Goal: Information Seeking & Learning: Learn about a topic

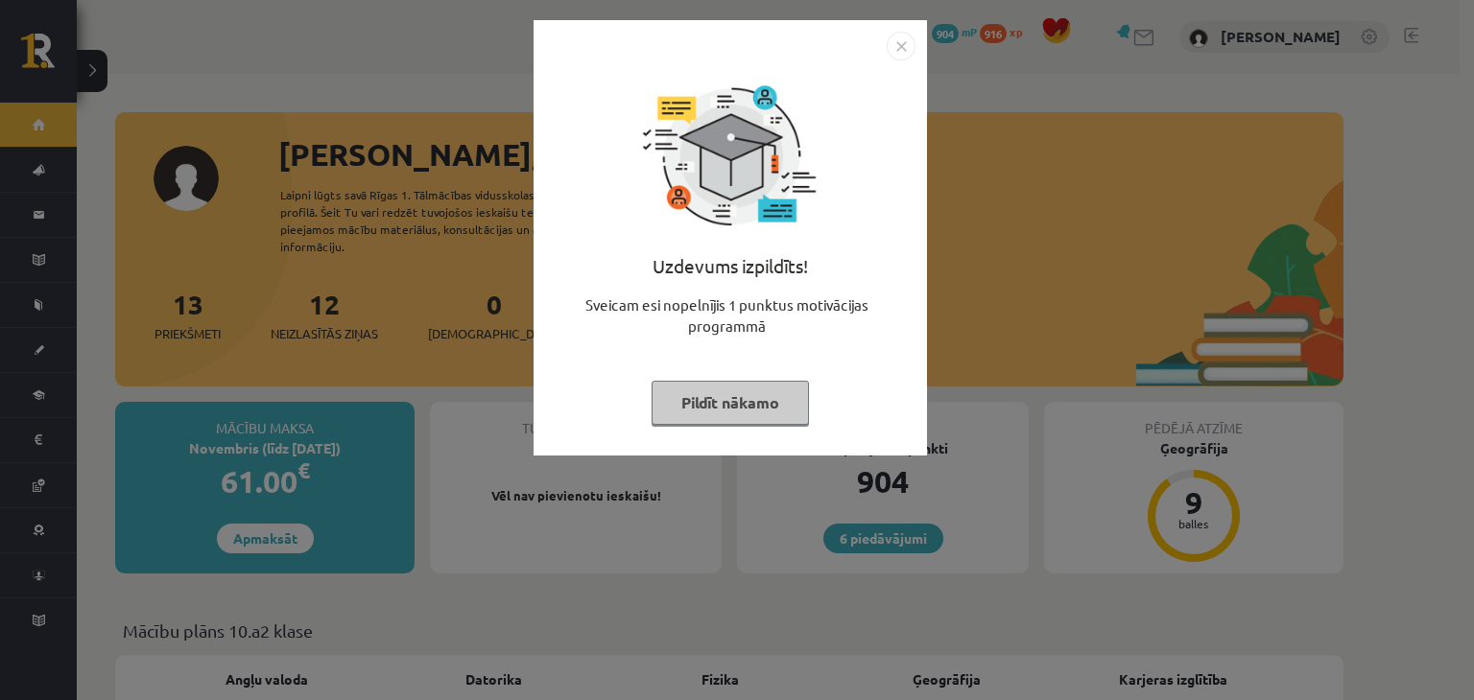
click at [913, 50] on img "Close" at bounding box center [901, 46] width 29 height 29
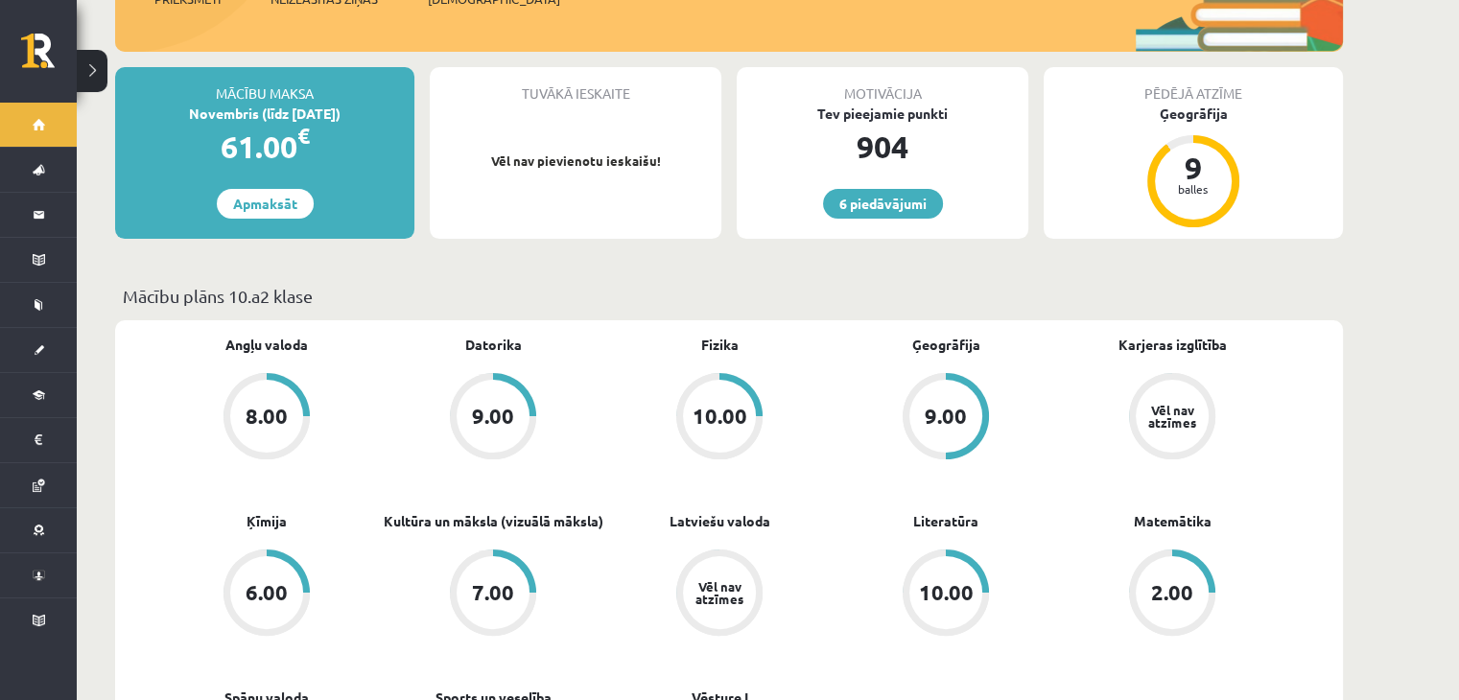
scroll to position [288, 0]
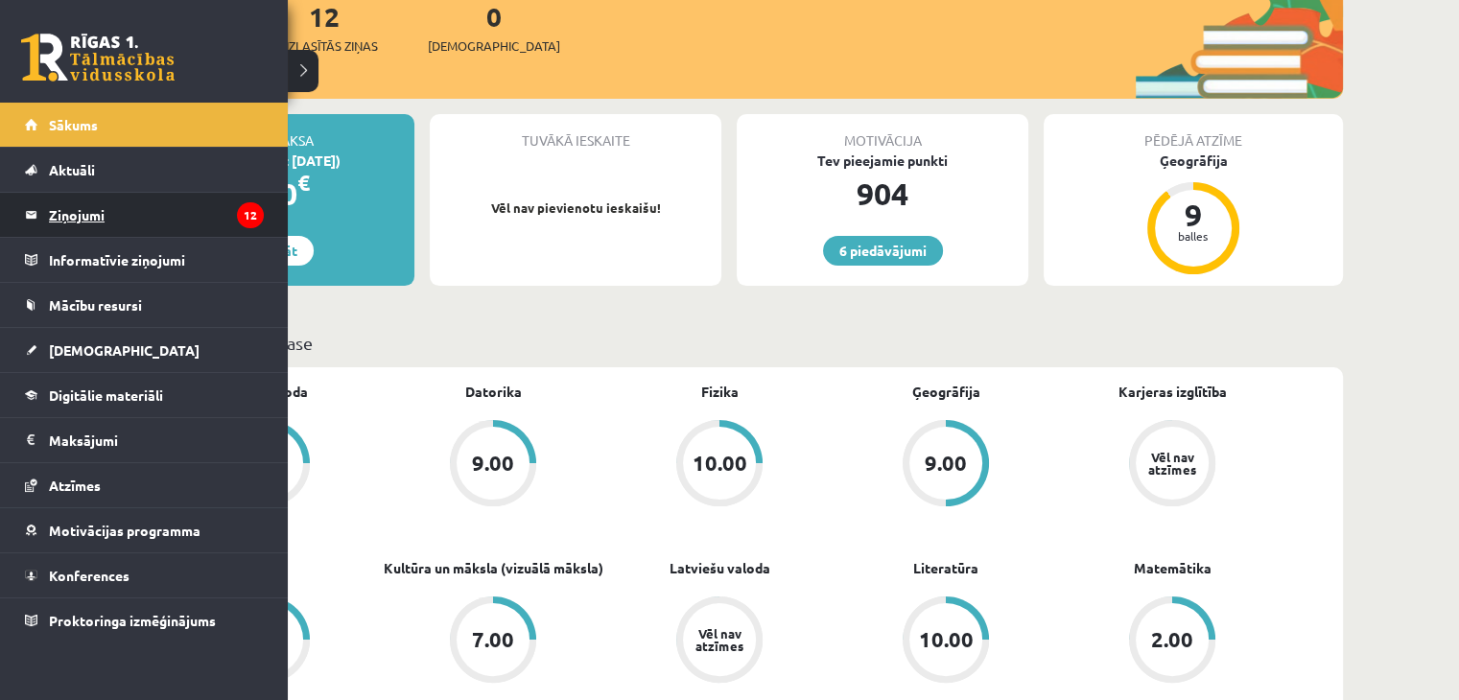
click at [79, 202] on legend "Ziņojumi 12" at bounding box center [156, 215] width 215 height 44
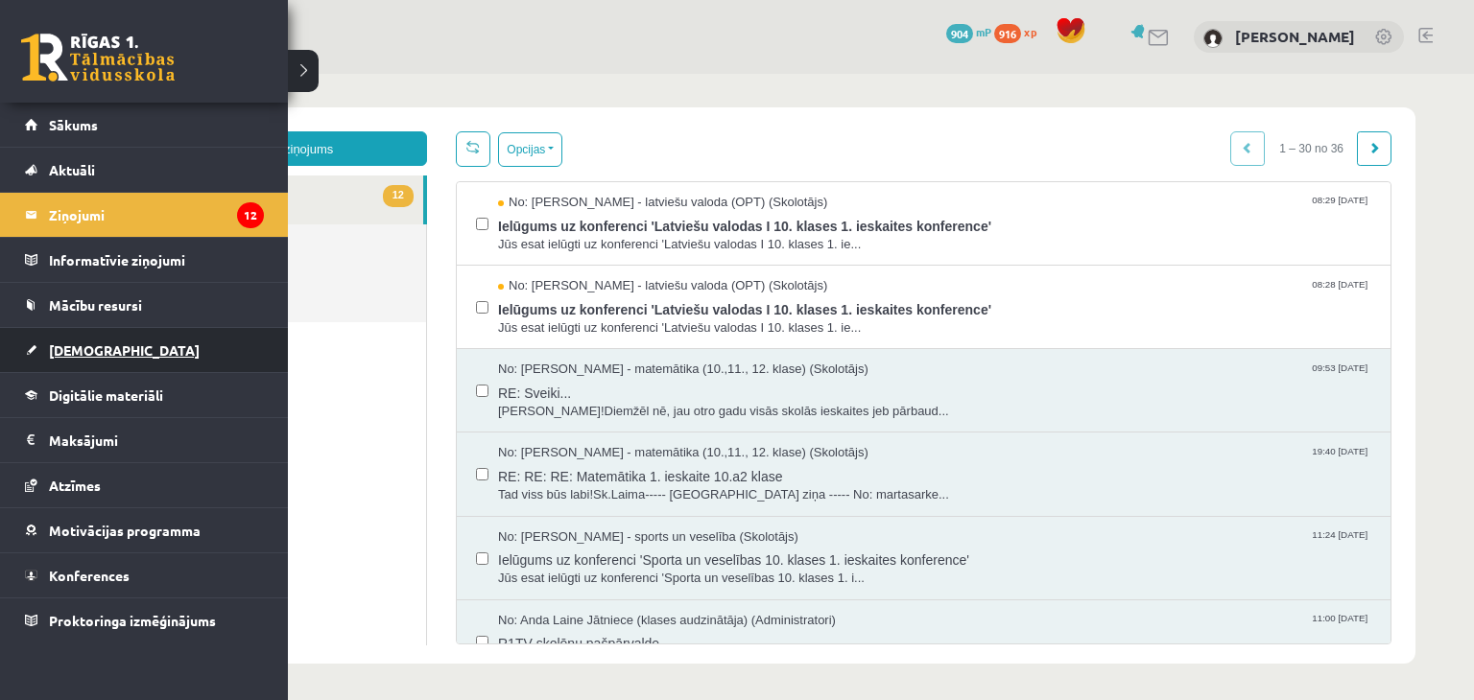
click at [125, 349] on link "[DEMOGRAPHIC_DATA]" at bounding box center [144, 350] width 239 height 44
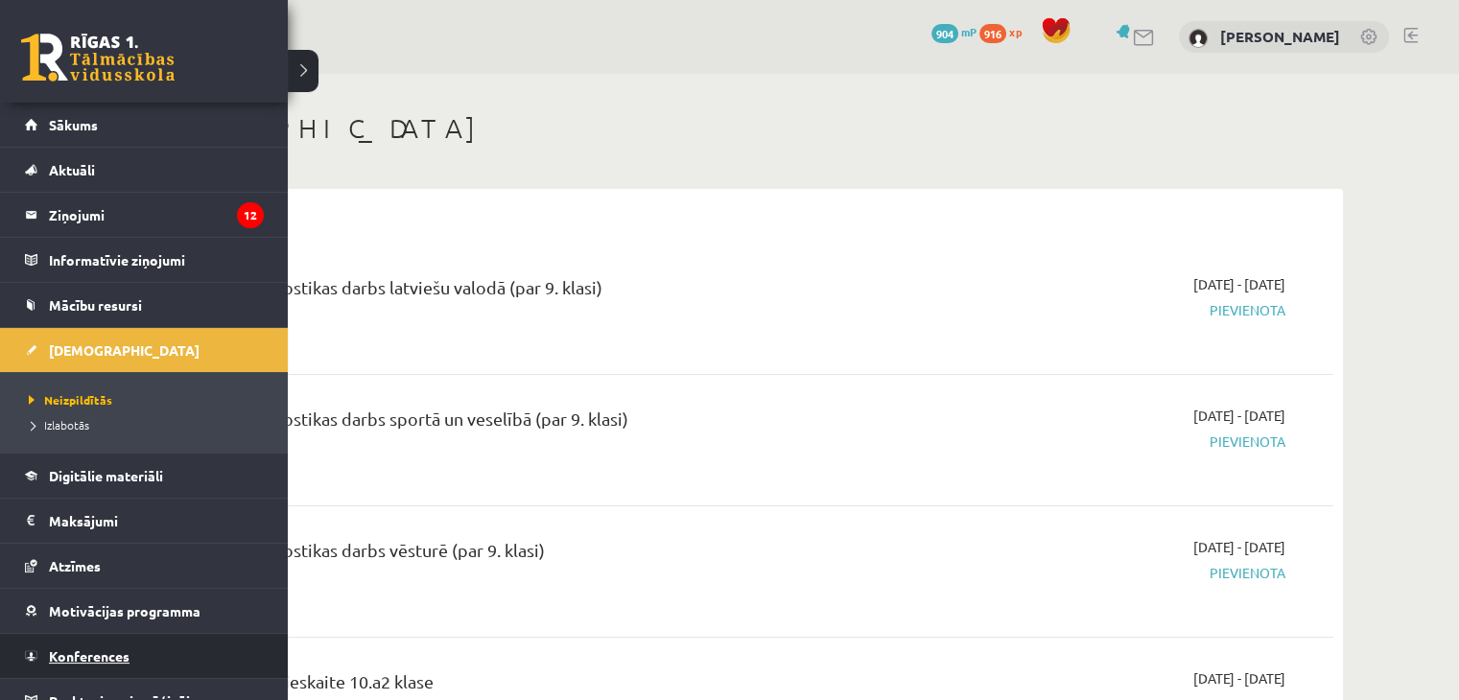
click at [104, 636] on link "Konferences" at bounding box center [144, 656] width 239 height 44
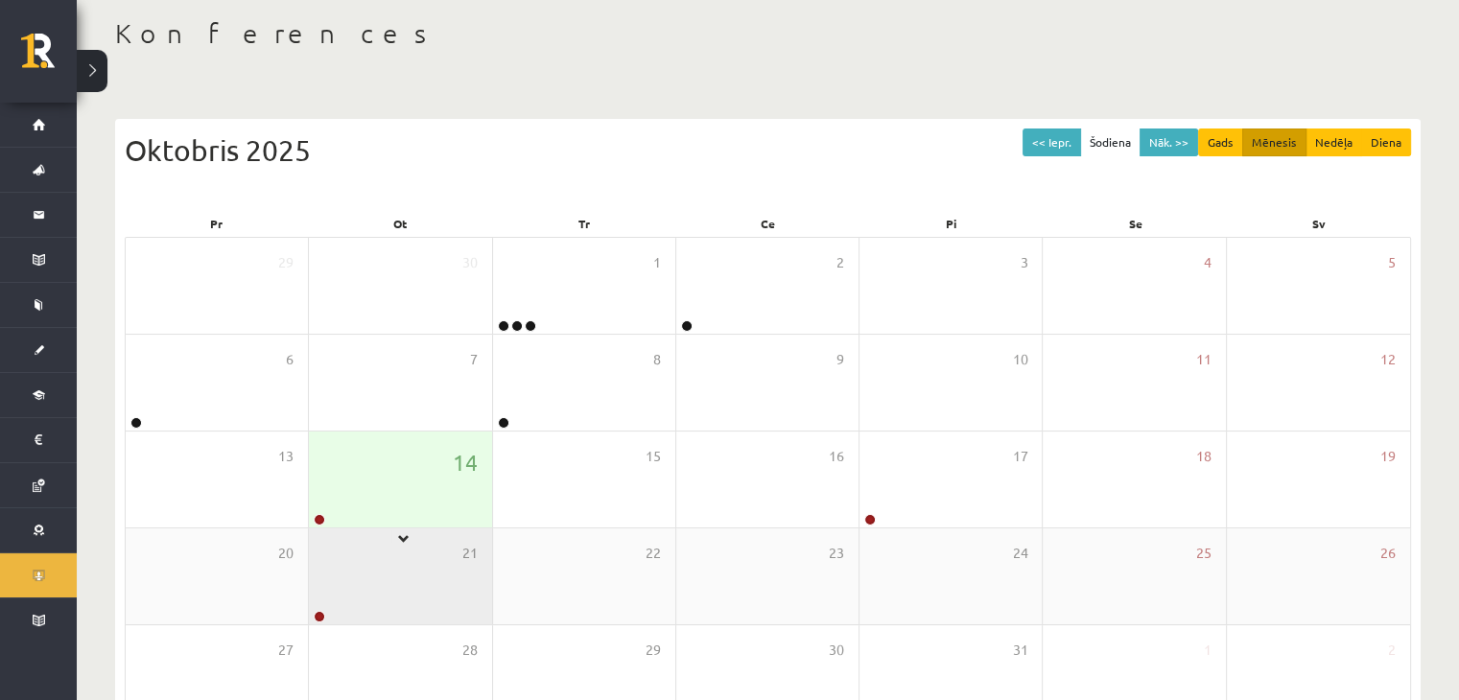
scroll to position [96, 0]
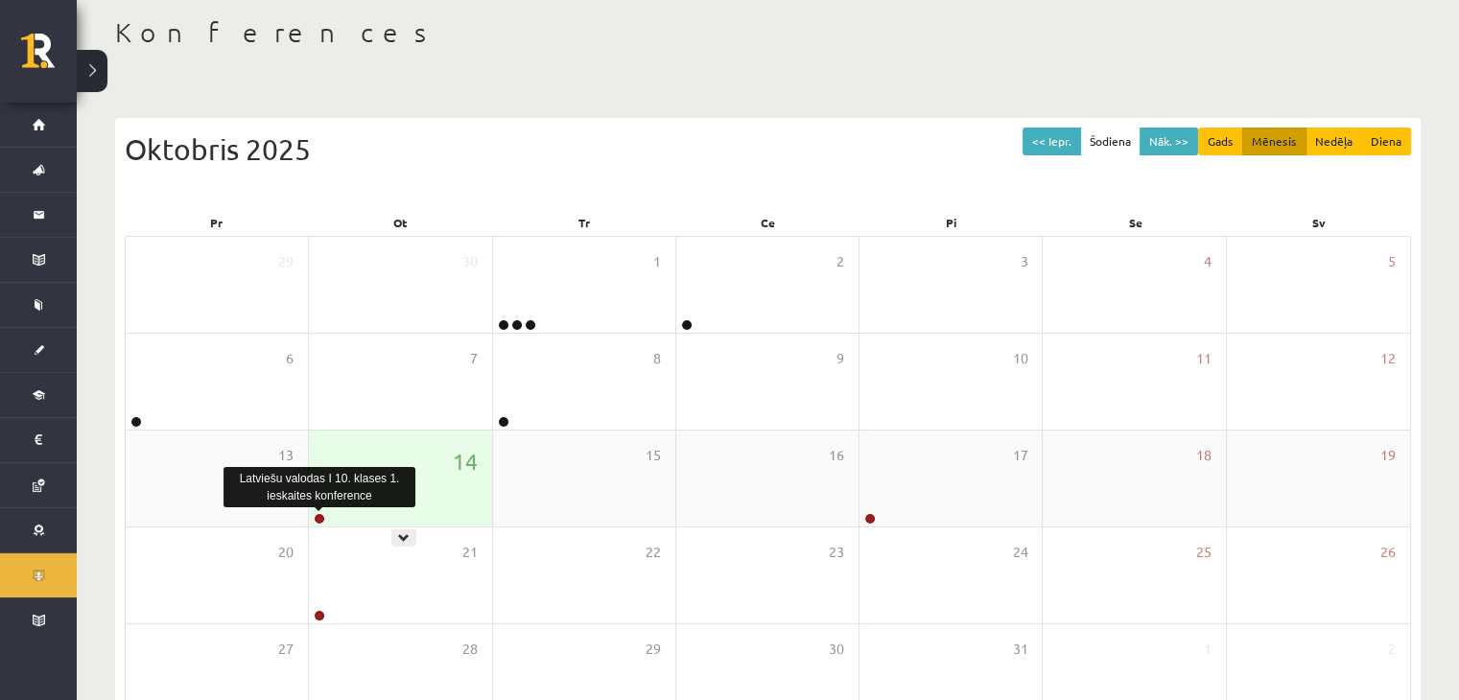
click at [322, 514] on link at bounding box center [320, 519] width 12 height 12
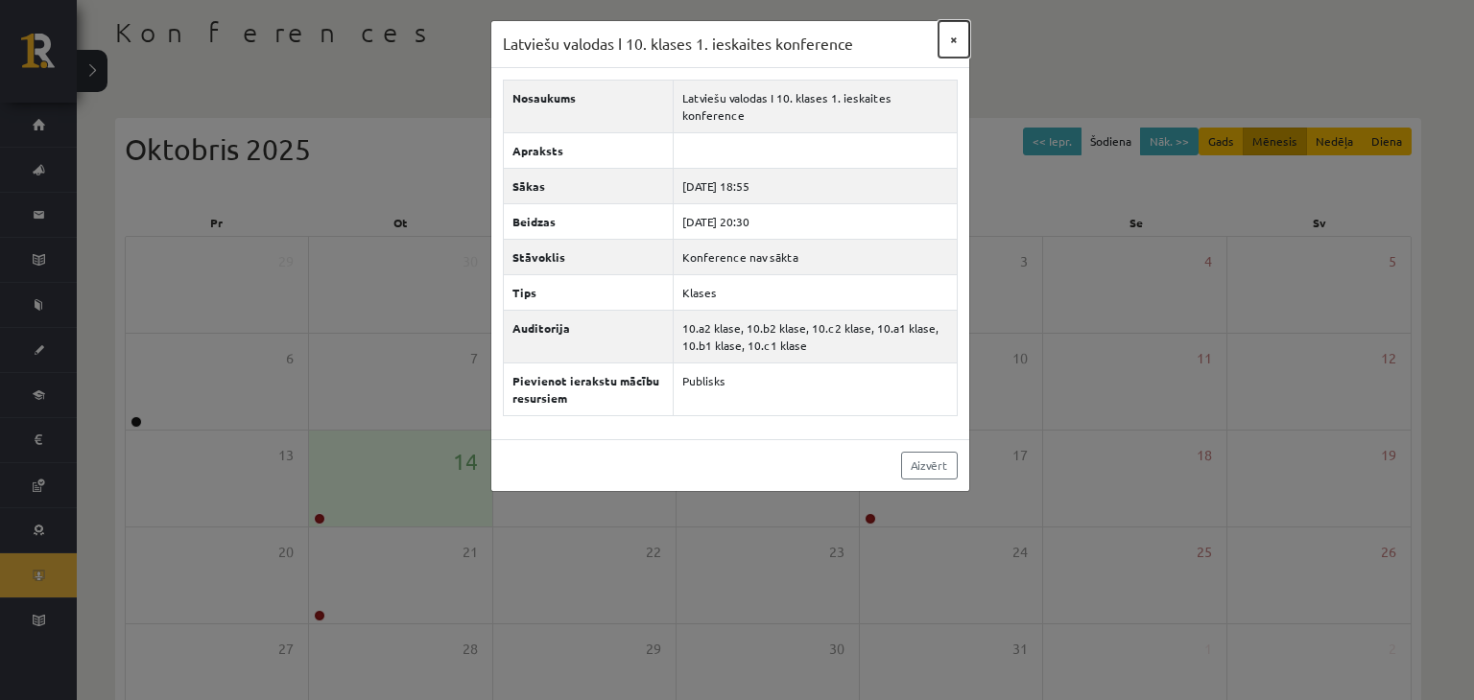
click at [953, 32] on button "×" at bounding box center [953, 39] width 31 height 36
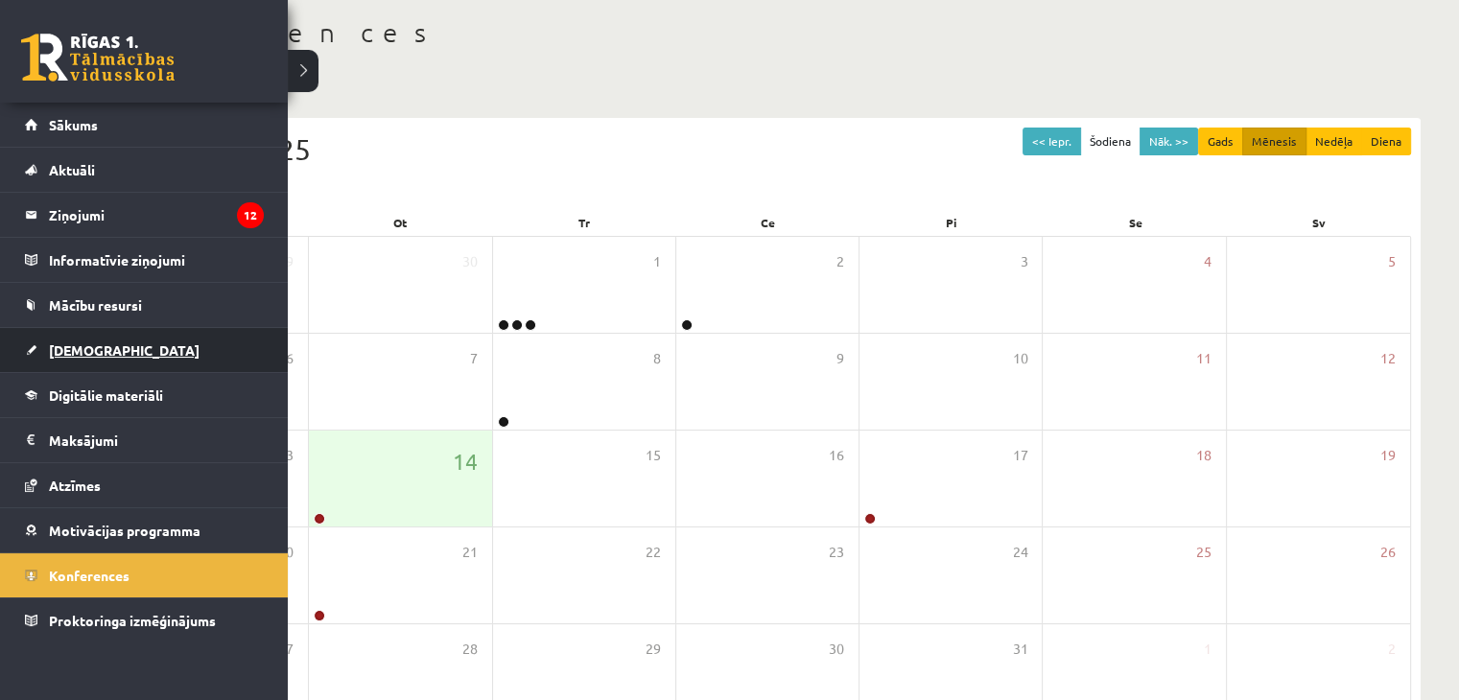
click at [71, 357] on link "[DEMOGRAPHIC_DATA]" at bounding box center [144, 350] width 239 height 44
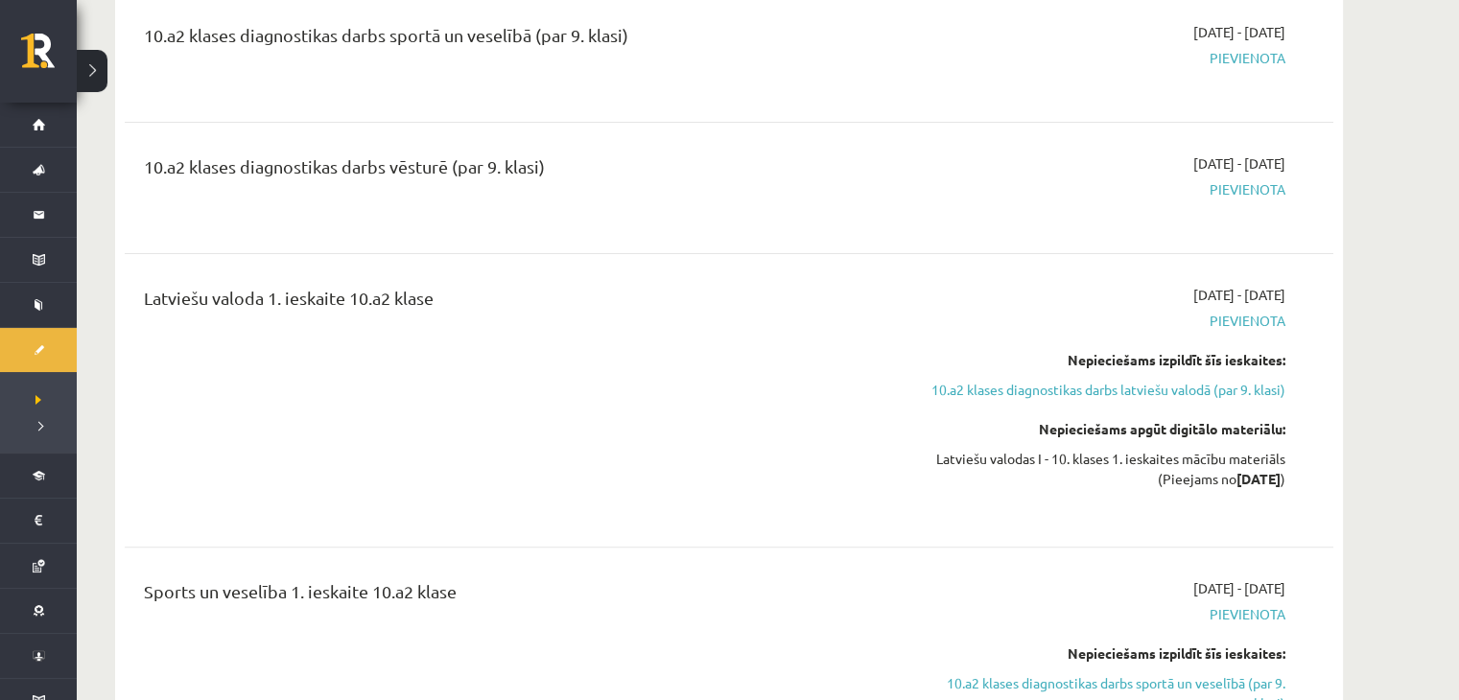
scroll to position [192, 0]
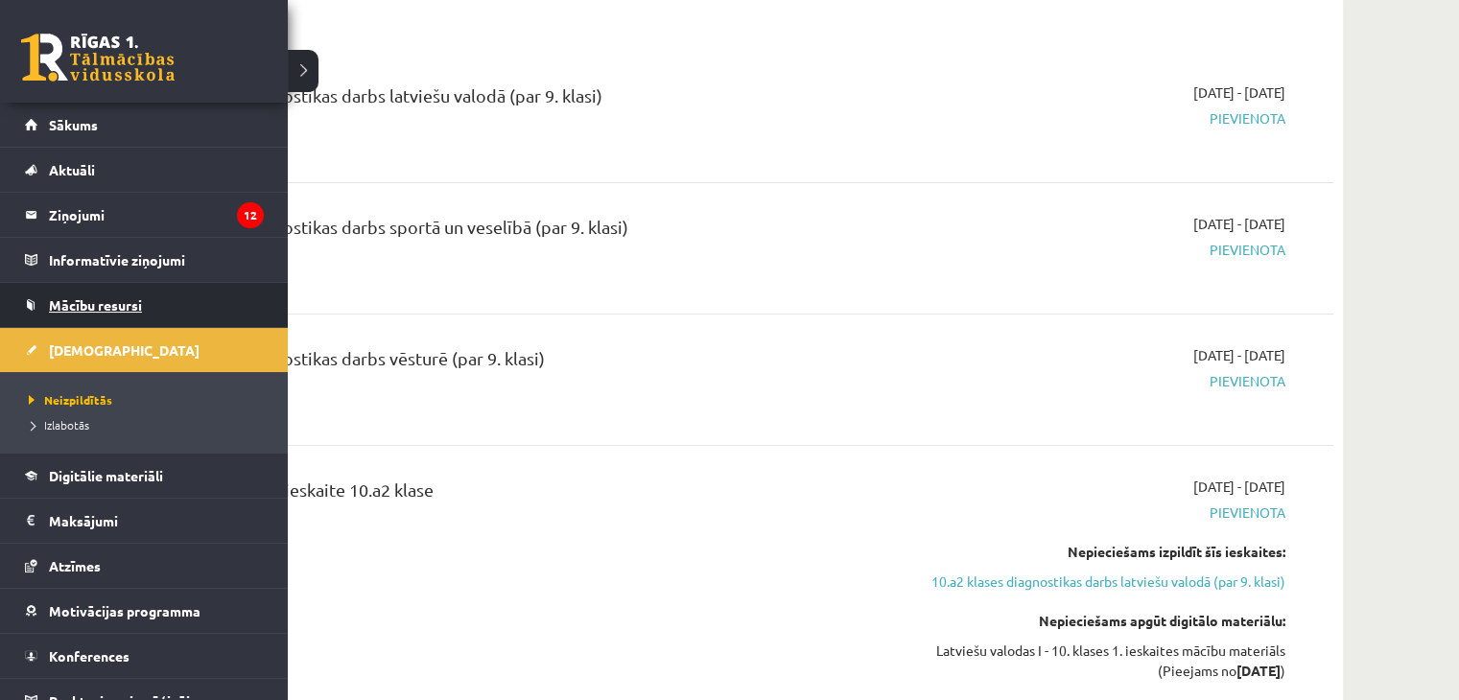
click at [116, 307] on span "Mācību resursi" at bounding box center [95, 304] width 93 height 17
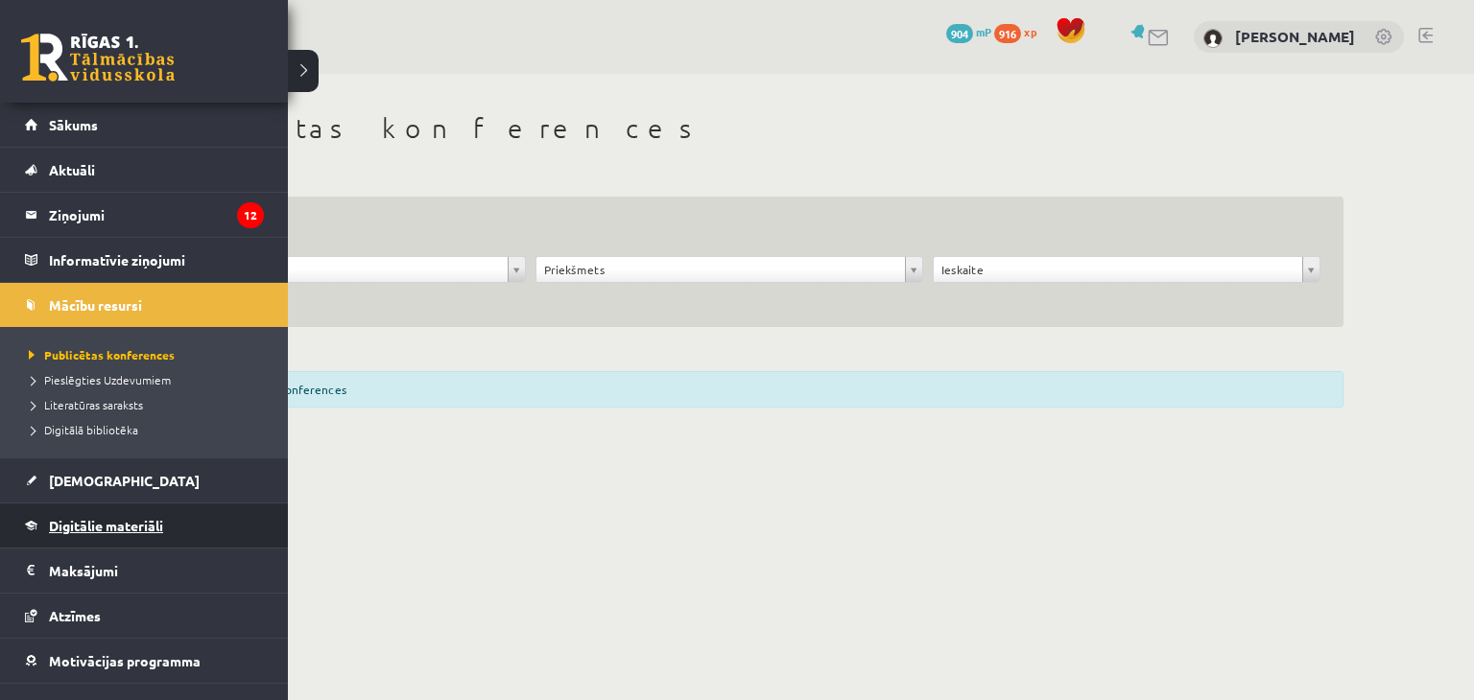
click at [62, 515] on link "Digitālie materiāli" at bounding box center [144, 526] width 239 height 44
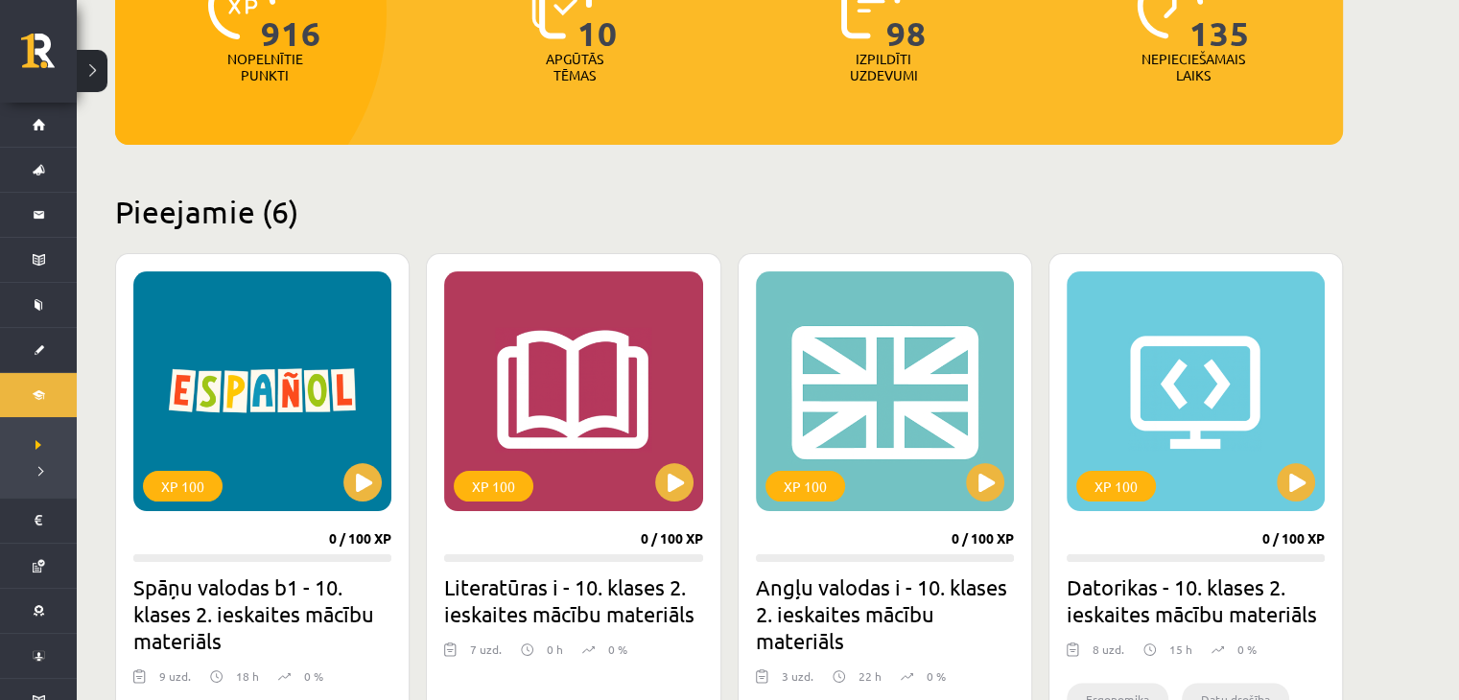
scroll to position [288, 0]
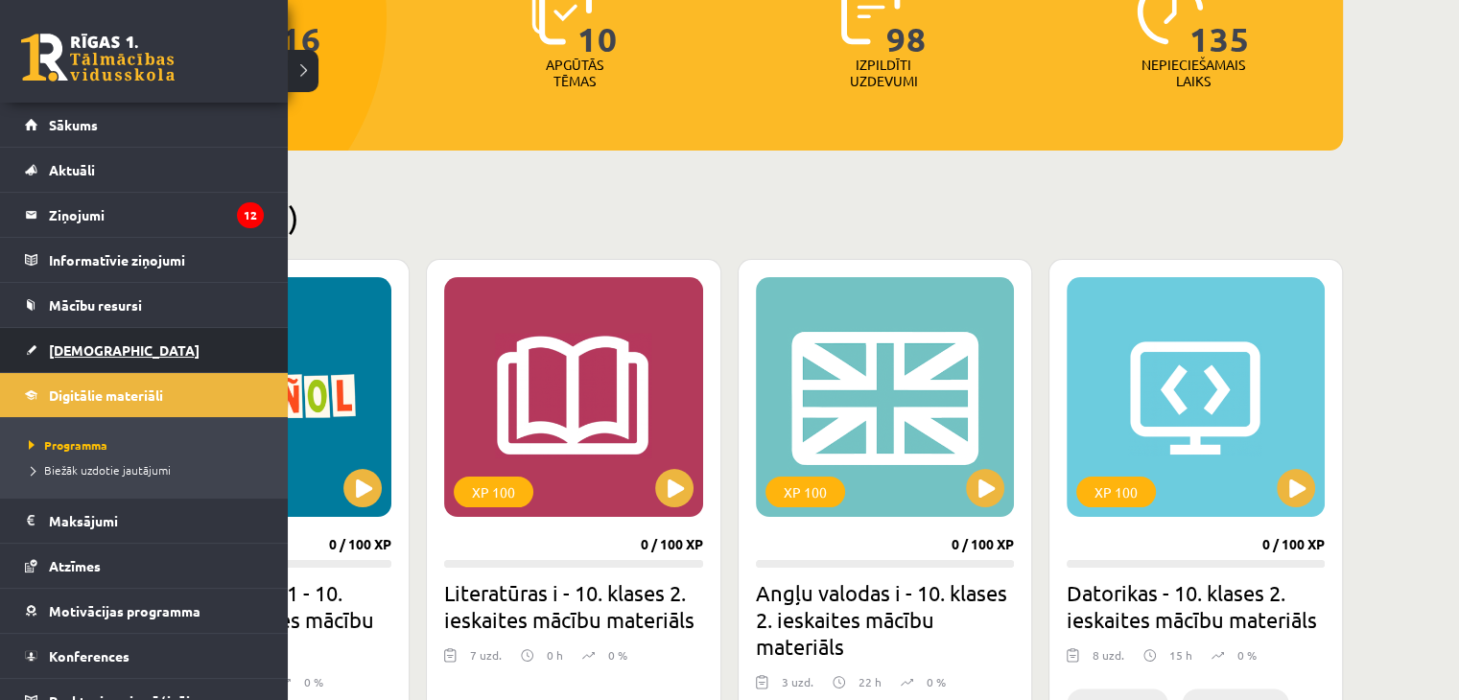
click at [78, 347] on span "[DEMOGRAPHIC_DATA]" at bounding box center [124, 350] width 151 height 17
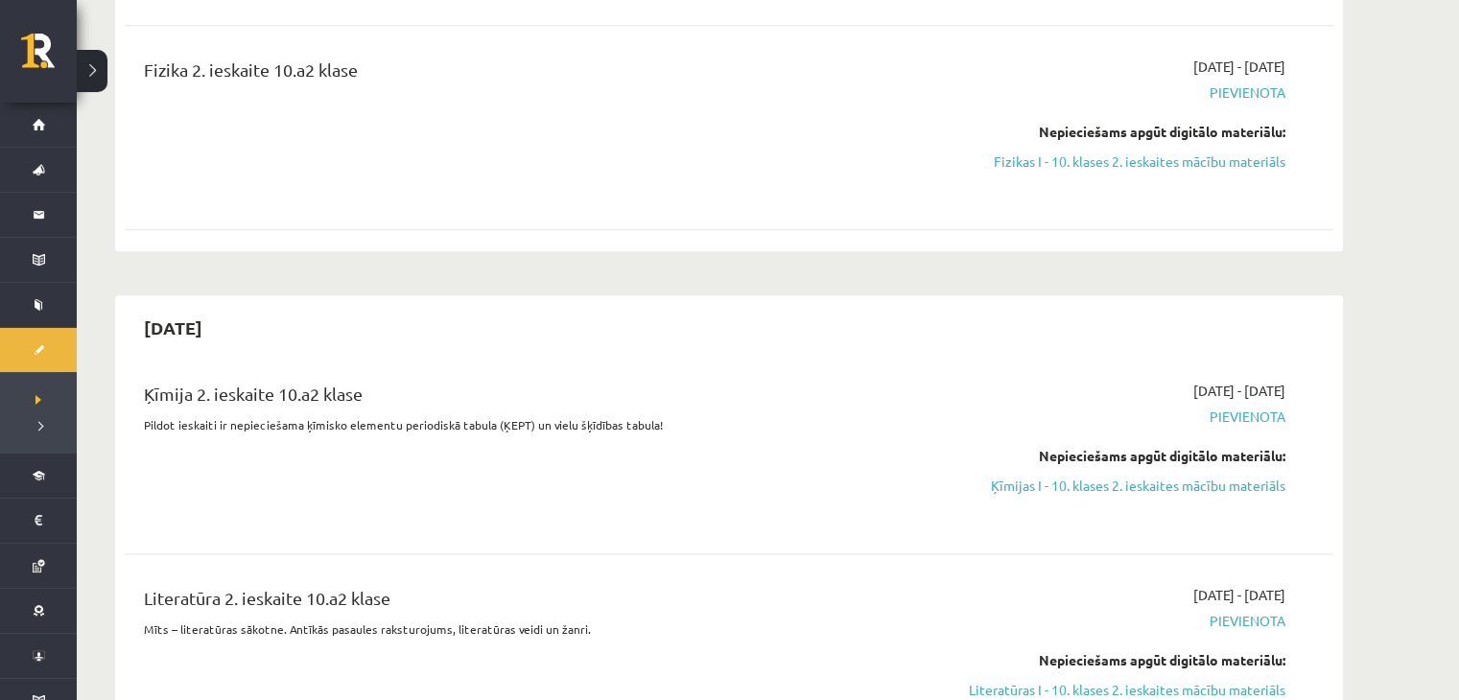
scroll to position [2207, 0]
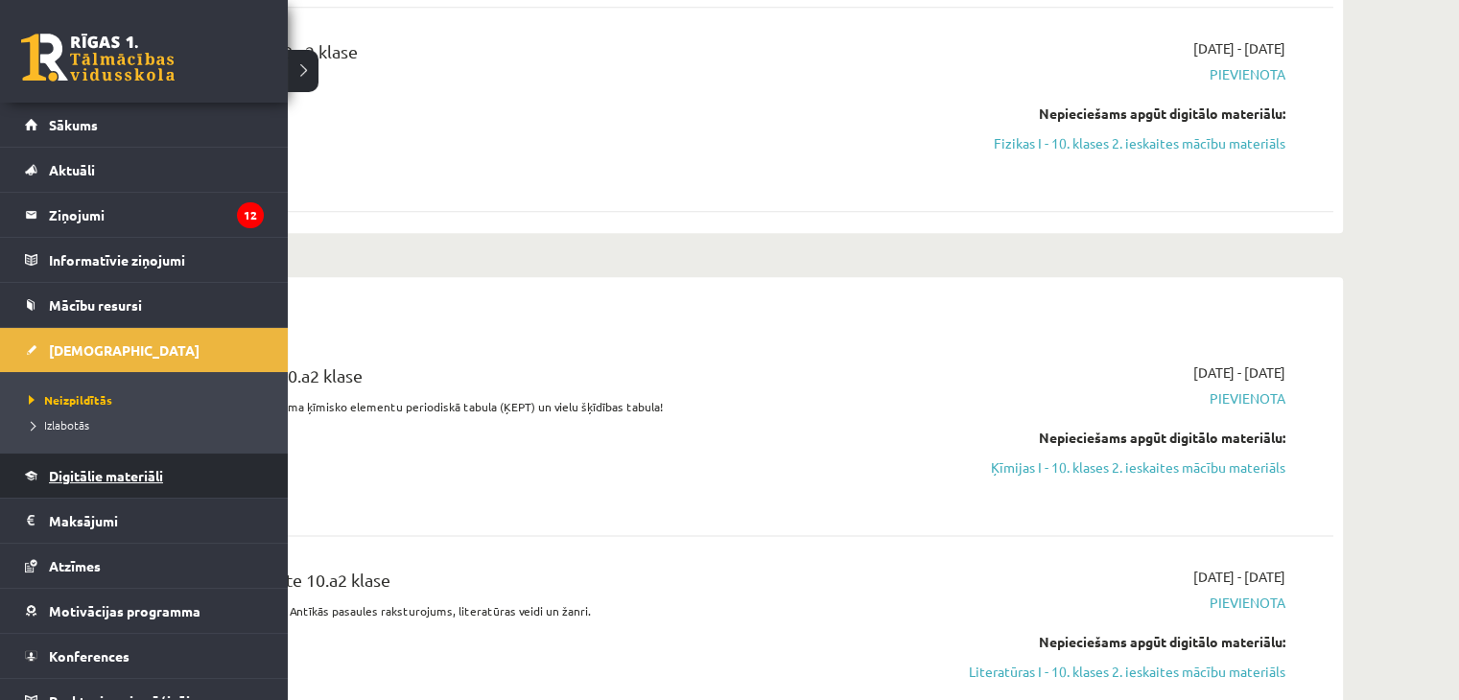
click at [69, 473] on span "Digitālie materiāli" at bounding box center [106, 475] width 114 height 17
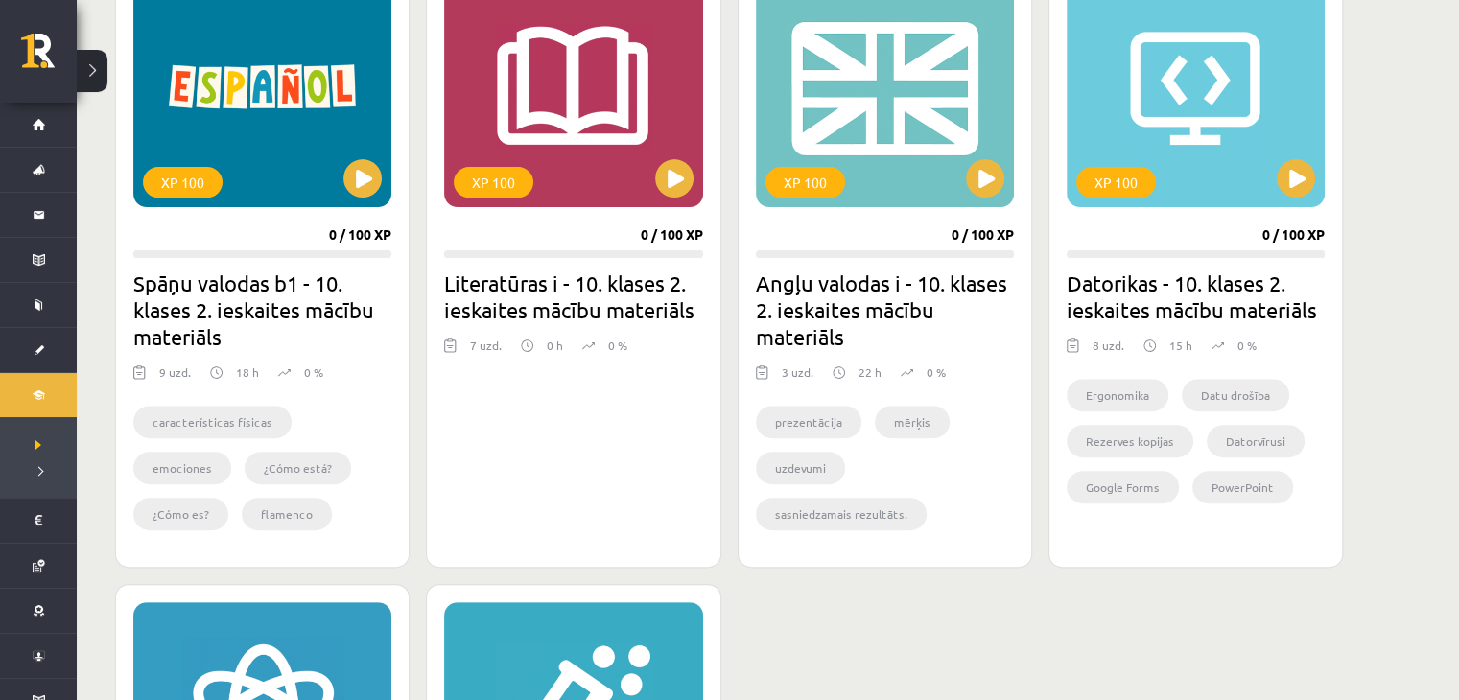
scroll to position [576, 0]
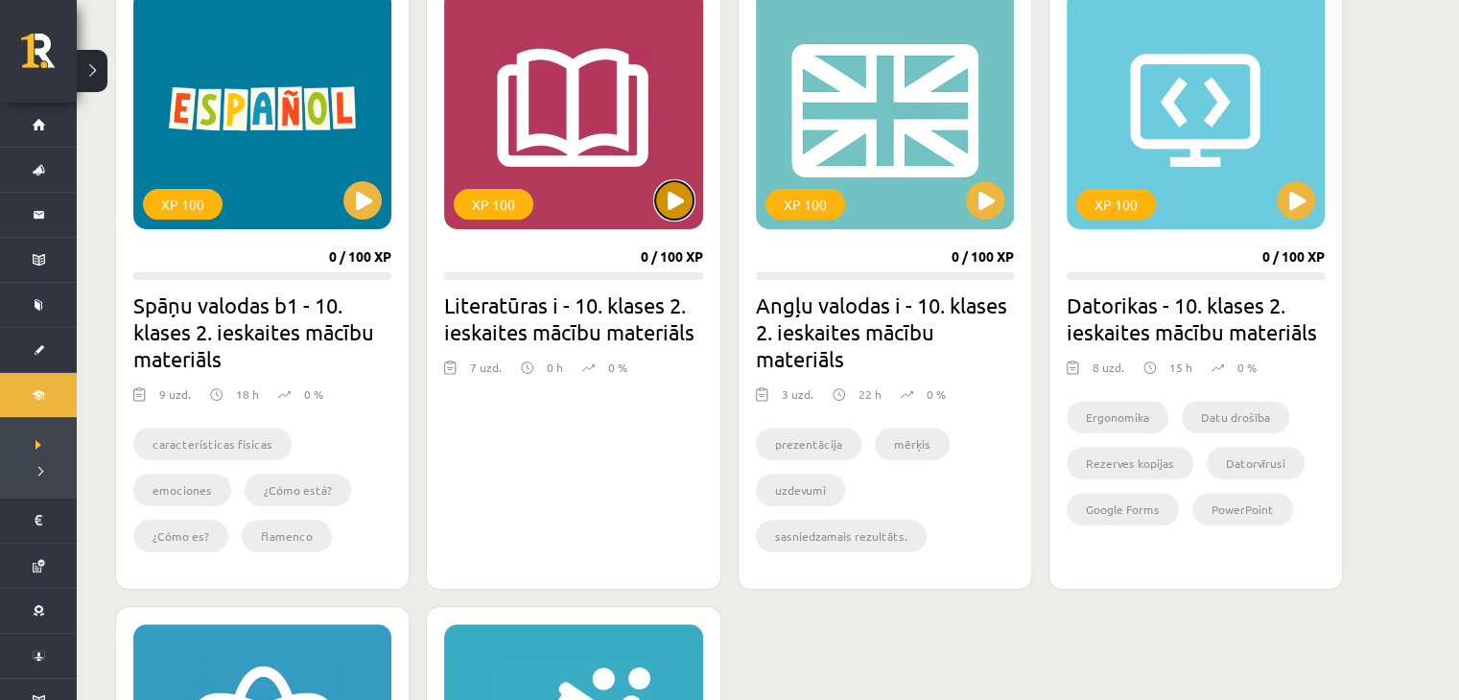
click at [673, 203] on button at bounding box center [674, 200] width 38 height 38
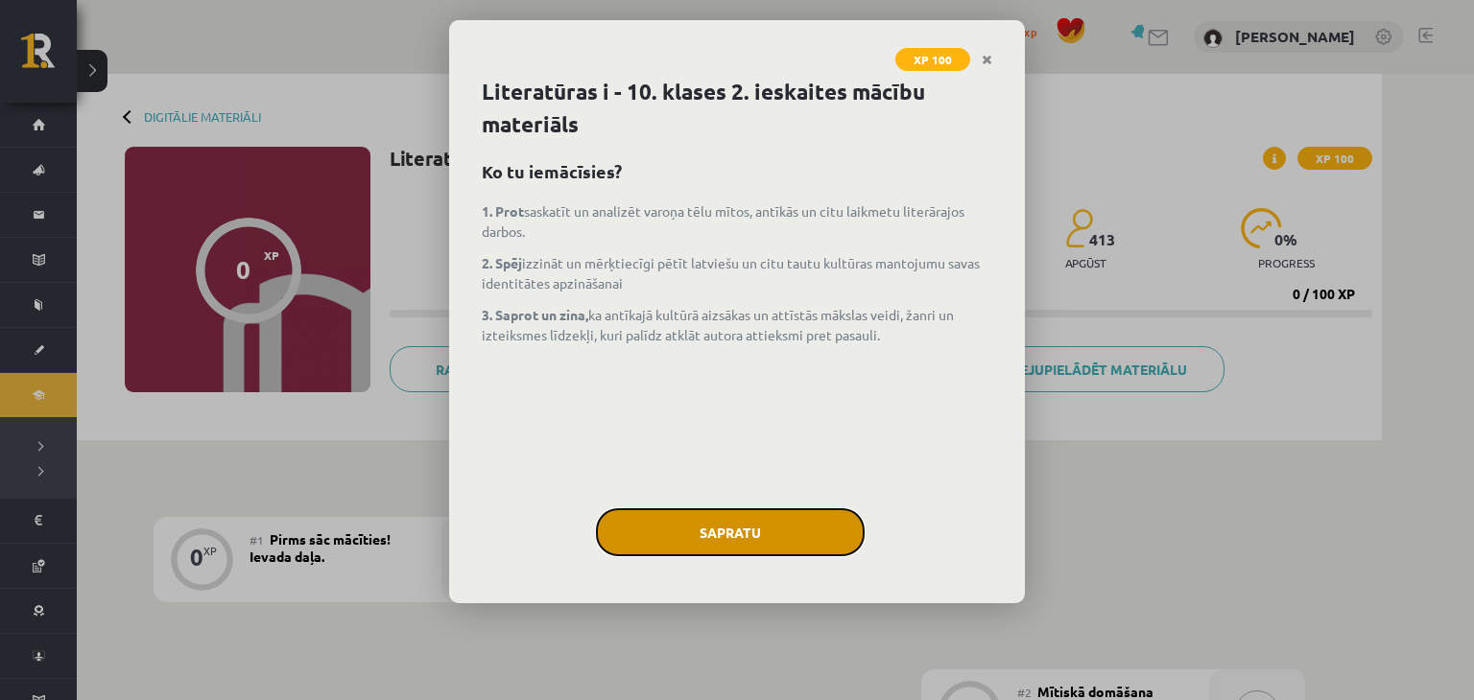
click at [772, 525] on button "Sapratu" at bounding box center [730, 533] width 269 height 48
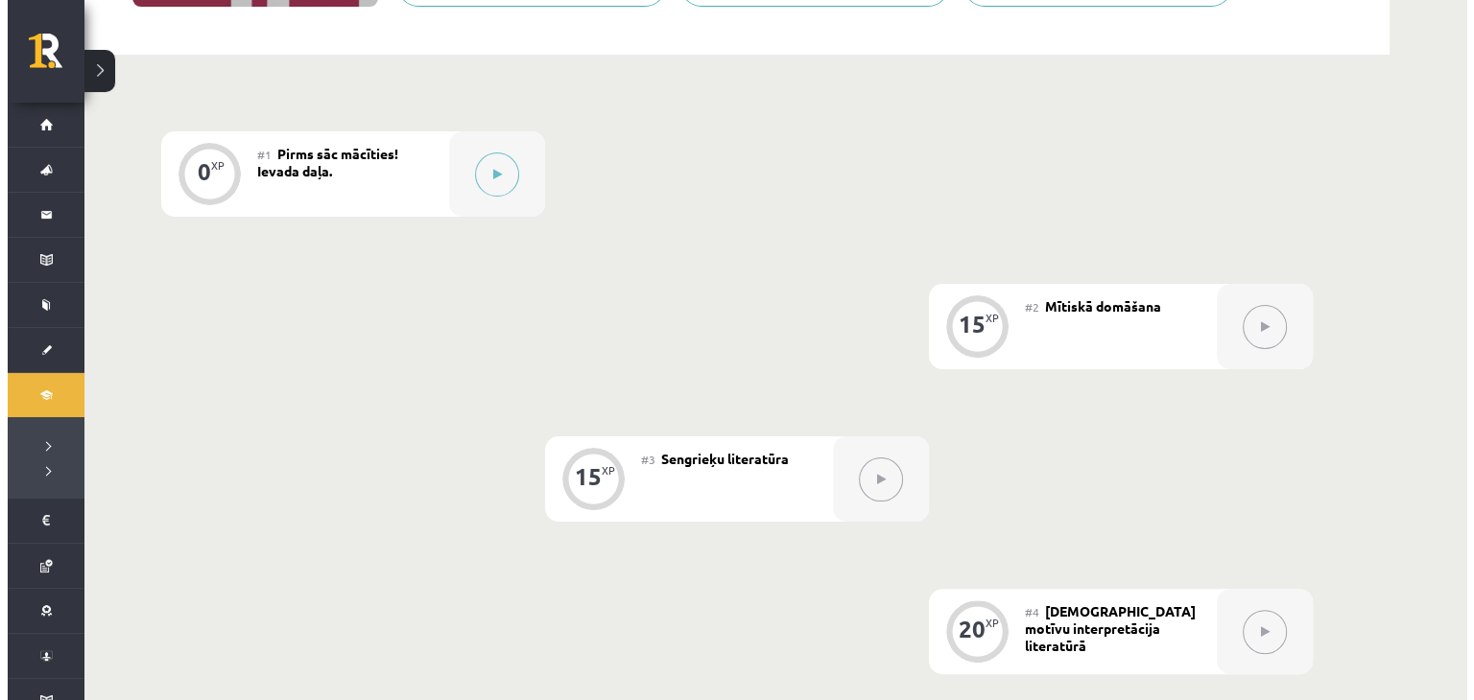
scroll to position [329, 0]
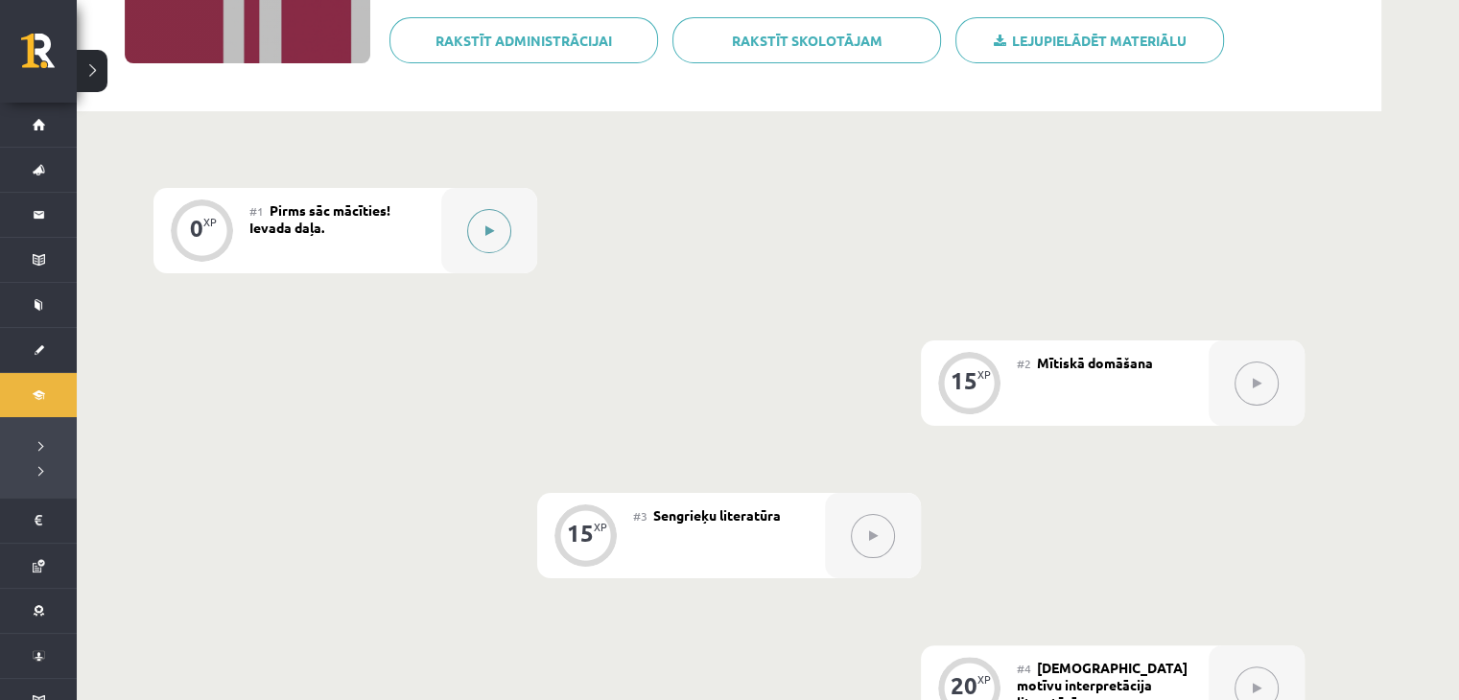
click at [513, 217] on div at bounding box center [489, 230] width 96 height 85
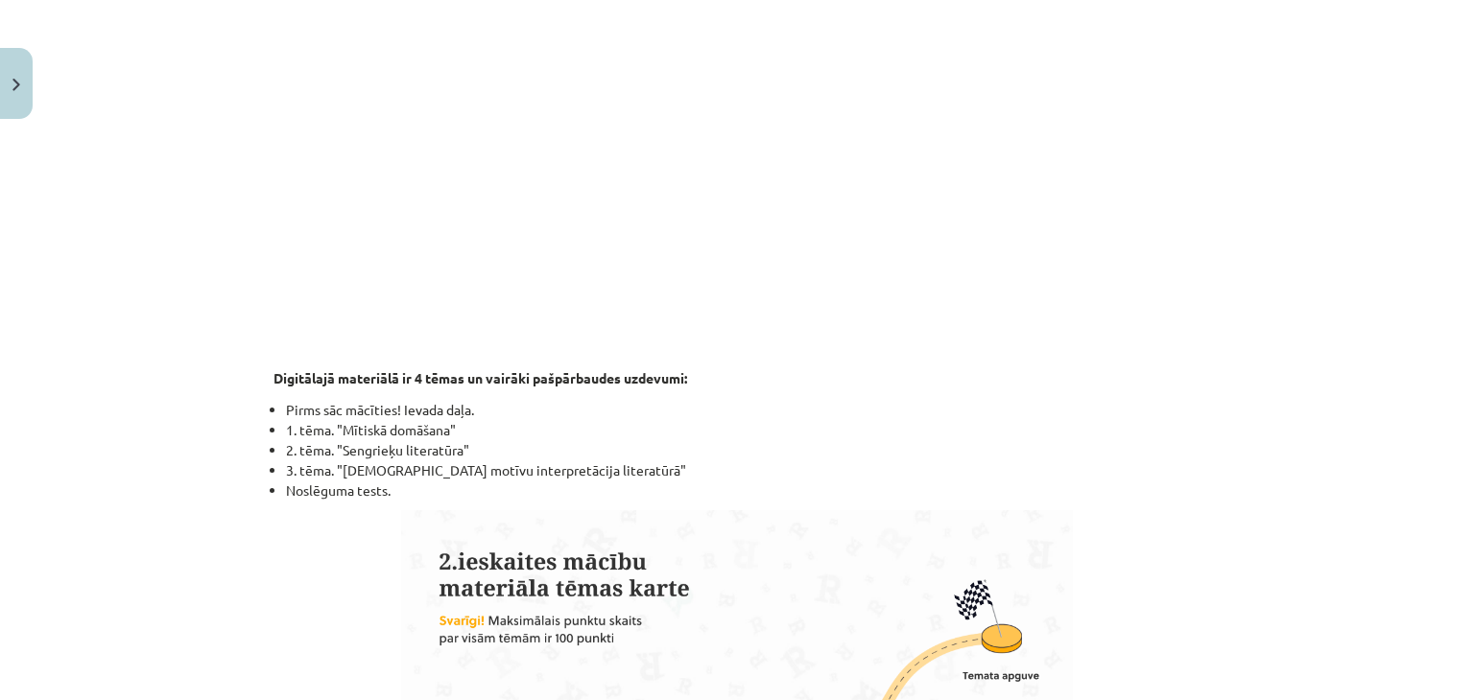
scroll to position [384, 0]
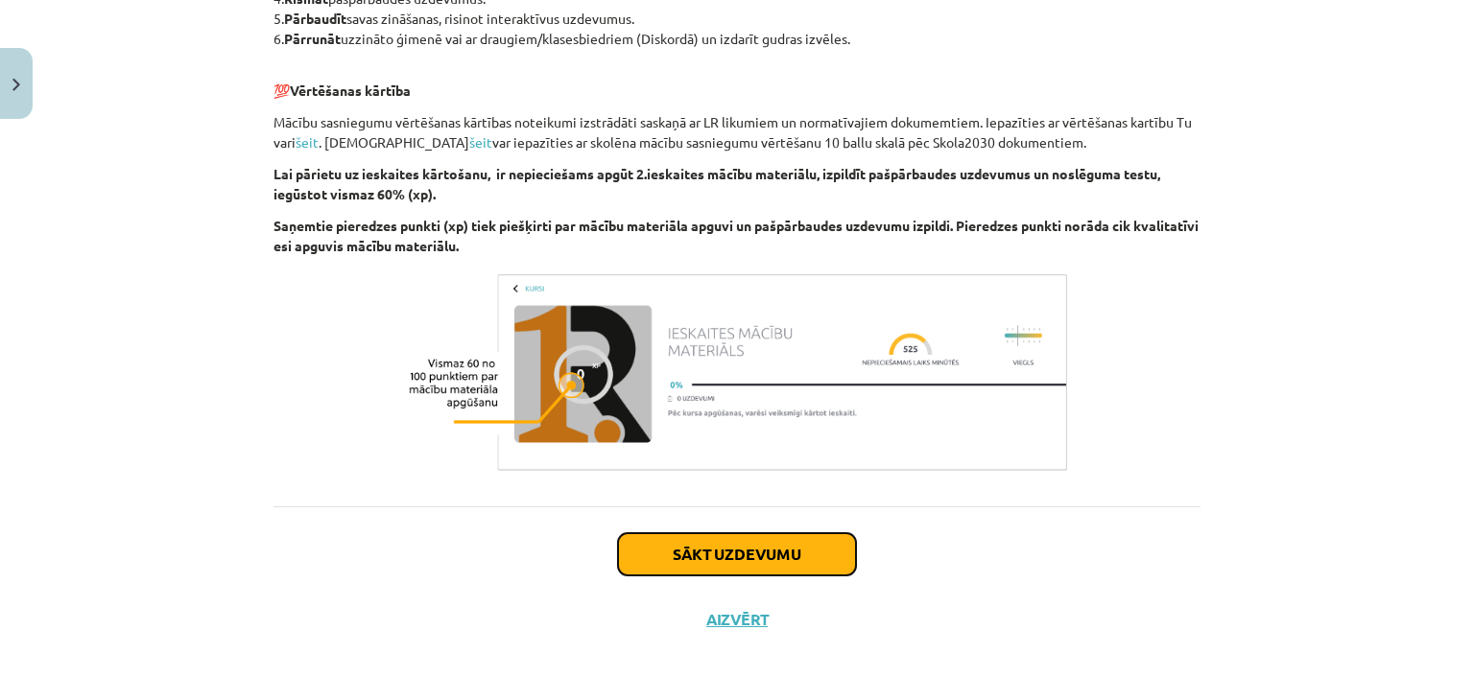
click at [782, 571] on button "Sākt uzdevumu" at bounding box center [737, 555] width 238 height 42
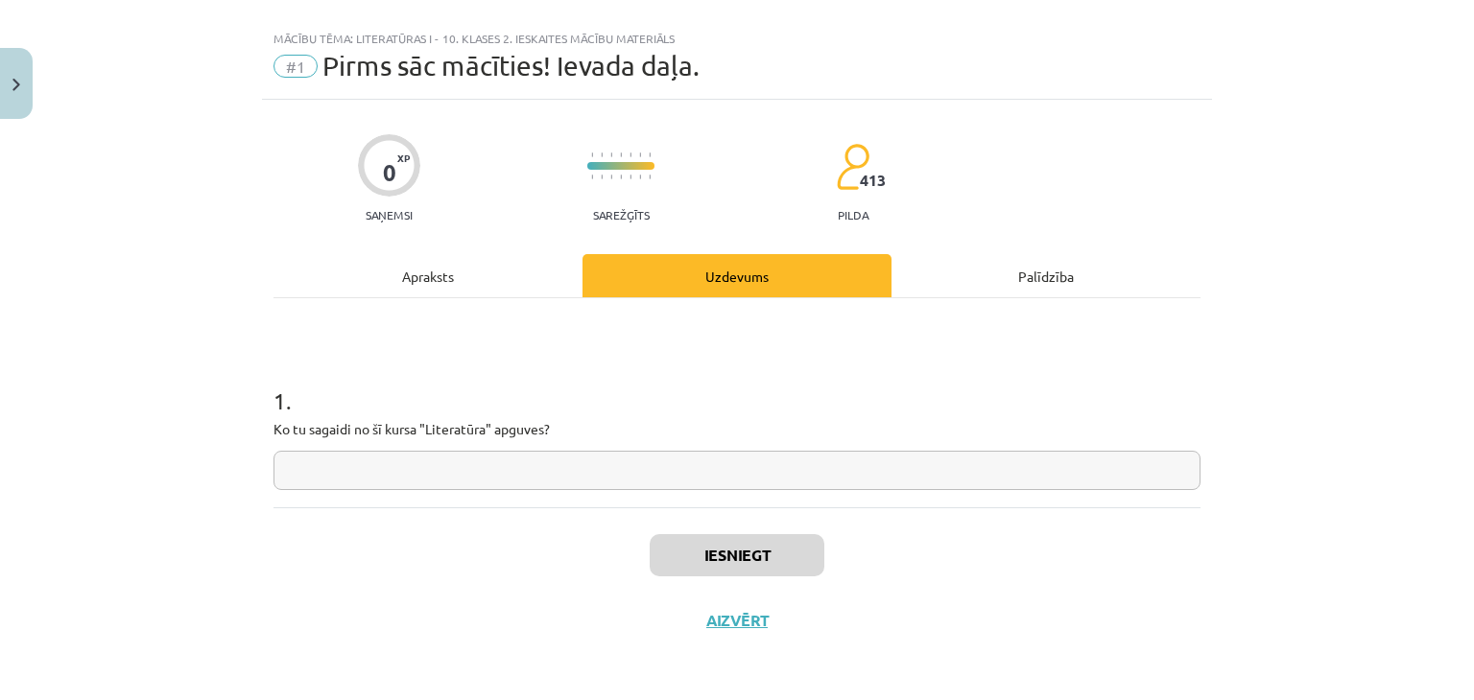
click at [782, 471] on input "text" at bounding box center [736, 470] width 927 height 39
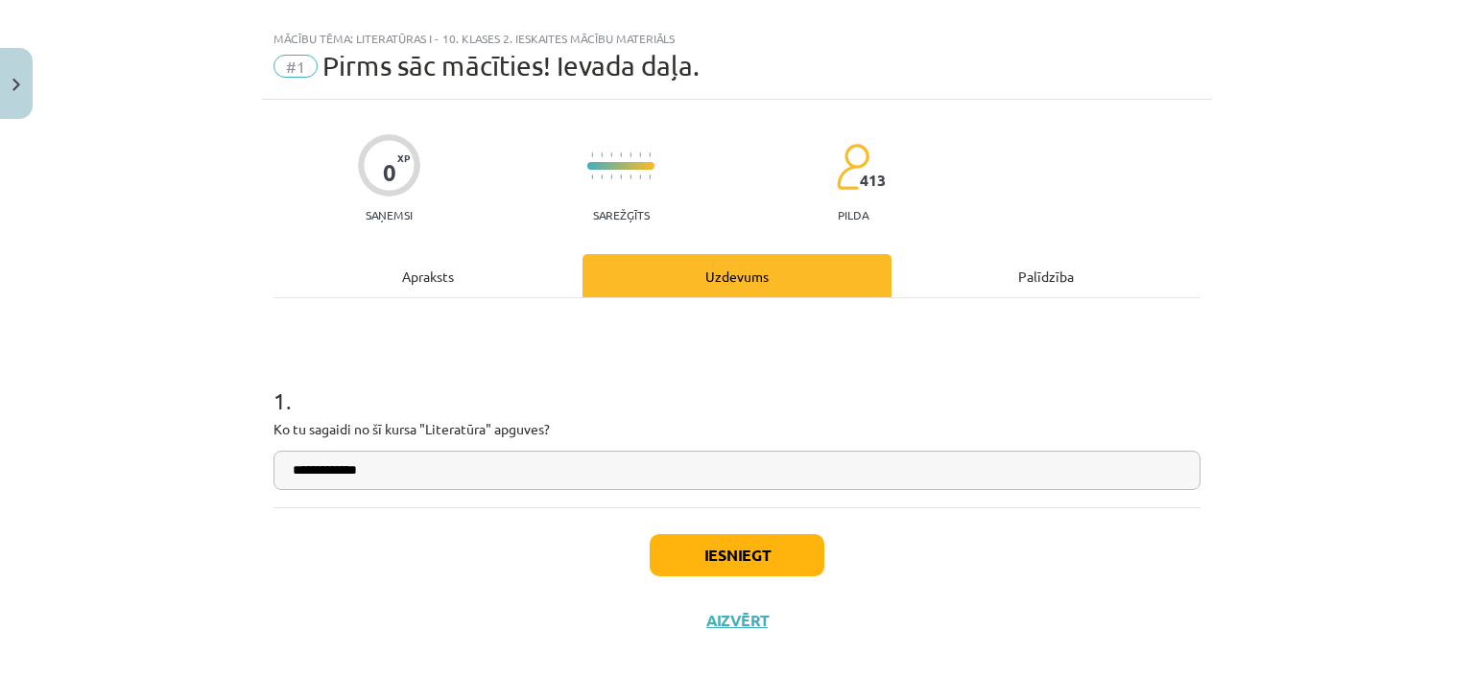
type input "**********"
click at [733, 536] on button "Iesniegt" at bounding box center [737, 555] width 175 height 42
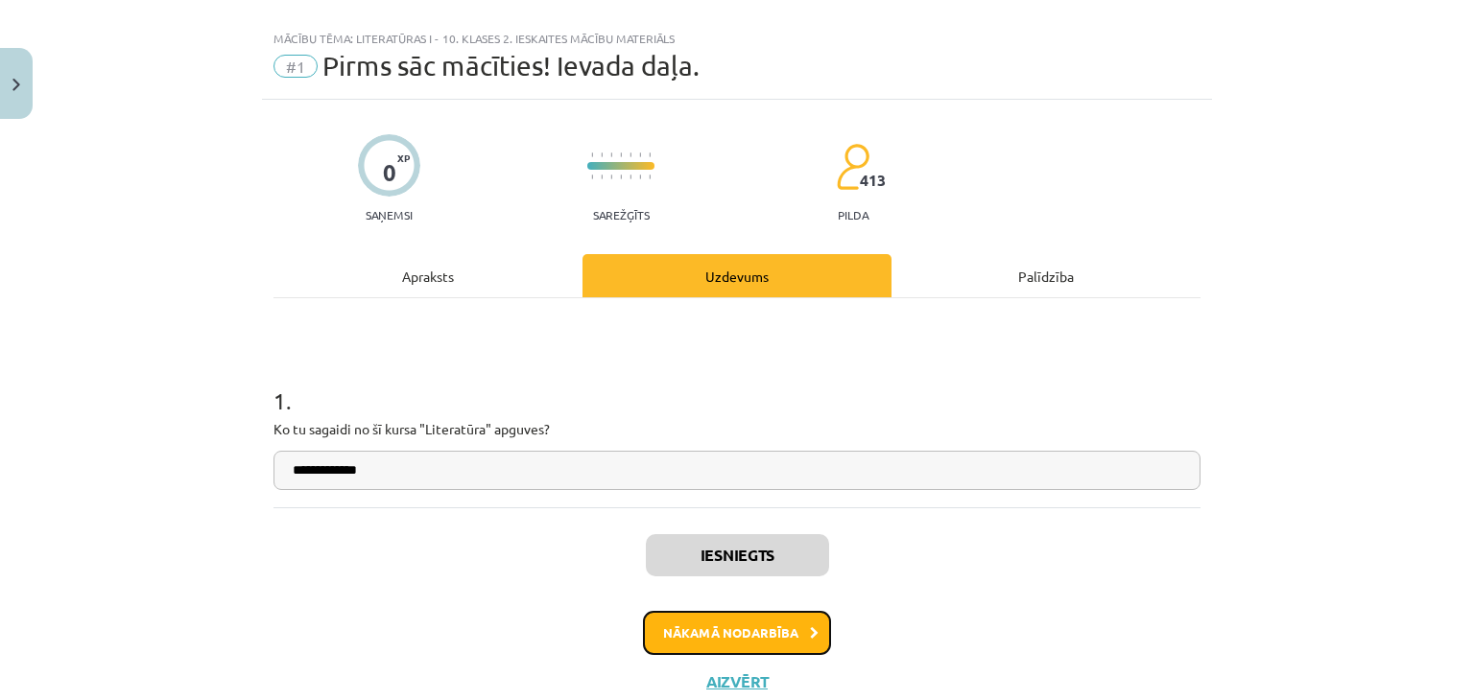
click at [741, 639] on button "Nākamā nodarbība" at bounding box center [737, 633] width 188 height 44
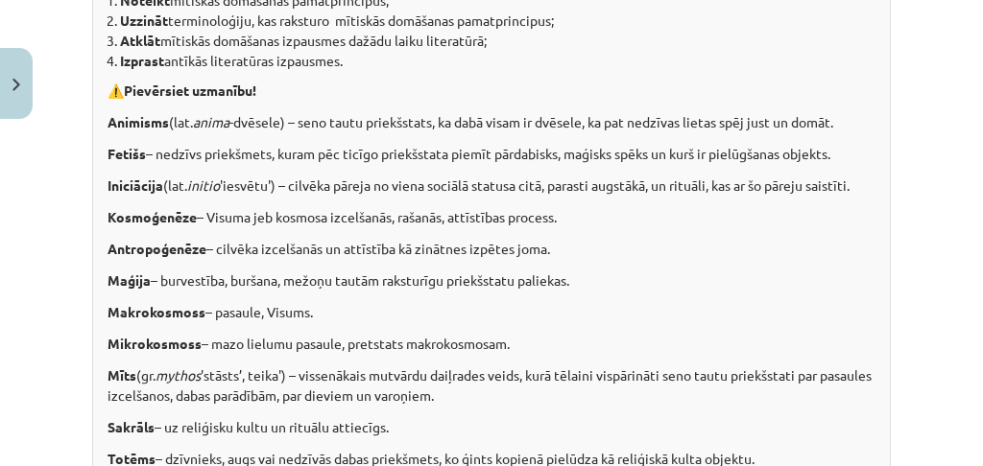
scroll to position [463, 0]
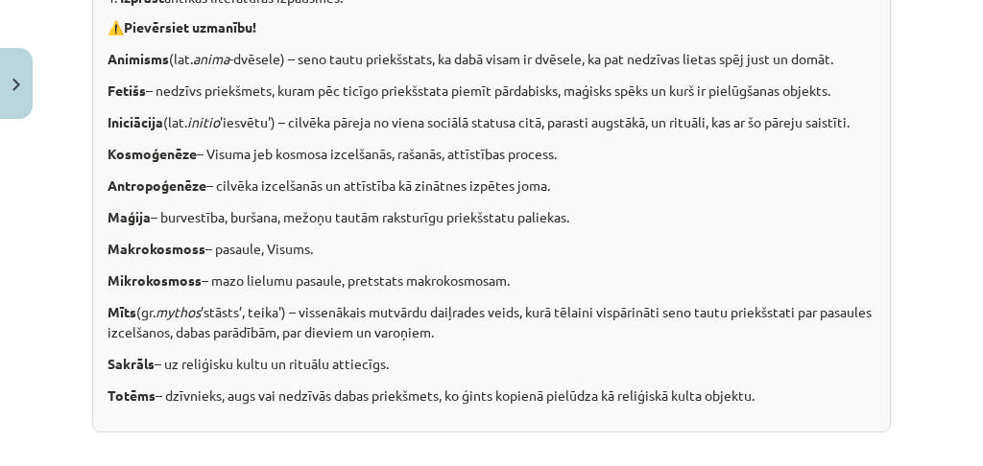
click at [458, 328] on div "💡 Kas mums priekšā? Noteikt mītiskās domāšanas pamatprincipus; Uzzināt terminol…" at bounding box center [491, 156] width 798 height 553
click at [518, 316] on p "Mīts (gr. mythos 'stāsts’, teika') – vissenākais mutvārdu daiļrades veids, kurā…" at bounding box center [491, 322] width 768 height 40
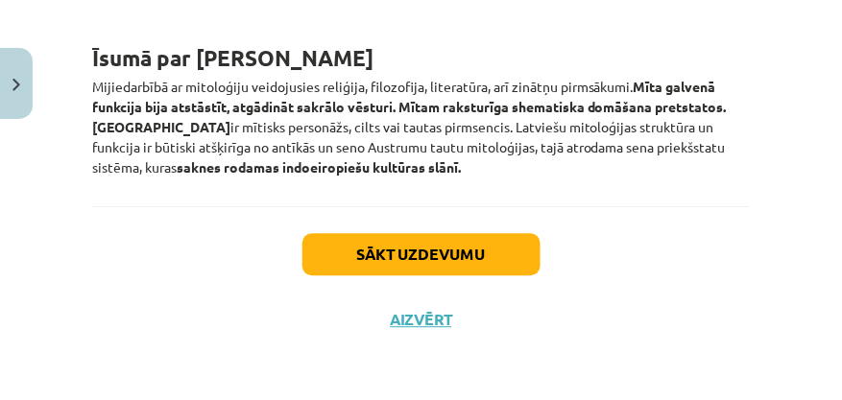
scroll to position [2992, 0]
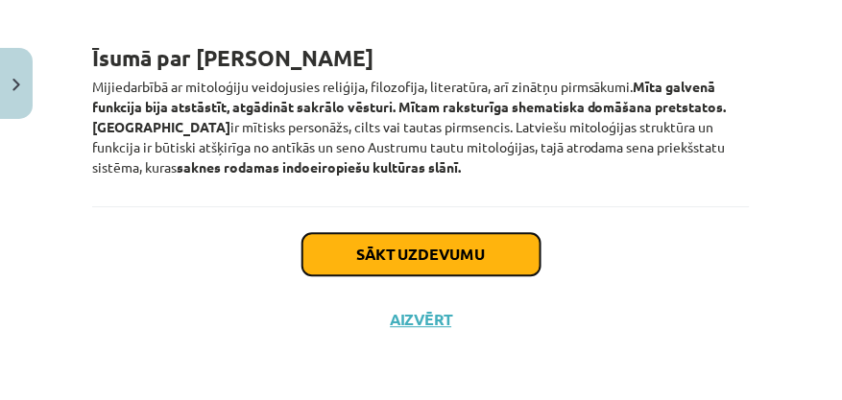
click at [405, 240] on button "Sākt uzdevumu" at bounding box center [421, 254] width 238 height 42
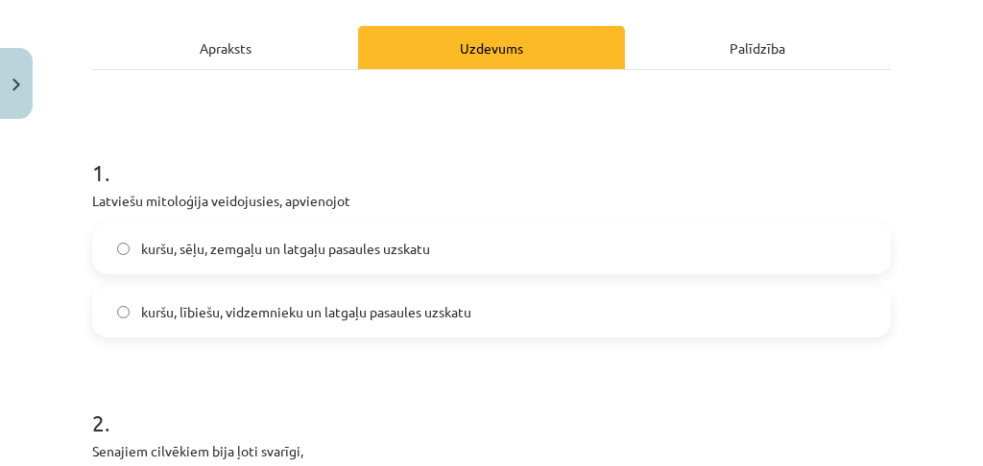
scroll to position [249, 0]
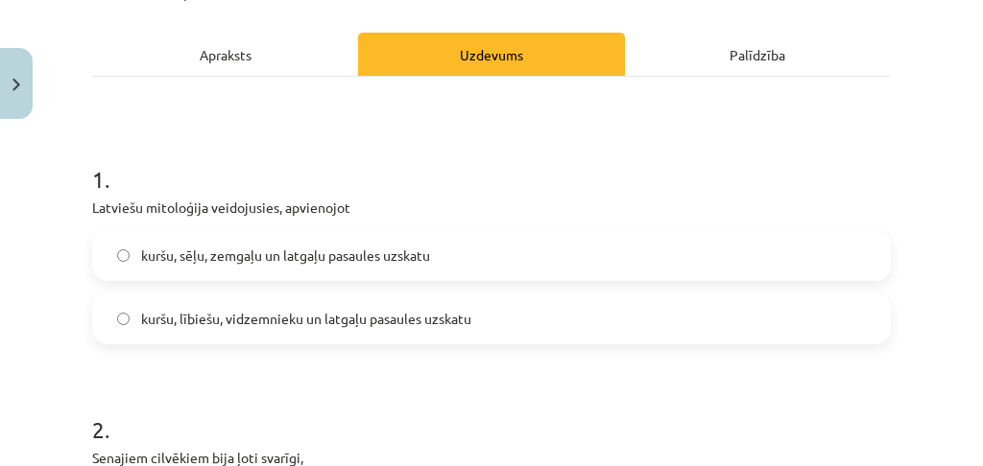
click at [114, 247] on label "kuršu, sēļu, zemgaļu un latgaļu pasaules uzskatu" at bounding box center [491, 255] width 794 height 48
drag, startPoint x: 69, startPoint y: 213, endPoint x: 98, endPoint y: 217, distance: 29.0
click at [96, 216] on div "Mācību tēma: Literatūras i - 10. klases 2. ieskaites mācību materiāls #2 Mītisk…" at bounding box center [491, 233] width 983 height 466
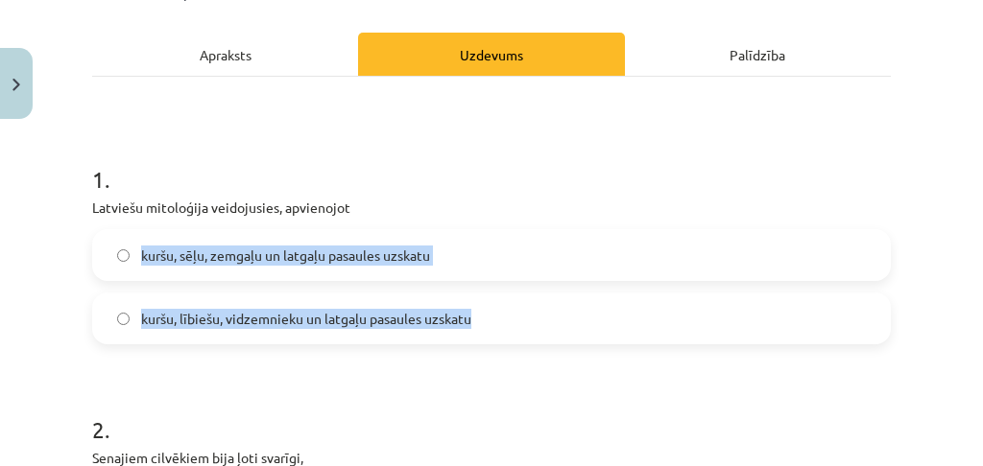
drag, startPoint x: 124, startPoint y: 228, endPoint x: 514, endPoint y: 318, distance: 400.6
click at [514, 318] on div "1 . Latviešu mitoloģija veidojusies, apvienojot kuršu, sēļu, zemgaļu un latgaļu…" at bounding box center [491, 238] width 798 height 212
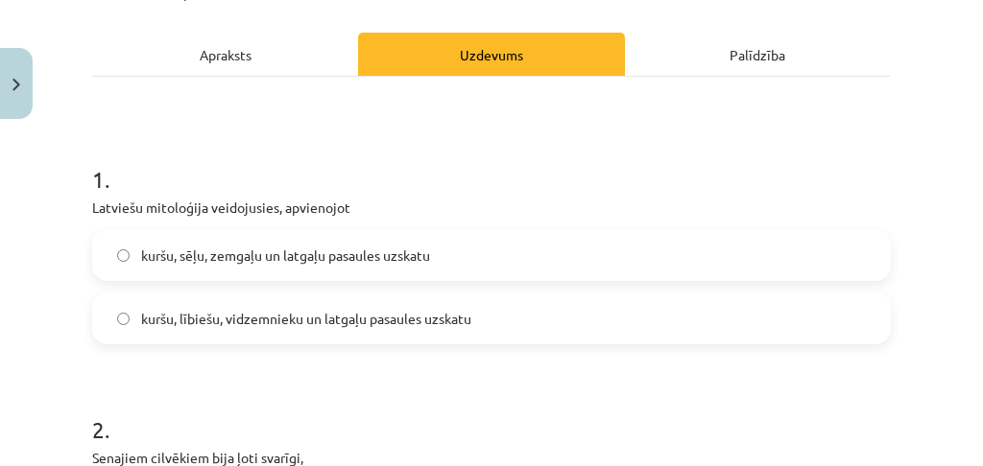
click at [71, 192] on div "Mācību tēma: Literatūras i - 10. klases 2. ieskaites mācību materiāls #2 Mītisk…" at bounding box center [491, 233] width 983 height 466
drag, startPoint x: 74, startPoint y: 207, endPoint x: 142, endPoint y: 202, distance: 68.3
click at [136, 203] on div "Mācību tēma: Literatūras i - 10. klases 2. ieskaites mācību materiāls #2 Mītisk…" at bounding box center [491, 233] width 983 height 466
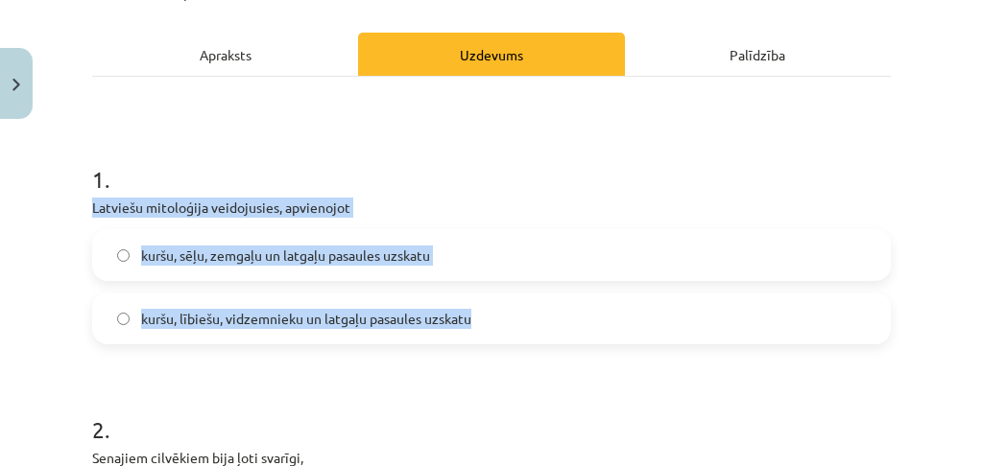
drag, startPoint x: 87, startPoint y: 202, endPoint x: 484, endPoint y: 327, distance: 415.5
copy div "Latviešu mitoloģija veidojusies, apvienojot kuršu, sēļu, zemgaļu un latgaļu pas…"
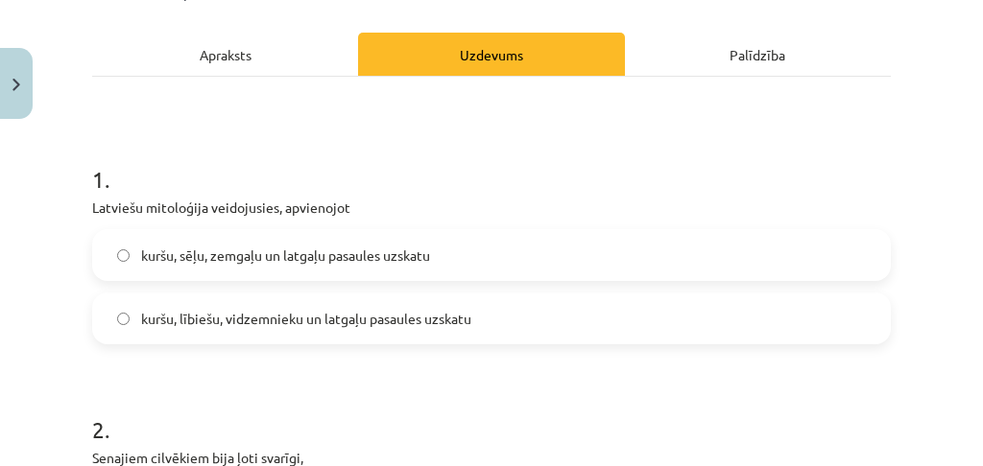
click at [368, 136] on h1 "1 ." at bounding box center [491, 161] width 798 height 59
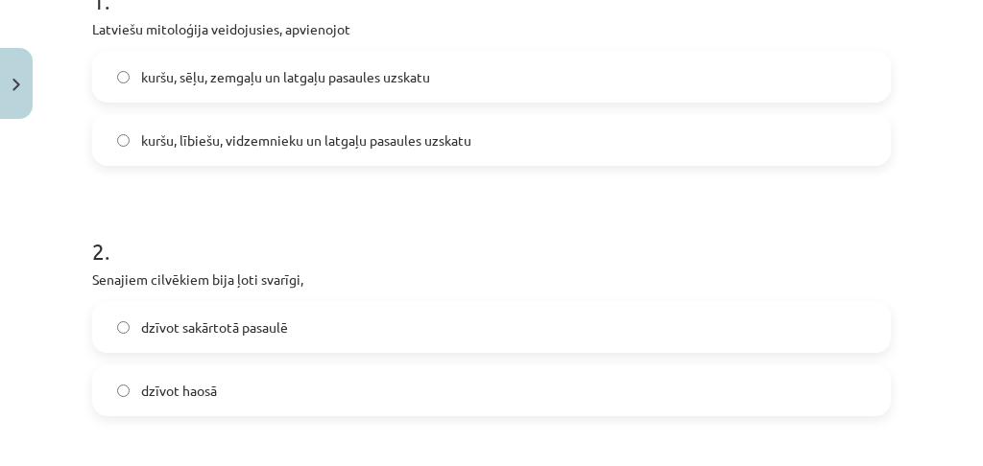
scroll to position [506, 0]
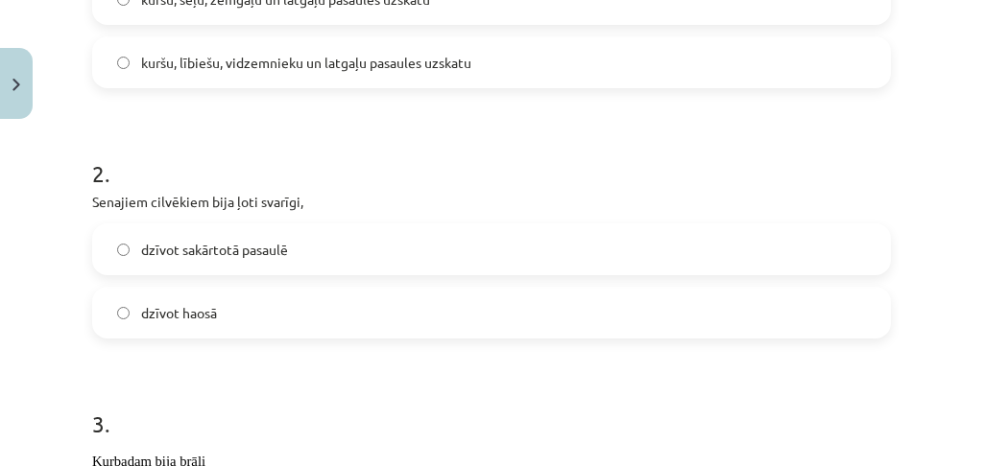
click at [178, 257] on span "dzīvot sakārtotā pasaulē" at bounding box center [214, 250] width 147 height 20
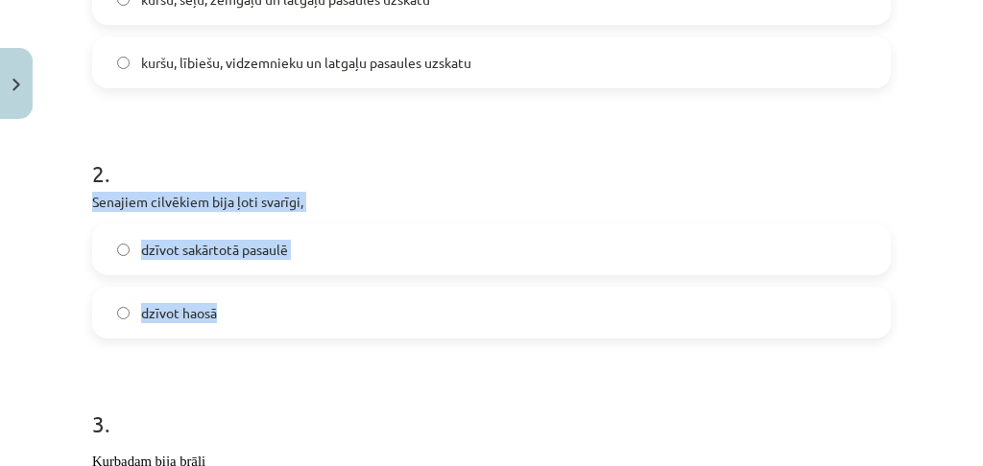
drag, startPoint x: 68, startPoint y: 188, endPoint x: 262, endPoint y: 284, distance: 216.3
click at [261, 285] on div "Mācību tēma: Literatūras i - 10. klases 2. ieskaites mācību materiāls #2 Mītisk…" at bounding box center [491, 233] width 983 height 466
copy div "Senajiem cilvēkiem bija ļoti svarīgi, dzīvot sakārtotā pasaulē dzīvot haosā"
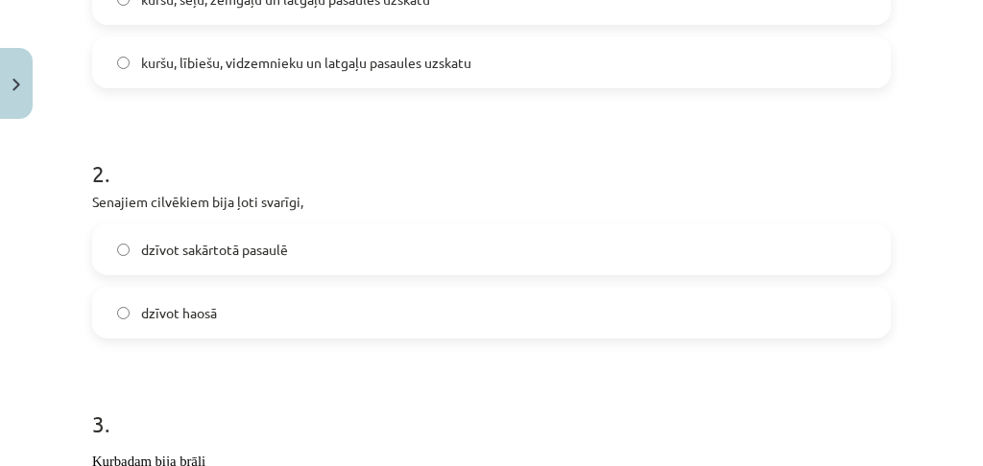
click at [344, 142] on h1 "2 ." at bounding box center [491, 156] width 798 height 59
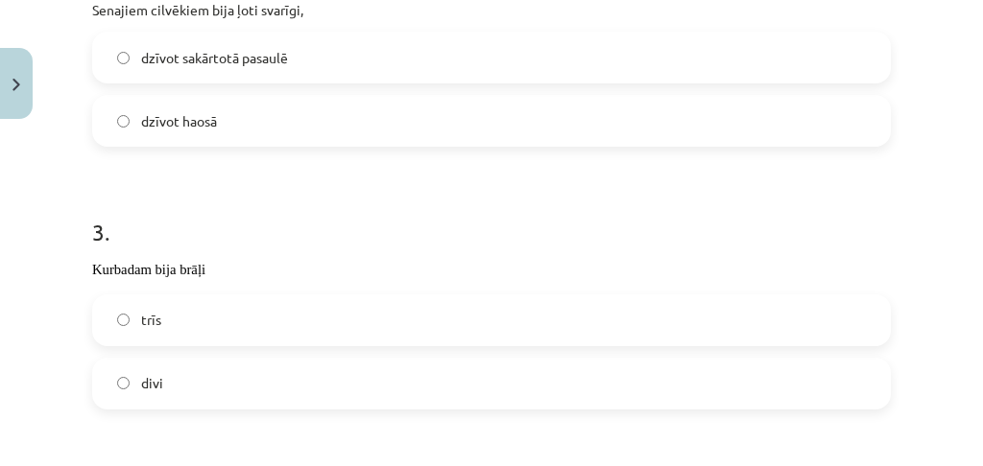
scroll to position [762, 0]
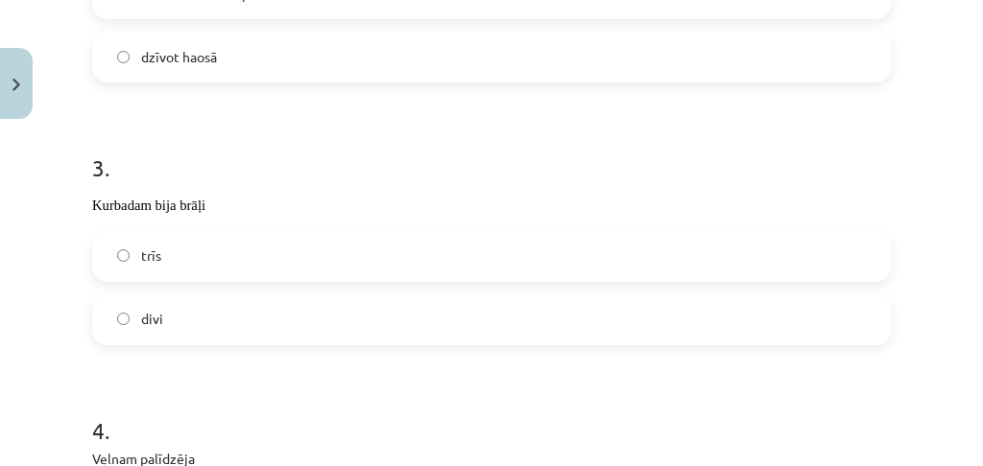
click at [184, 247] on label "trīs" at bounding box center [491, 256] width 794 height 48
click at [154, 325] on span "divi" at bounding box center [152, 319] width 22 height 20
drag, startPoint x: 90, startPoint y: 205, endPoint x: 230, endPoint y: 330, distance: 187.6
click at [228, 330] on div "15 XP Saņemsi Viegls 413 pilda Apraksts Uzdevums Palīdzība 1 . Latviešu mitoloģ…" at bounding box center [491, 193] width 821 height 1655
copy div "Kurbadam bija brāļi trīs divi"
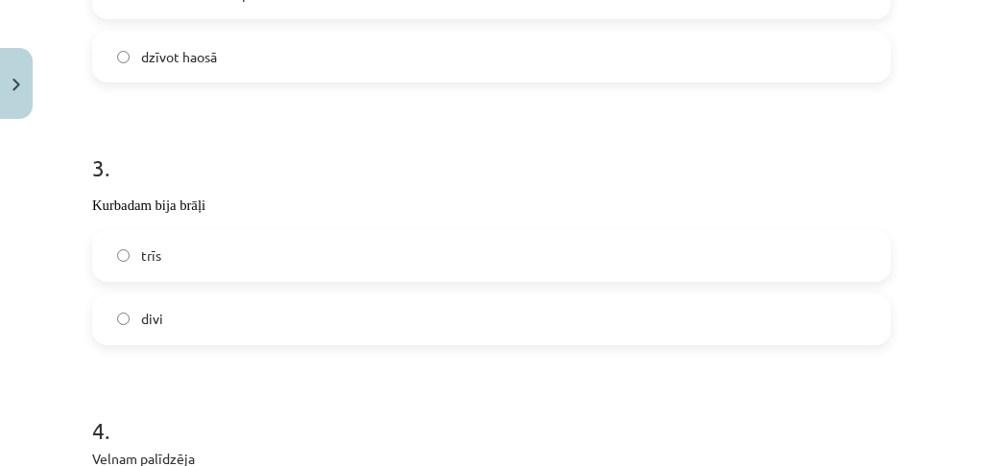
click at [218, 98] on form "1 . Latviešu mitoloģija veidojusies, apvienojot kuršu, sēļu, zemgaļu un latgaļu…" at bounding box center [491, 233] width 798 height 1226
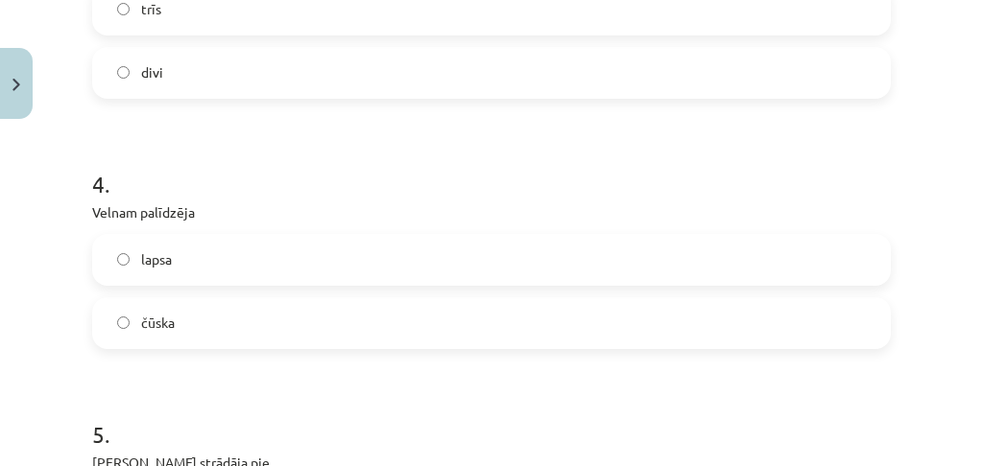
scroll to position [1017, 0]
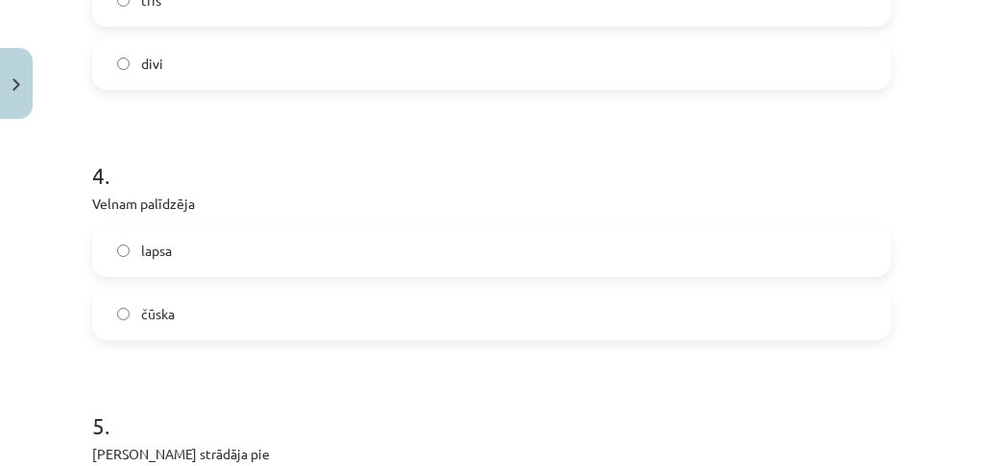
click at [198, 300] on label "čūska" at bounding box center [491, 315] width 794 height 48
drag, startPoint x: 94, startPoint y: 200, endPoint x: 211, endPoint y: 314, distance: 163.5
click at [211, 314] on div "4 . Velnam palīdzēja lapsa čūska" at bounding box center [491, 235] width 798 height 212
copy div "Velnam palīdzēja lapsa čūska"
click at [360, 194] on p "Velnam palīdzēja" at bounding box center [491, 204] width 798 height 20
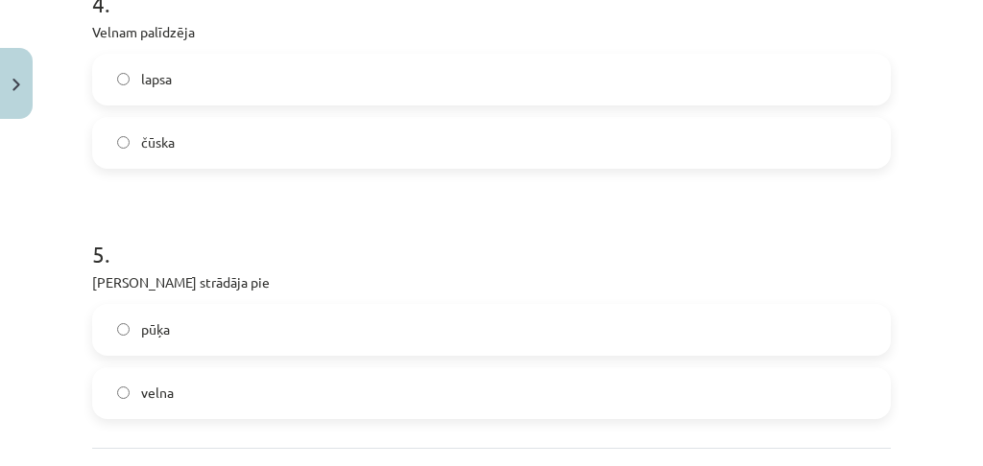
scroll to position [1209, 0]
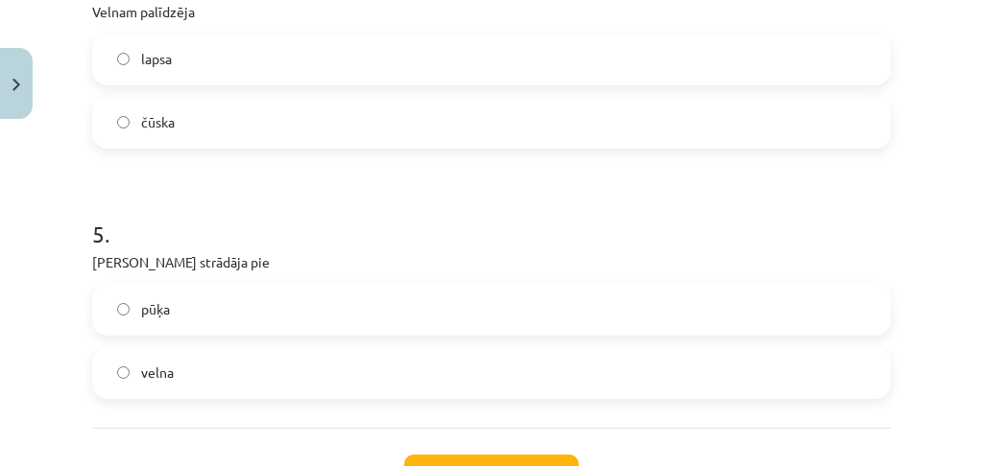
click at [208, 373] on label "velna" at bounding box center [491, 373] width 794 height 48
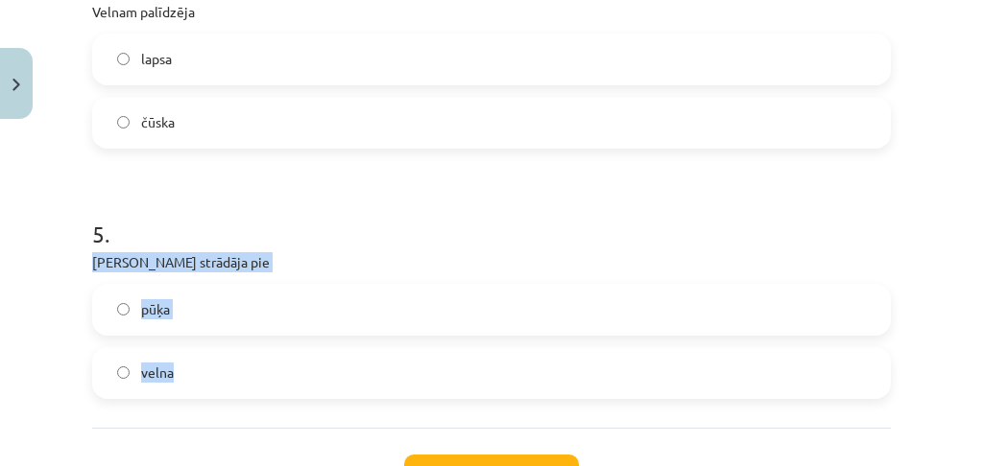
drag, startPoint x: 96, startPoint y: 264, endPoint x: 223, endPoint y: 357, distance: 157.2
copy div "Kurbads strādāja pie pūķa velna"
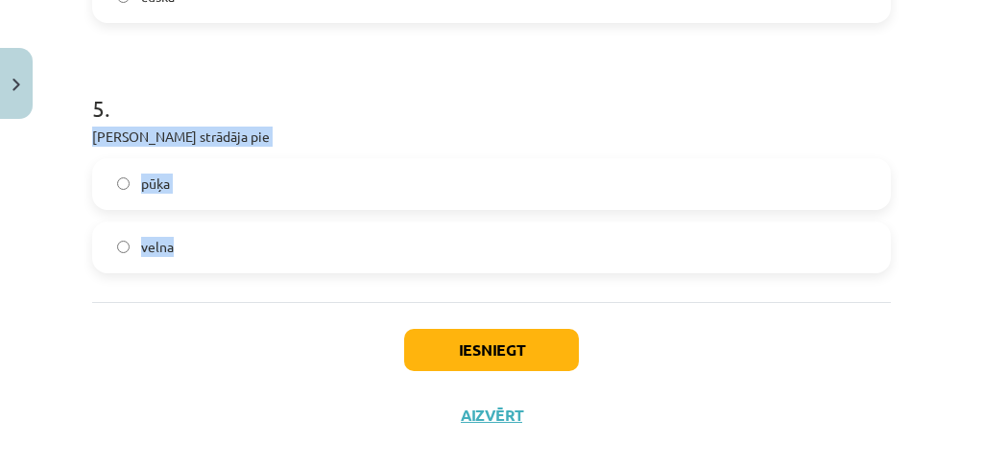
scroll to position [1338, 0]
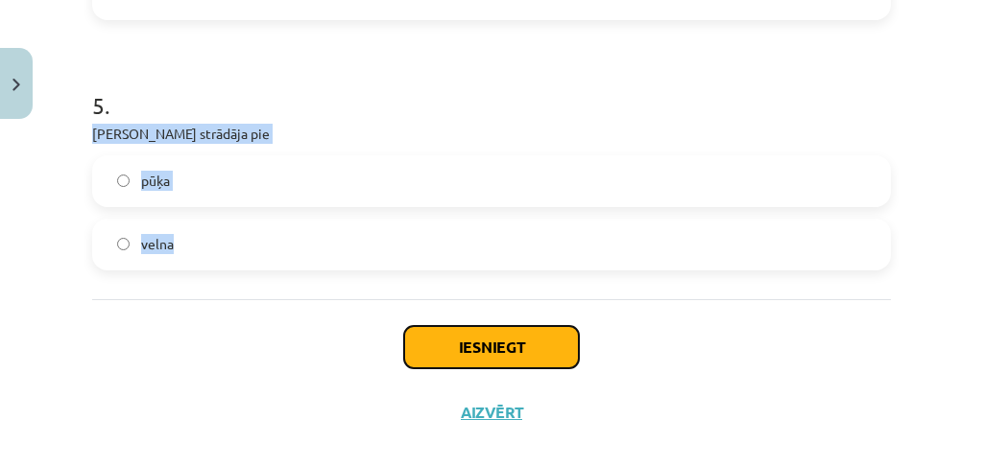
click at [477, 341] on button "Iesniegt" at bounding box center [491, 347] width 175 height 42
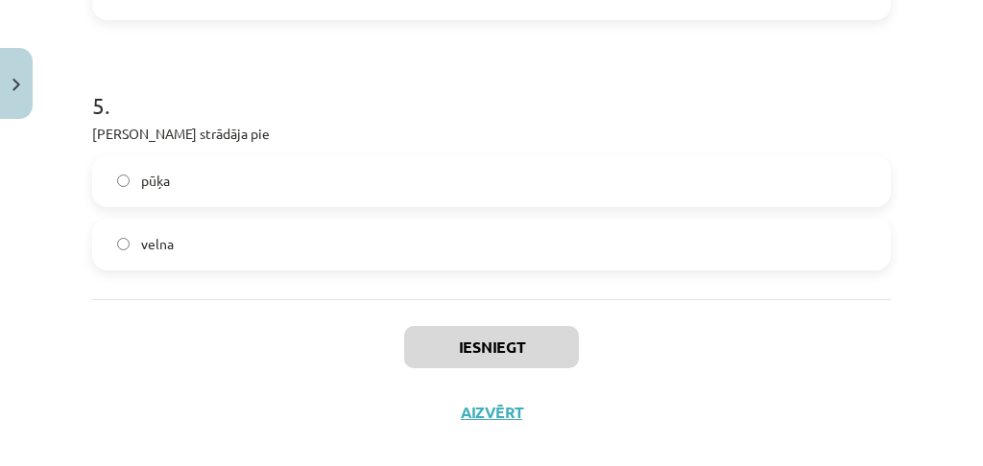
click at [284, 403] on div "Iesniegt Aizvērt" at bounding box center [491, 366] width 798 height 134
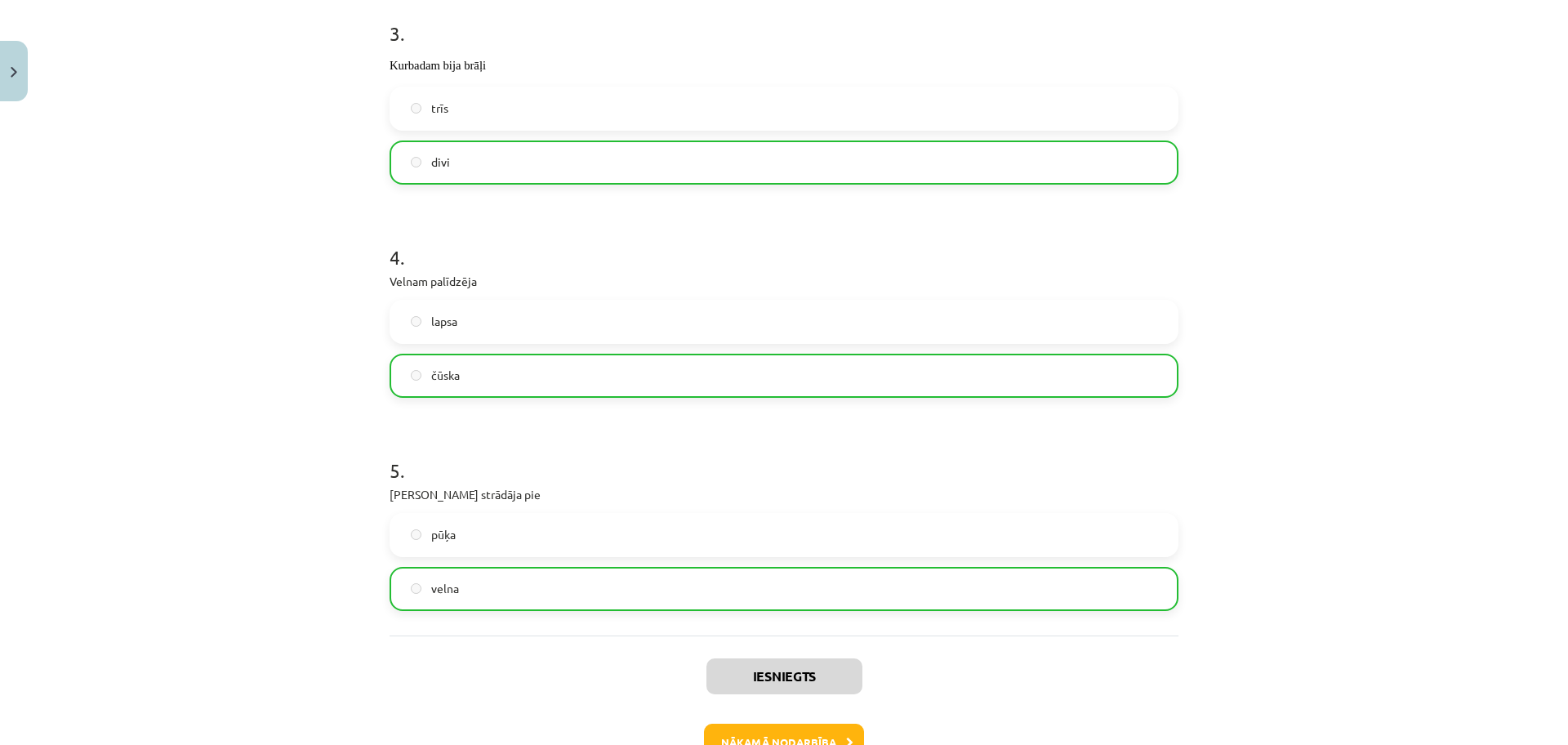
scroll to position [864, 0]
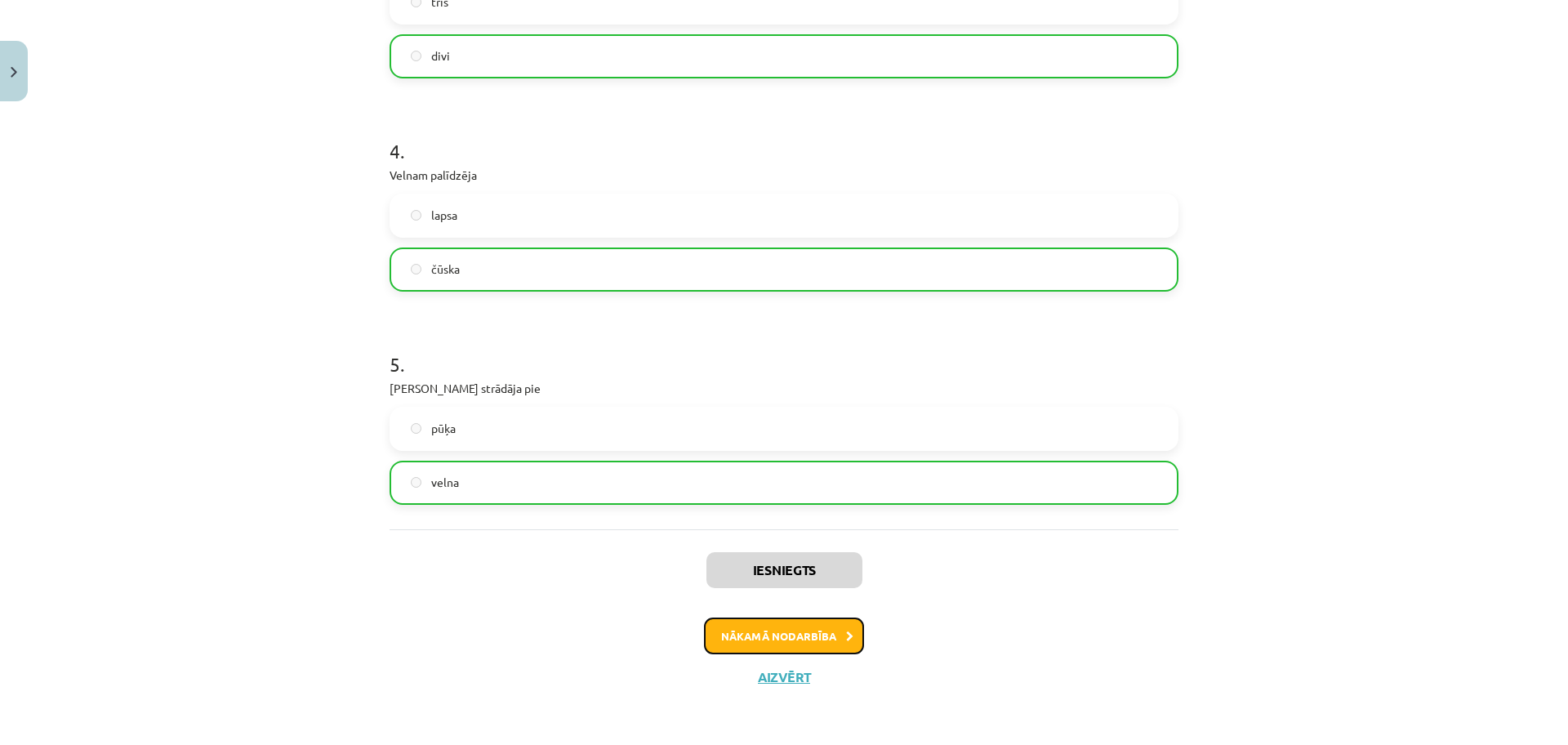
click at [750, 596] on button "Nākamā nodarbība" at bounding box center [784, 636] width 160 height 37
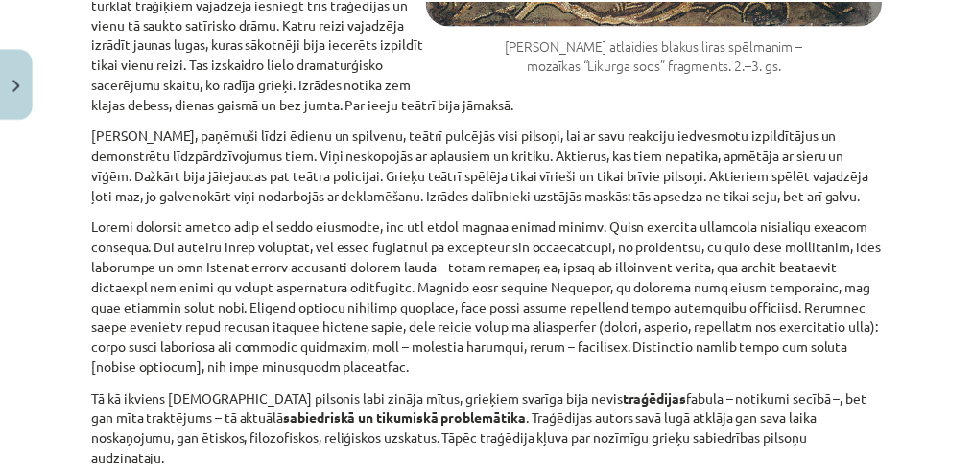
scroll to position [2136, 0]
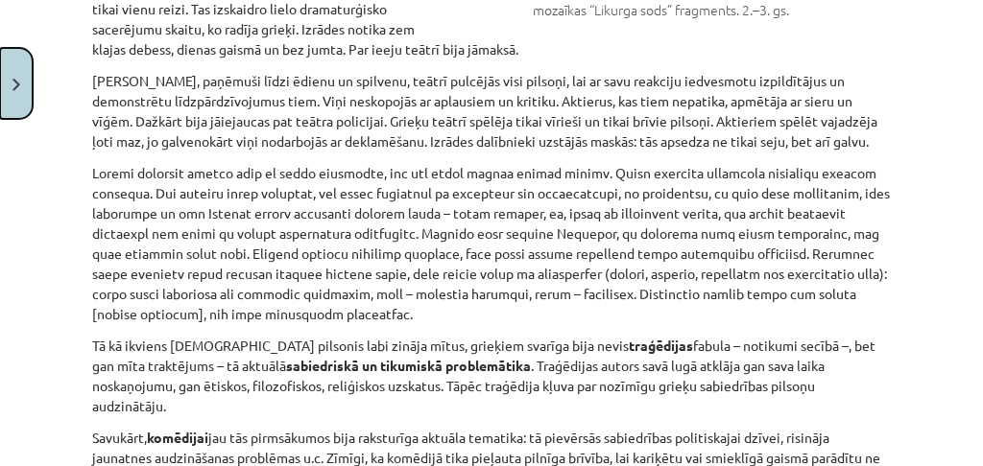
click at [6, 66] on button "Close" at bounding box center [16, 83] width 33 height 71
click at [6, 66] on div "Mācību tēma: Literatūras i - 10. klases 2. ieskaites mācību materiāls #3 Sengri…" at bounding box center [491, 233] width 983 height 466
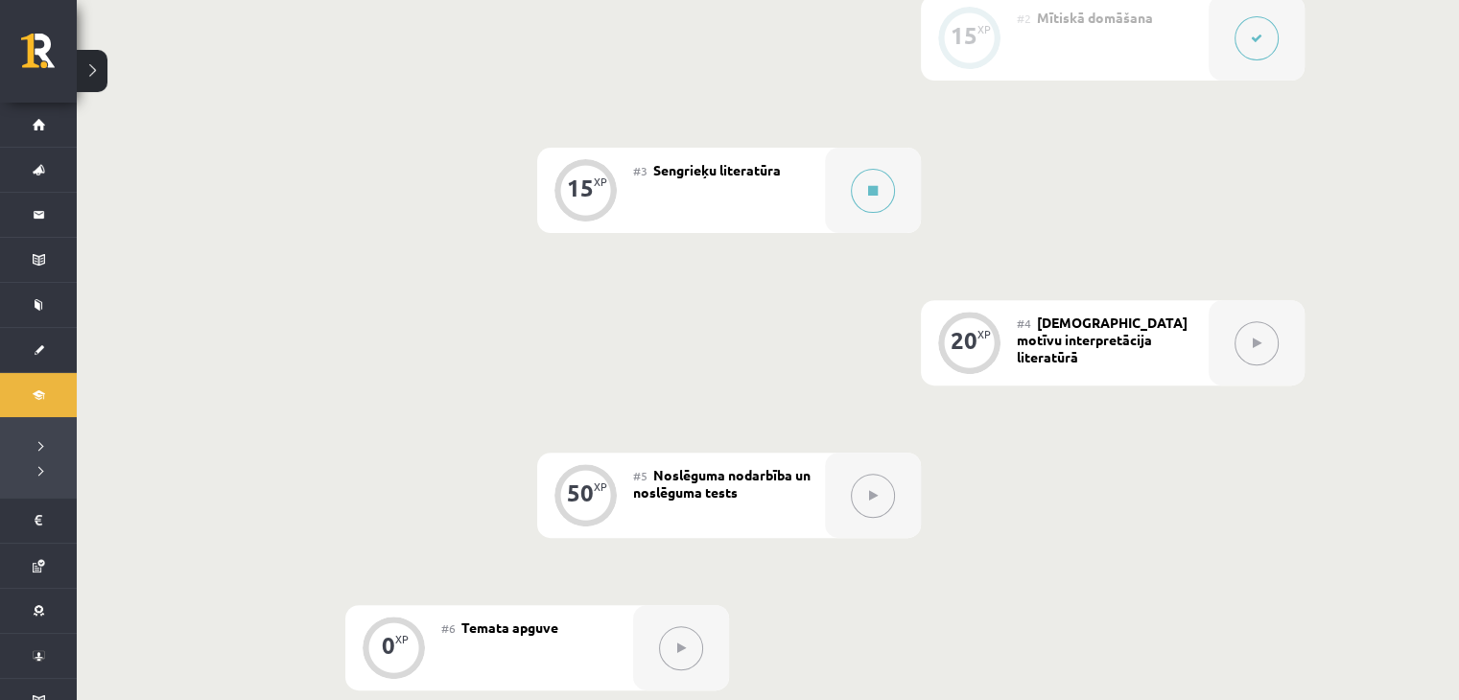
scroll to position [713, 0]
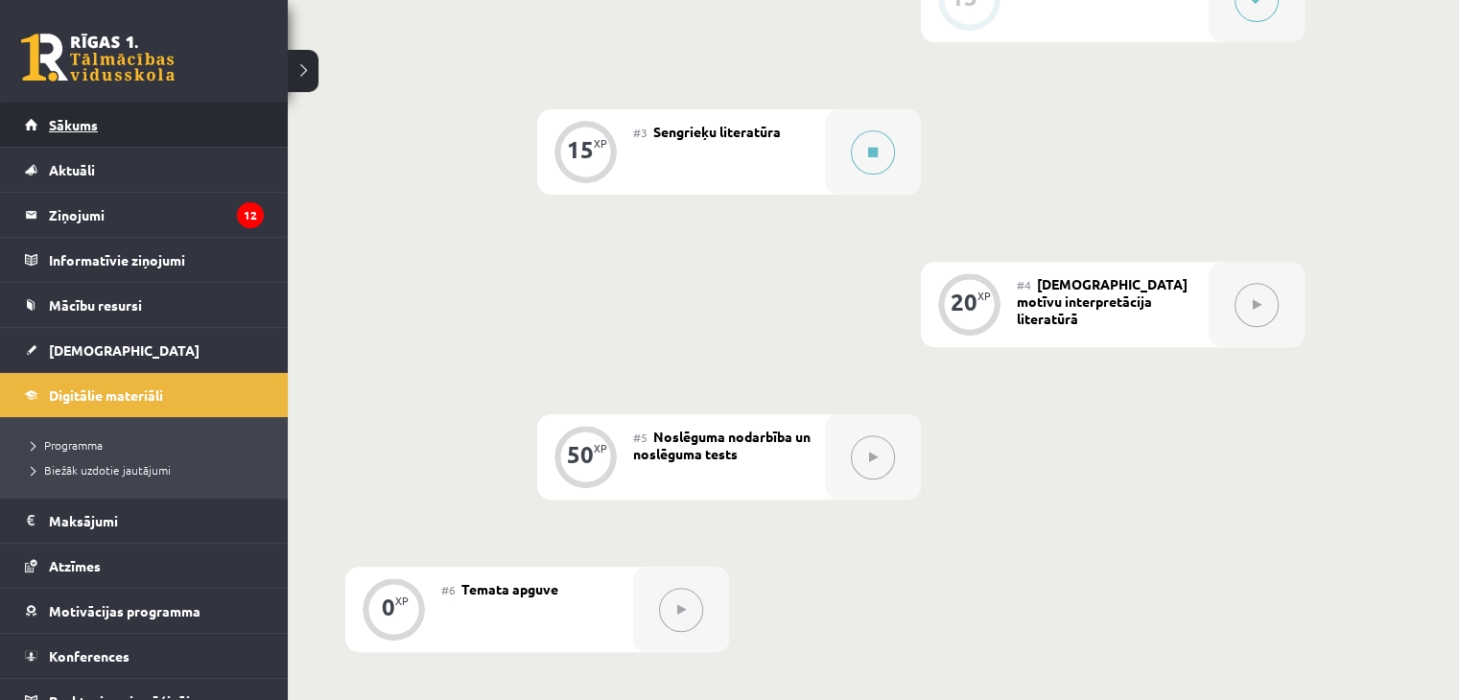
click at [69, 136] on link "Sākums" at bounding box center [144, 125] width 239 height 44
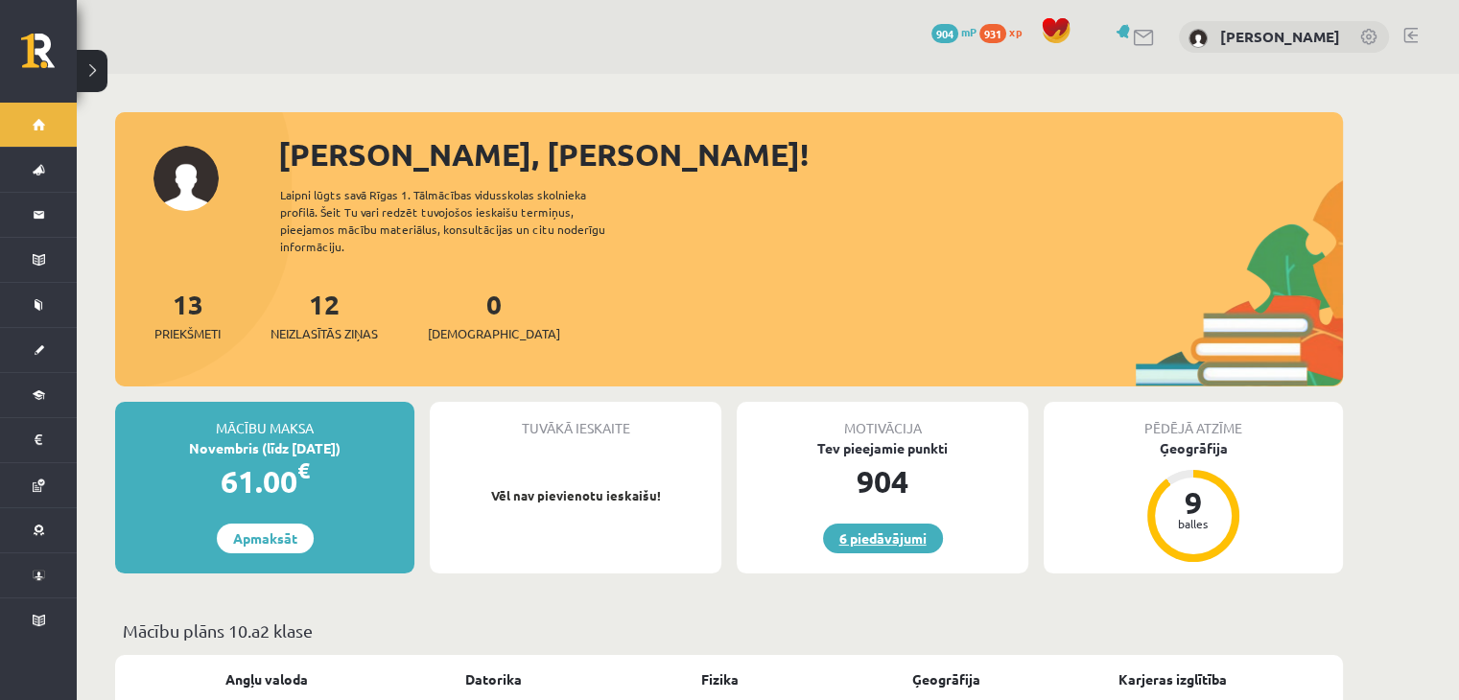
click at [837, 524] on link "6 piedāvājumi" at bounding box center [883, 539] width 120 height 30
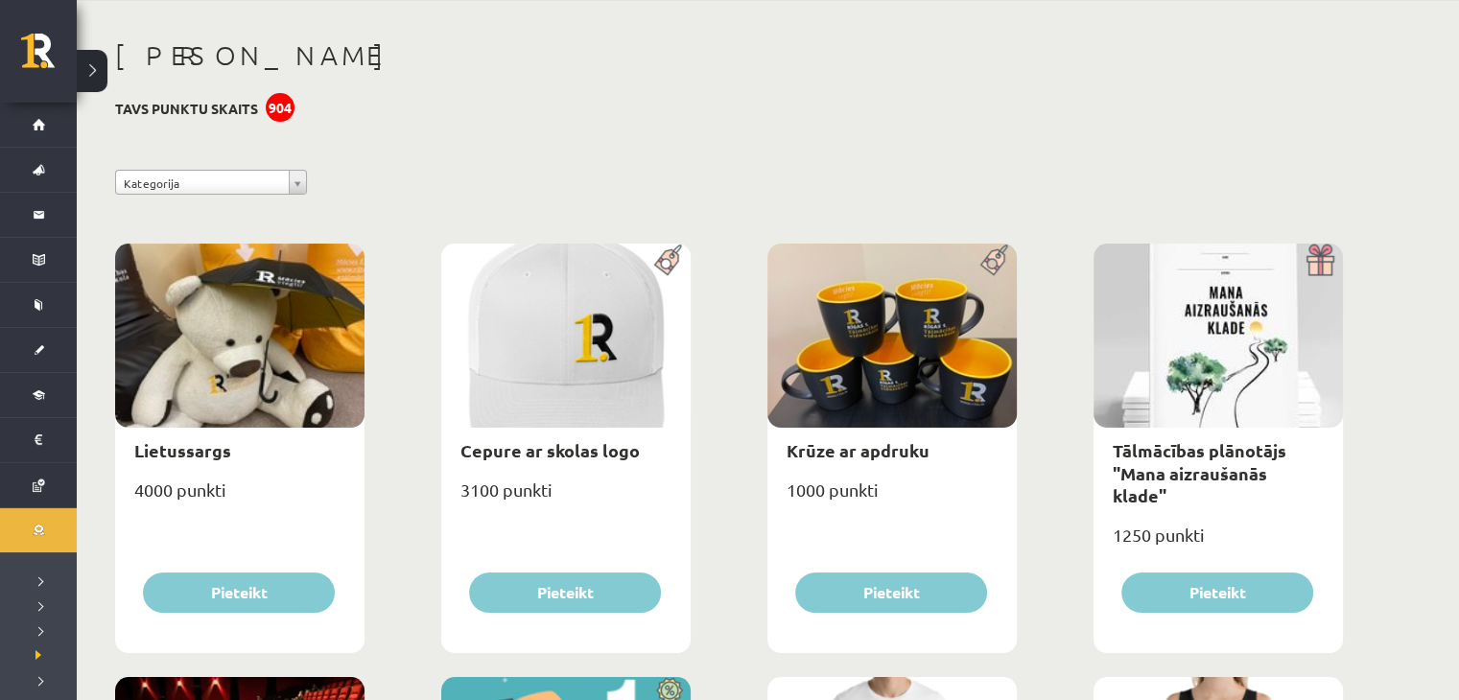
scroll to position [22, 0]
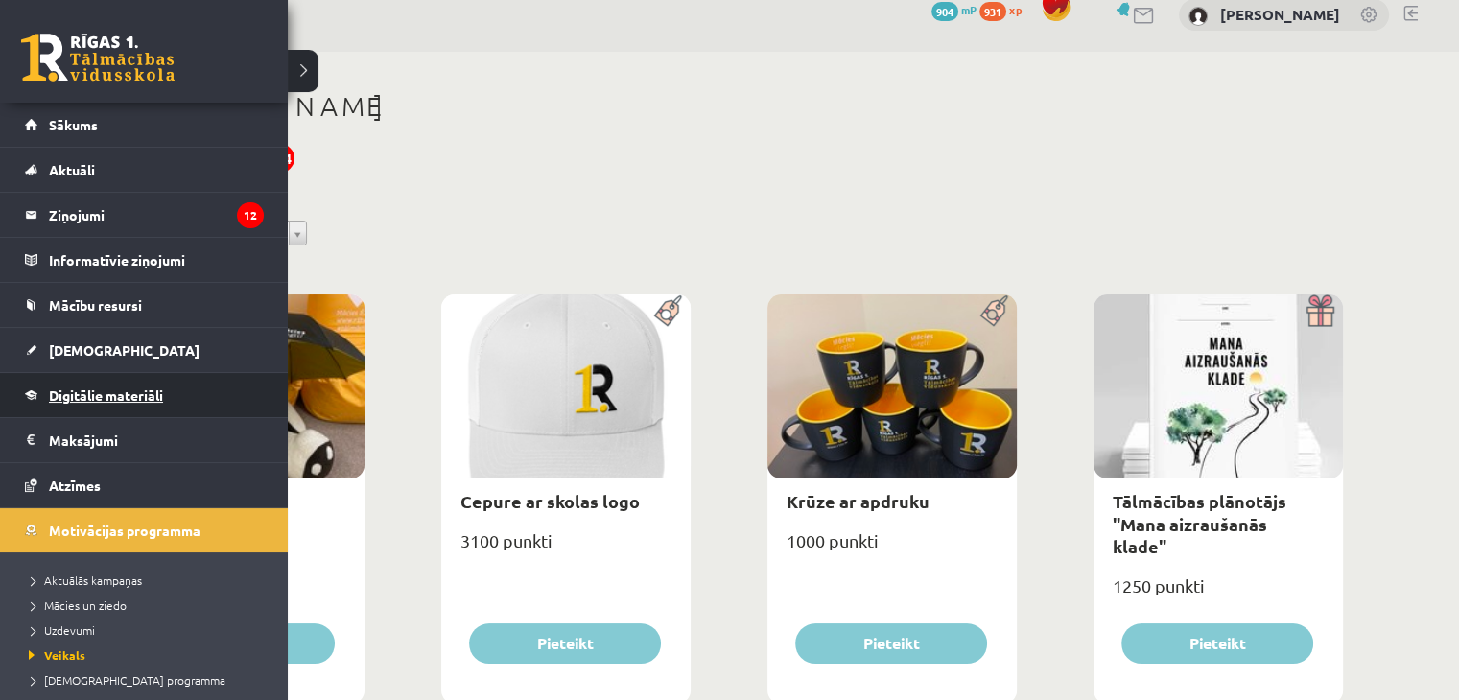
click at [73, 389] on span "Digitālie materiāli" at bounding box center [106, 395] width 114 height 17
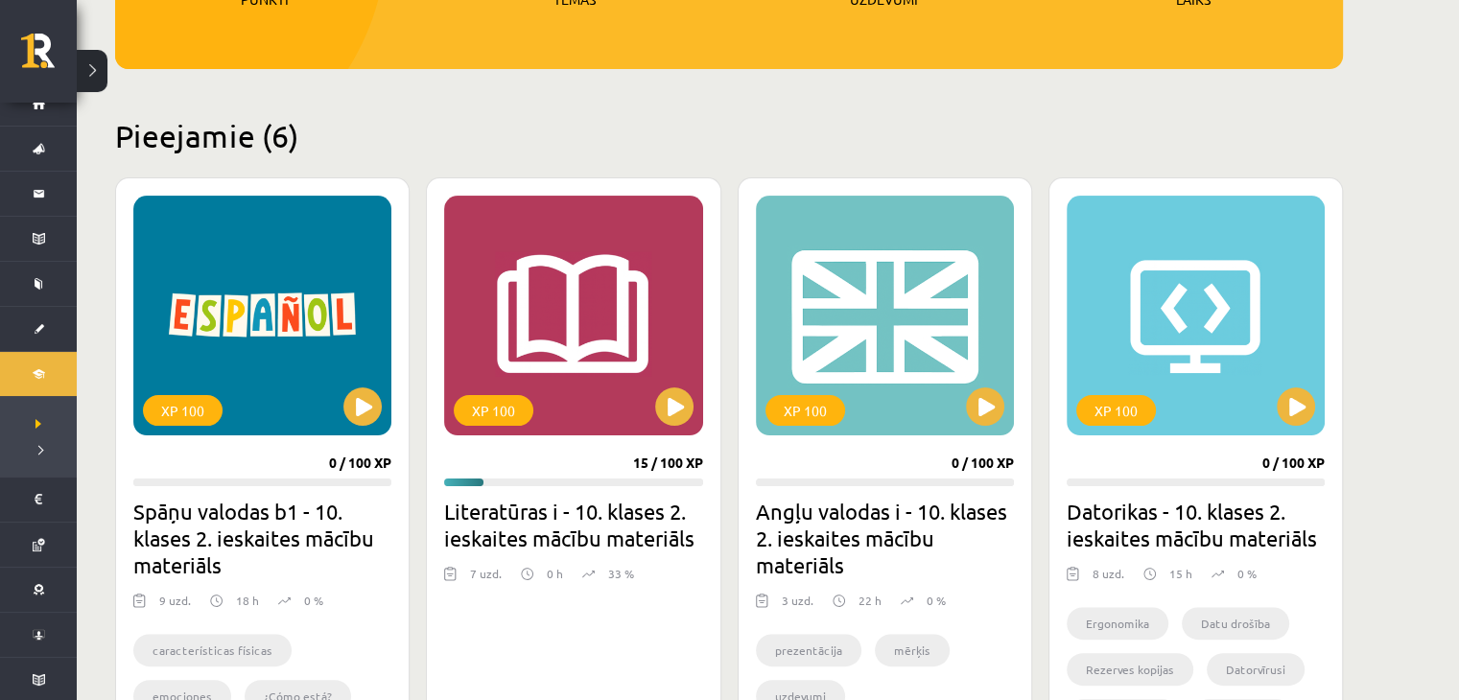
scroll to position [444, 0]
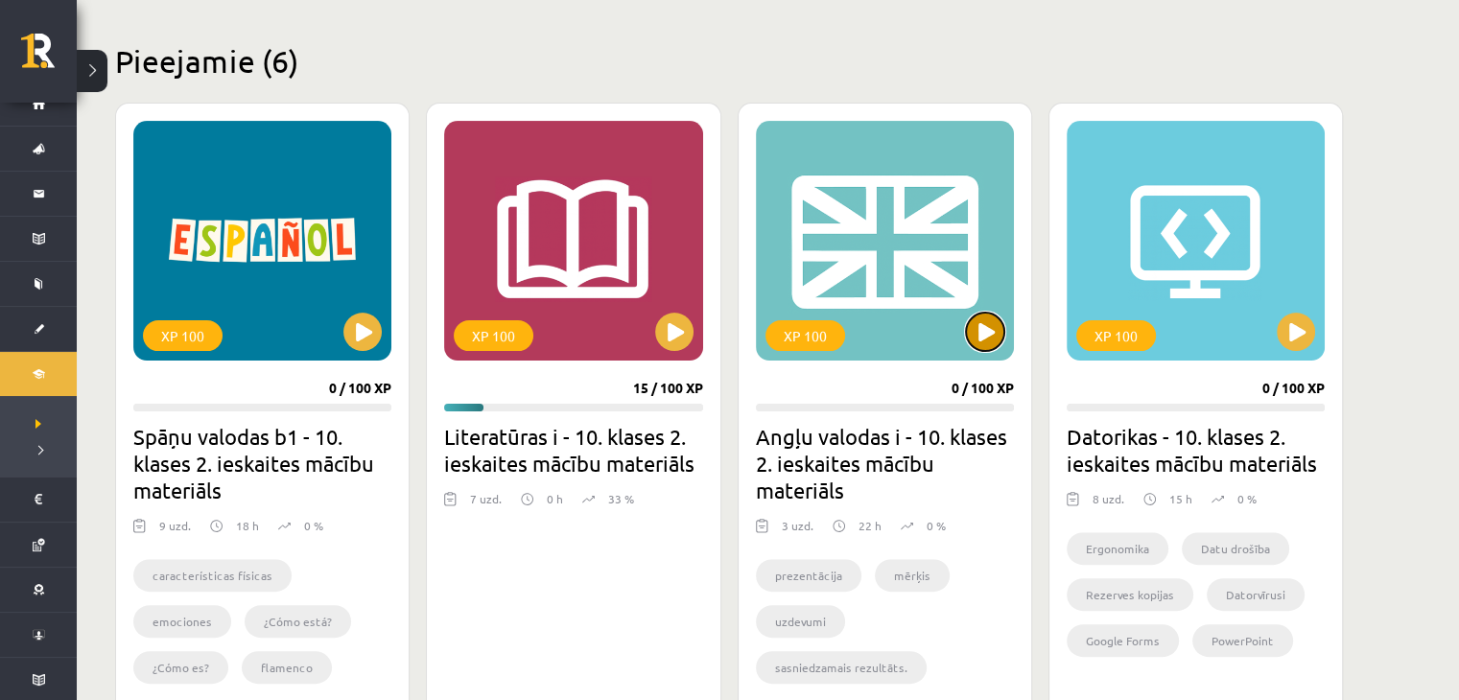
click at [979, 315] on button at bounding box center [985, 332] width 38 height 38
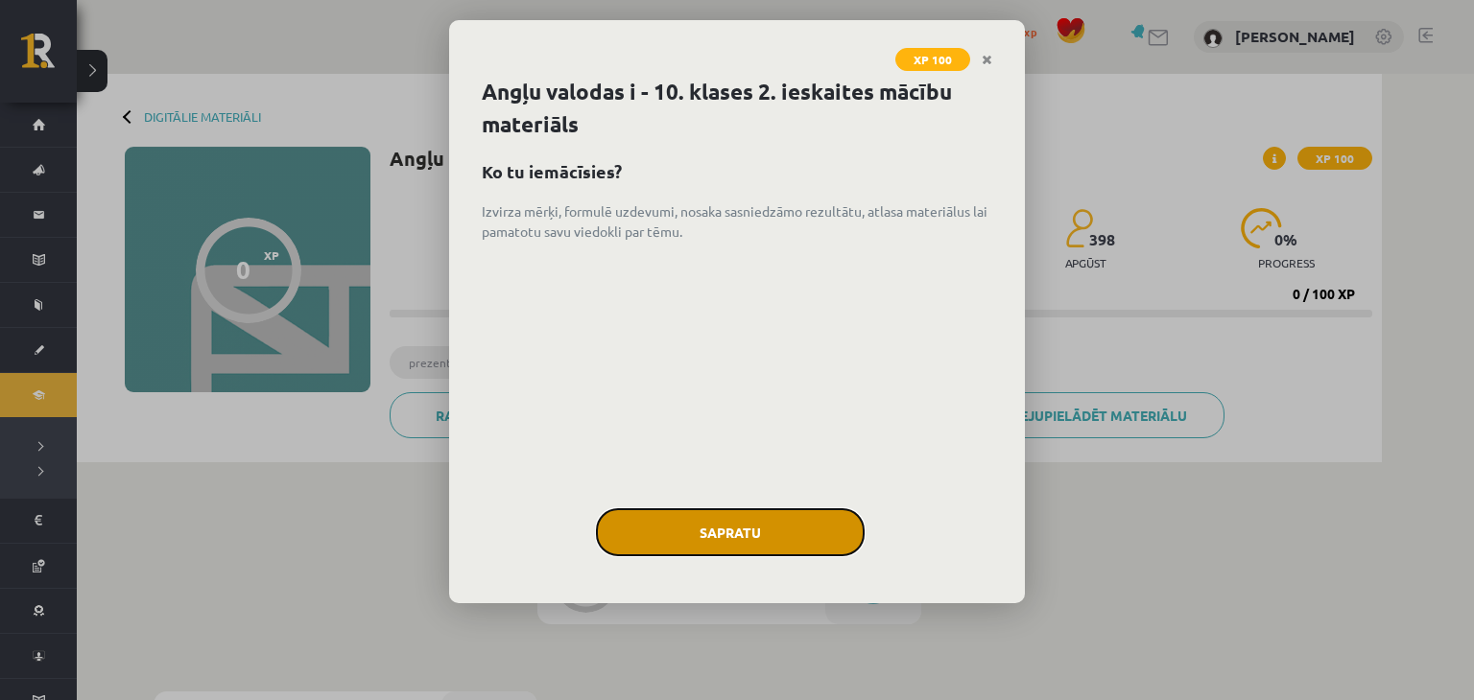
click at [843, 536] on button "Sapratu" at bounding box center [730, 533] width 269 height 48
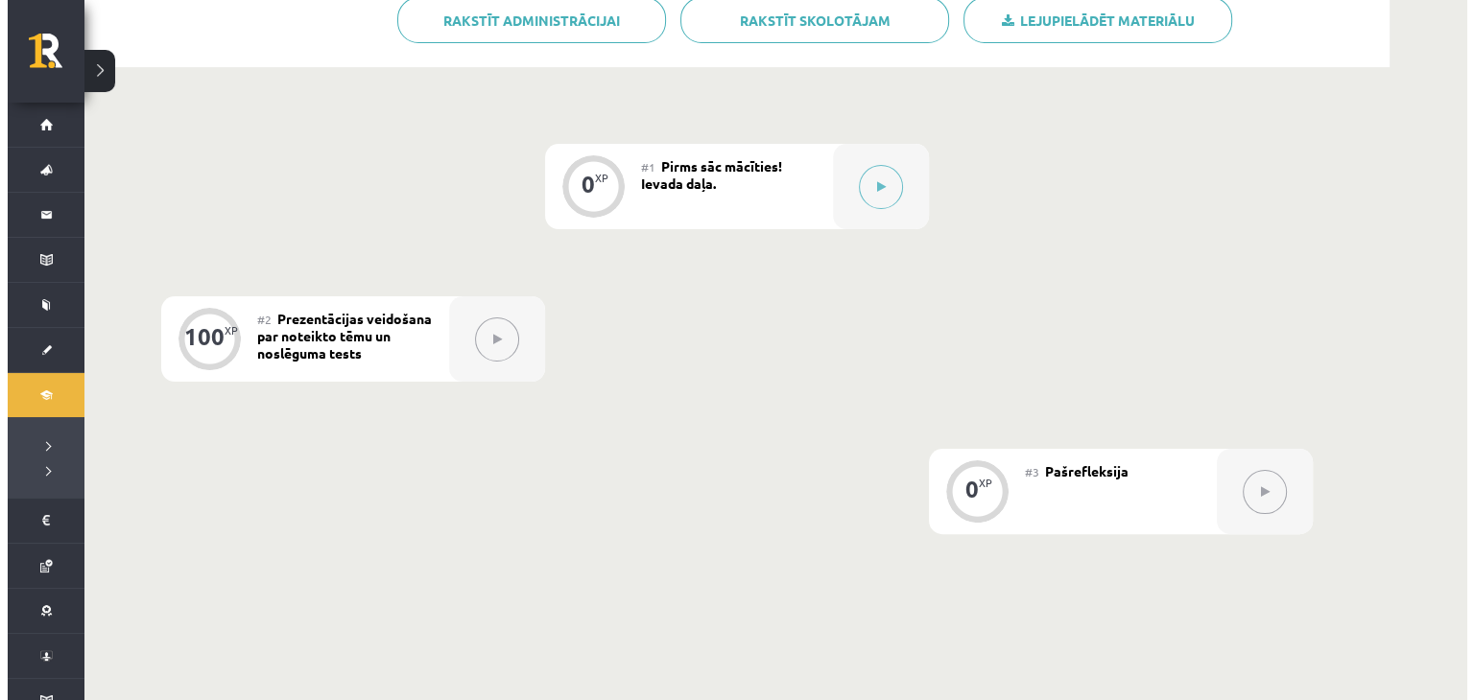
scroll to position [461, 0]
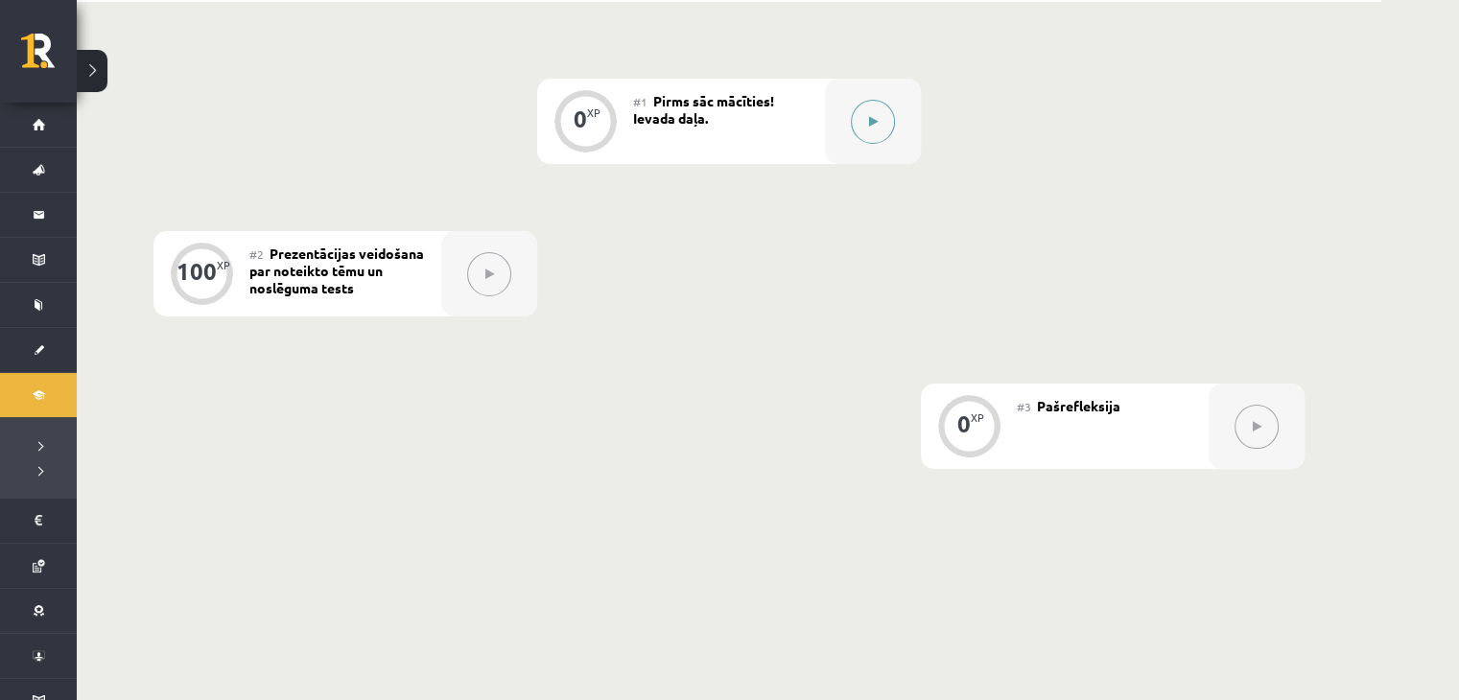
click at [871, 126] on icon at bounding box center [873, 122] width 9 height 12
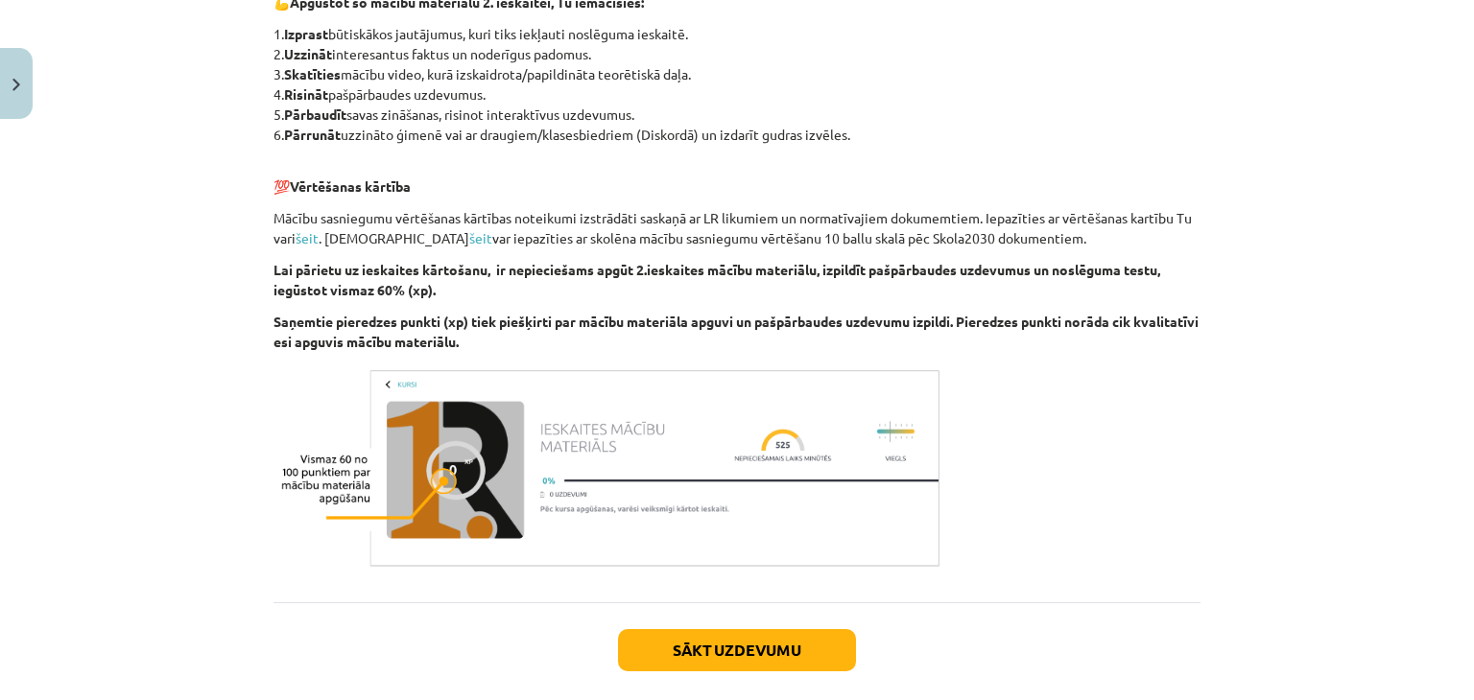
scroll to position [979, 0]
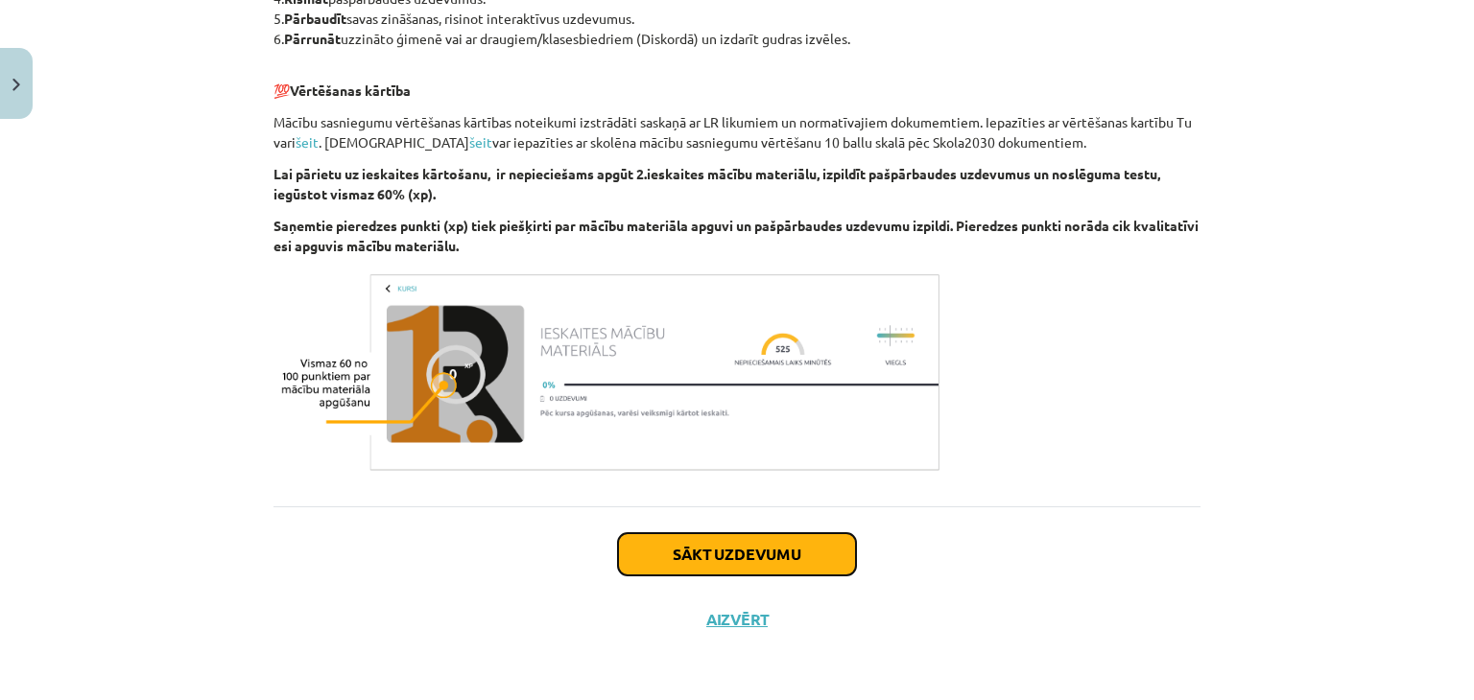
click at [818, 541] on button "Sākt uzdevumu" at bounding box center [737, 555] width 238 height 42
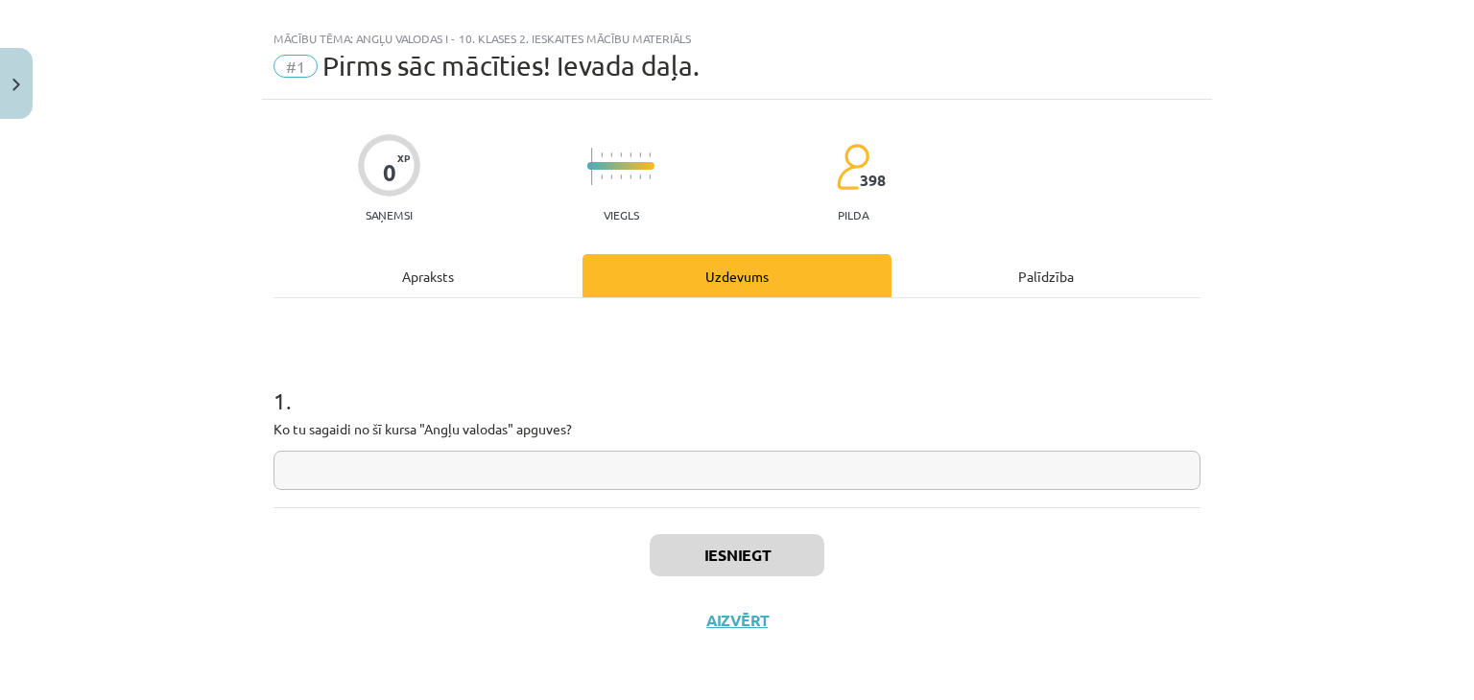
click at [781, 473] on input "text" at bounding box center [736, 470] width 927 height 39
type input "*"
type input "**********"
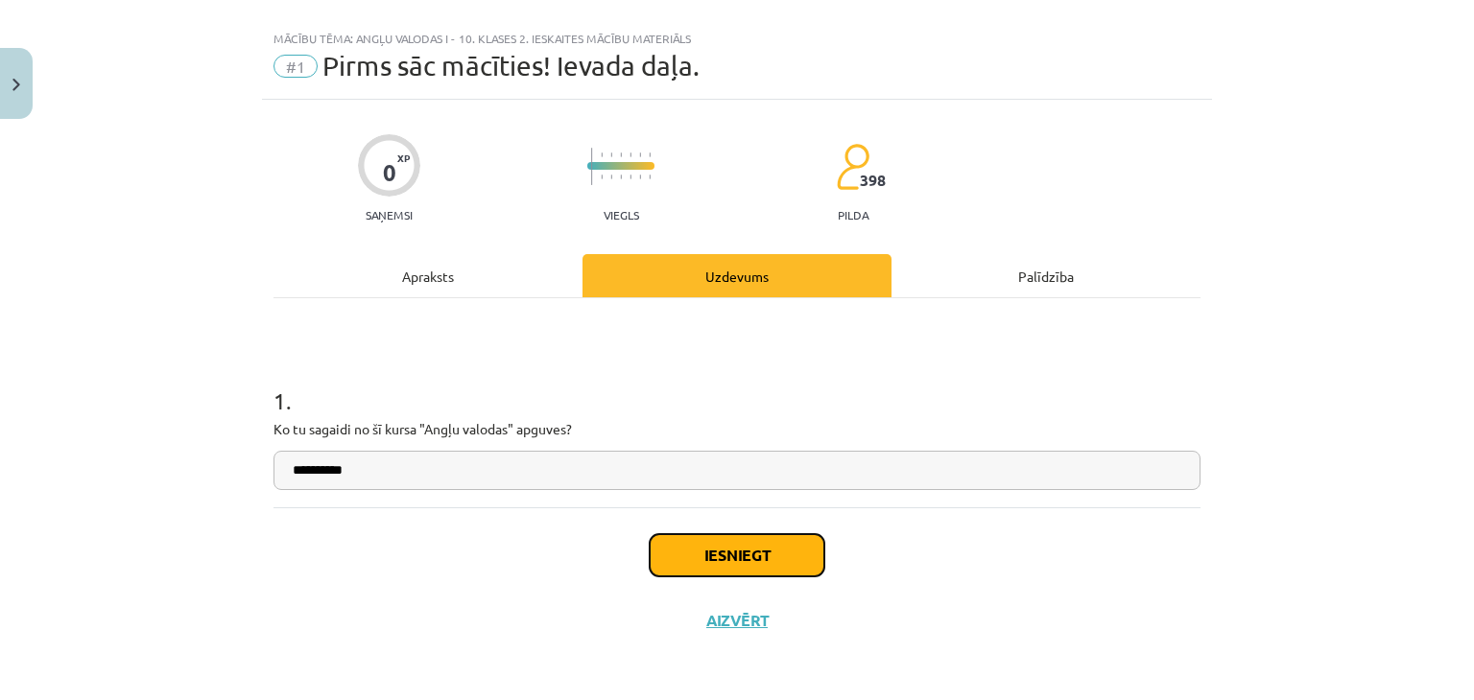
click at [783, 544] on button "Iesniegt" at bounding box center [737, 555] width 175 height 42
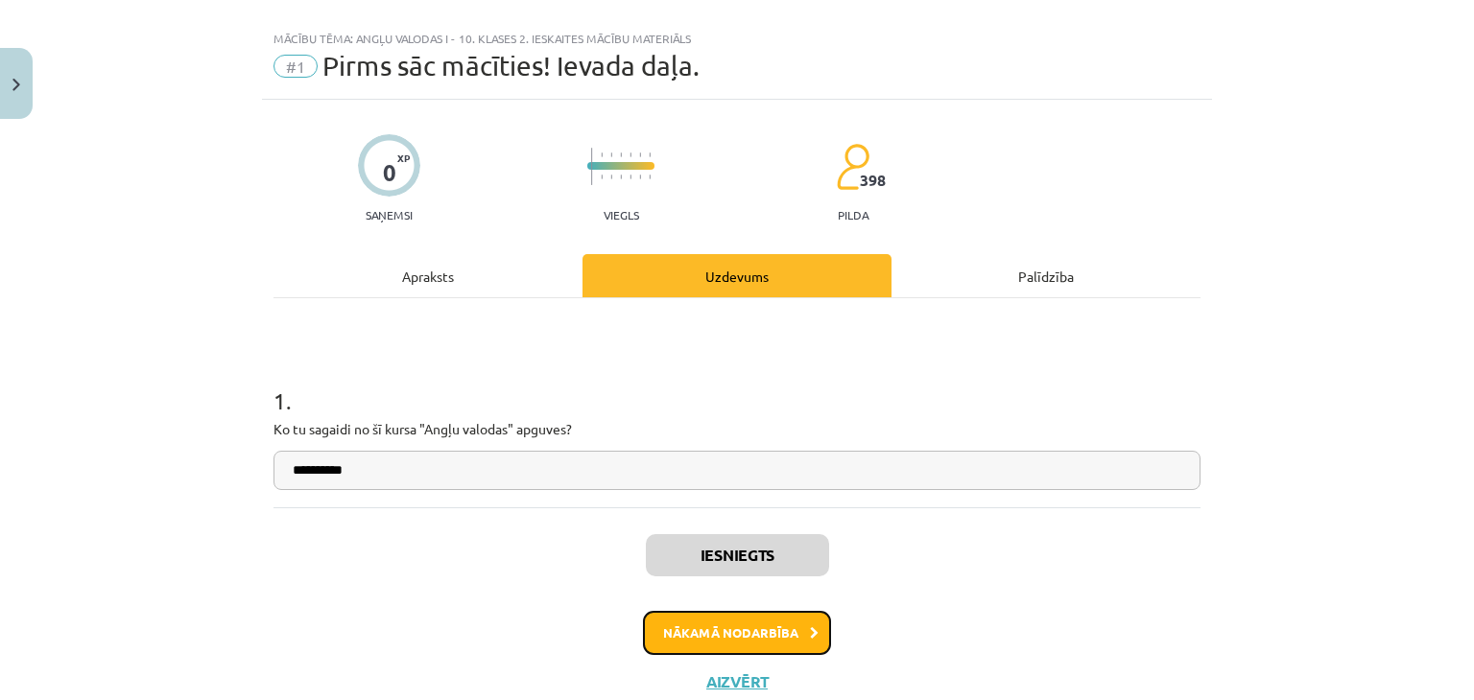
click at [770, 611] on button "Nākamā nodarbība" at bounding box center [737, 633] width 188 height 44
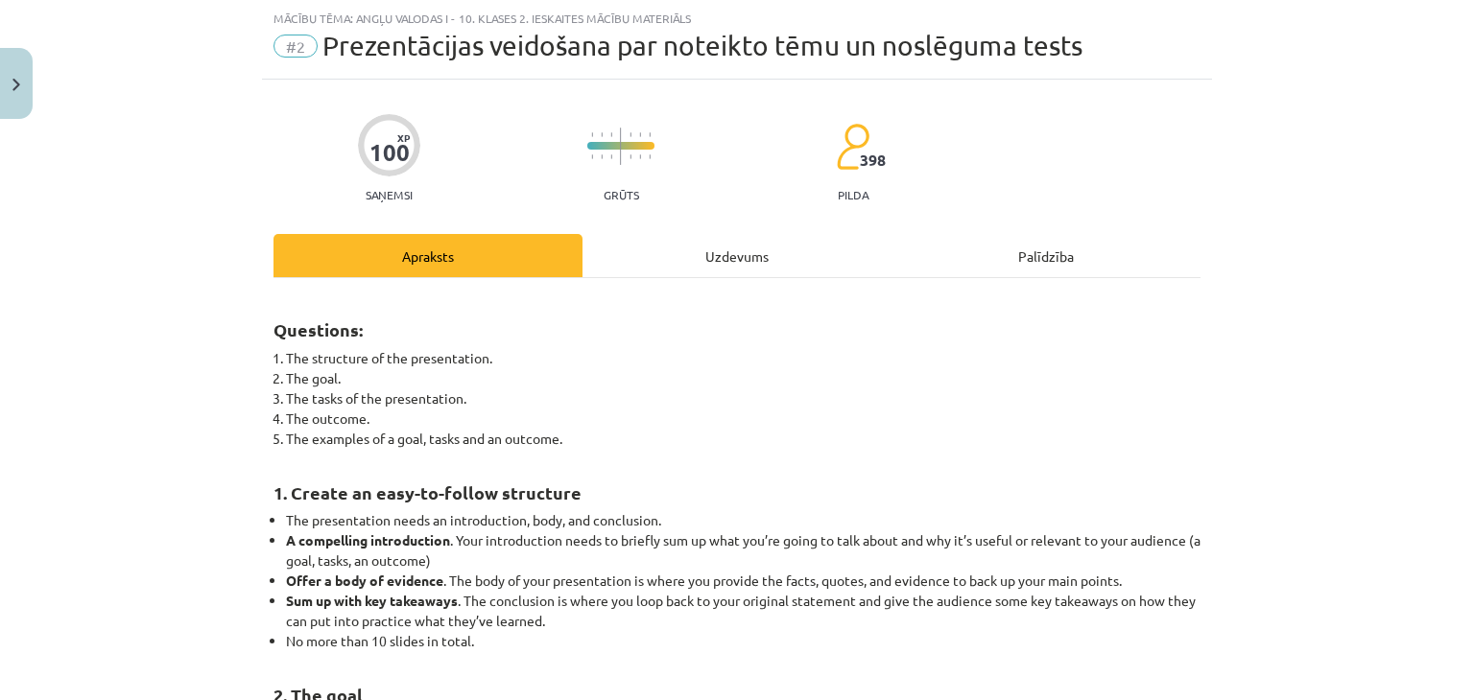
scroll to position [2337, 0]
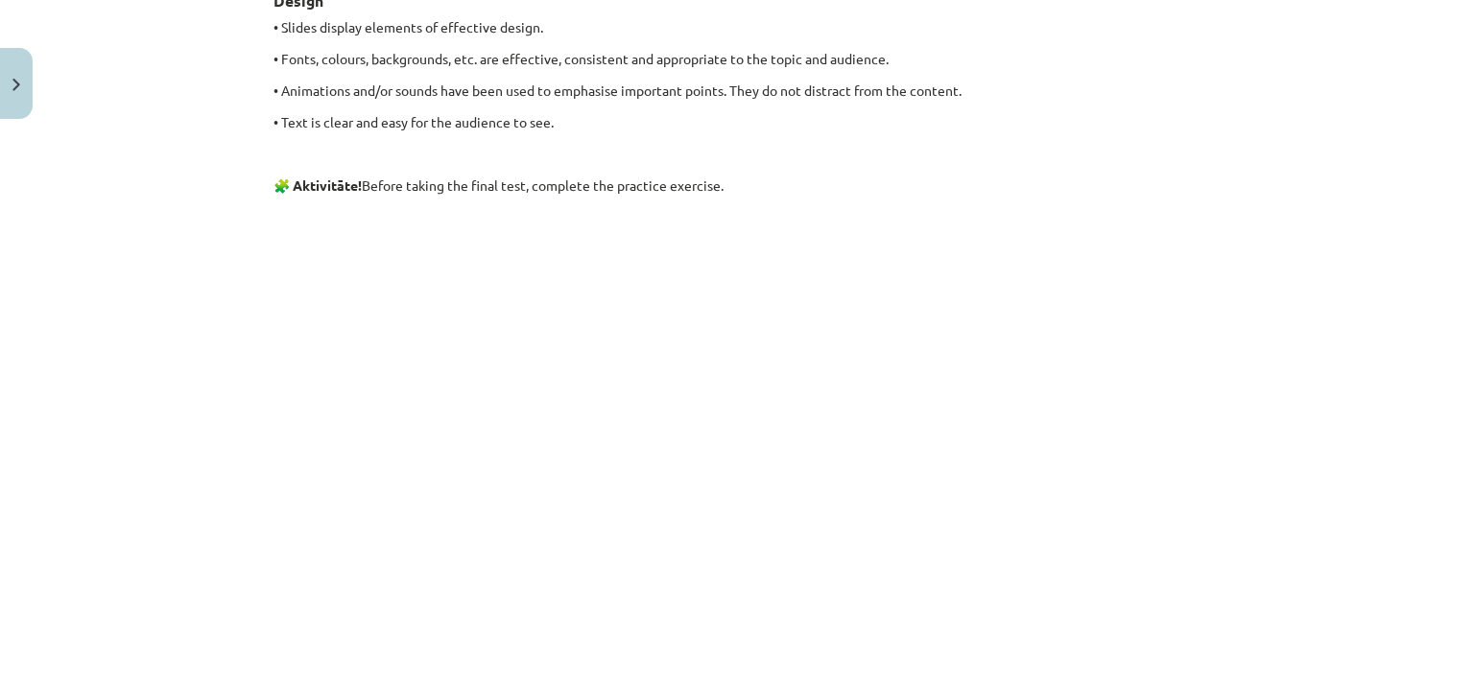
drag, startPoint x: 1473, startPoint y: 555, endPoint x: 1459, endPoint y: 584, distance: 33.0
click at [1459, 584] on div "Mācību tēma: Angļu valodas i - 10. klases 2. ieskaites mācību materiāls #2 Prez…" at bounding box center [737, 350] width 1474 height 700
click at [1284, 661] on div "Mācību tēma: Angļu valodas i - 10. klases 2. ieskaites mācību materiāls #2 Prez…" at bounding box center [737, 350] width 1474 height 700
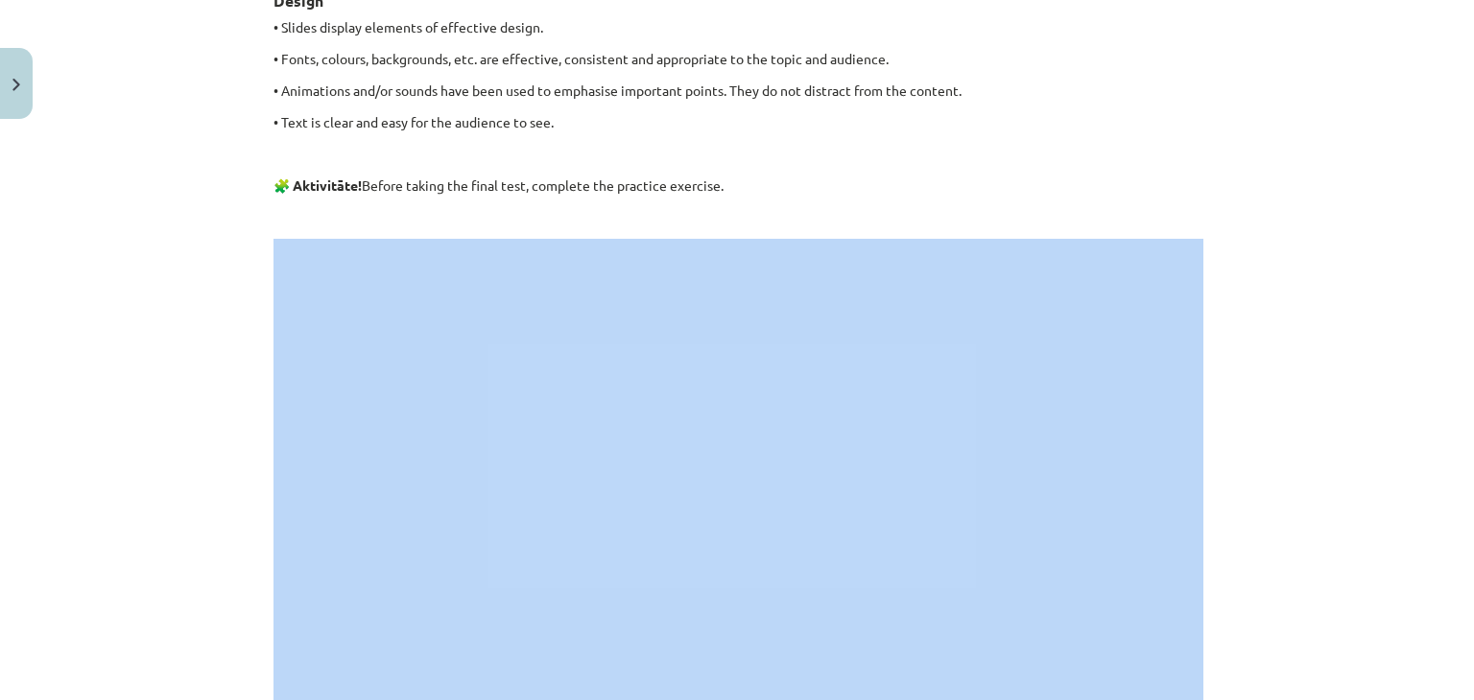
click at [1284, 661] on div "Mācību tēma: Angļu valodas i - 10. klases 2. ieskaites mācību materiāls #2 Prez…" at bounding box center [737, 350] width 1474 height 700
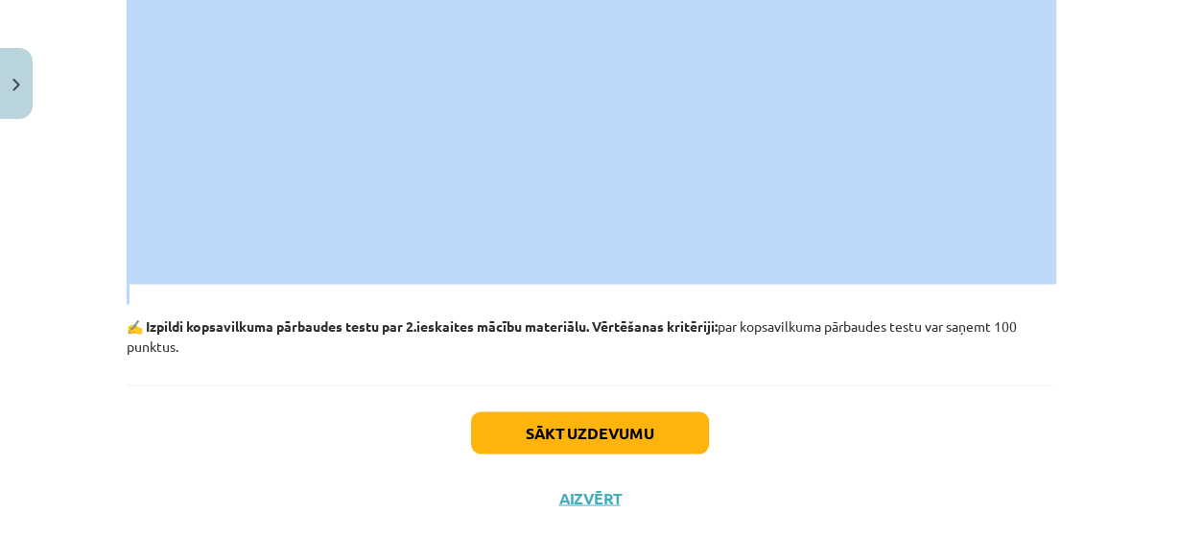
scroll to position [2790, 0]
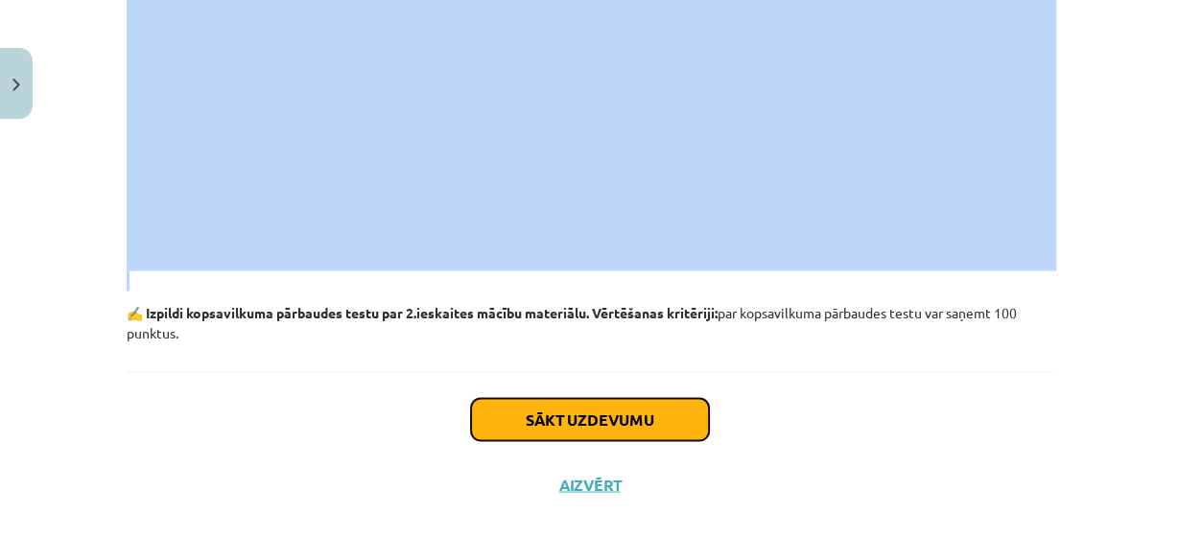
click at [641, 404] on button "Sākt uzdevumu" at bounding box center [590, 419] width 238 height 42
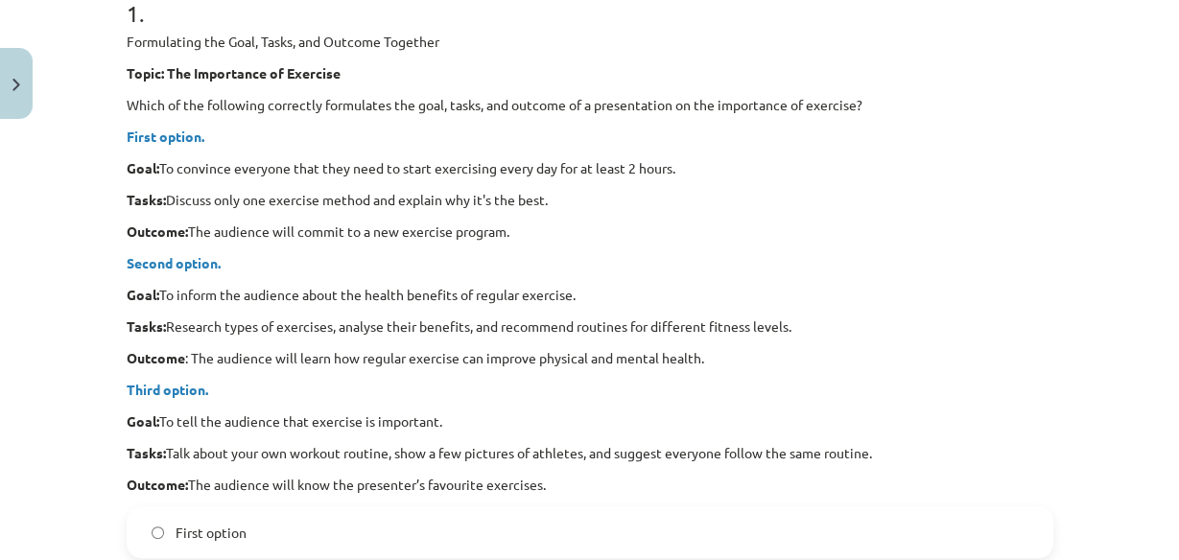
scroll to position [338, 0]
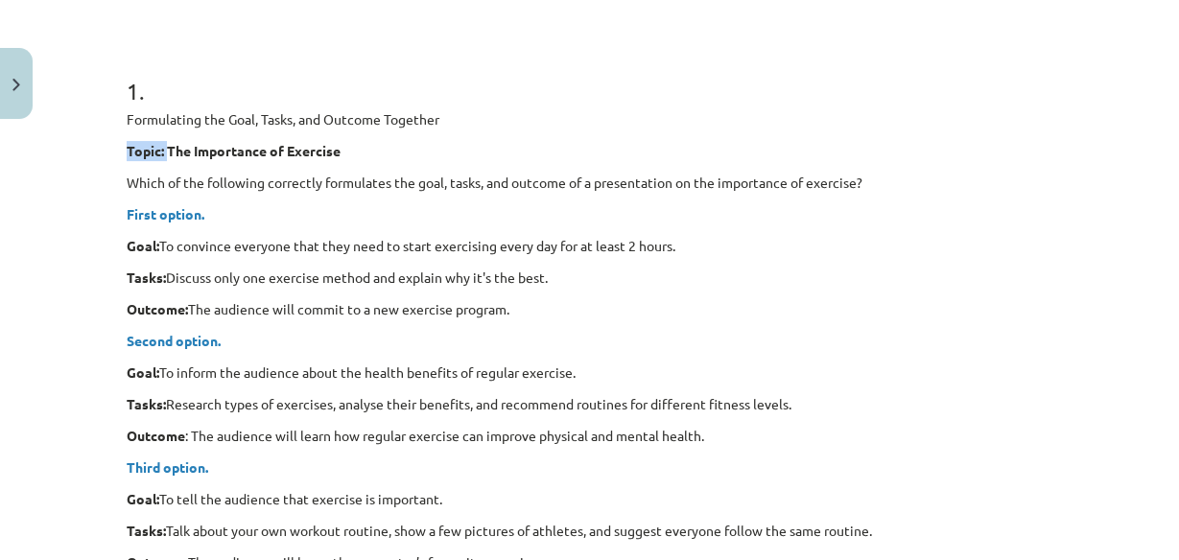
drag, startPoint x: 117, startPoint y: 154, endPoint x: 132, endPoint y: 137, distance: 22.4
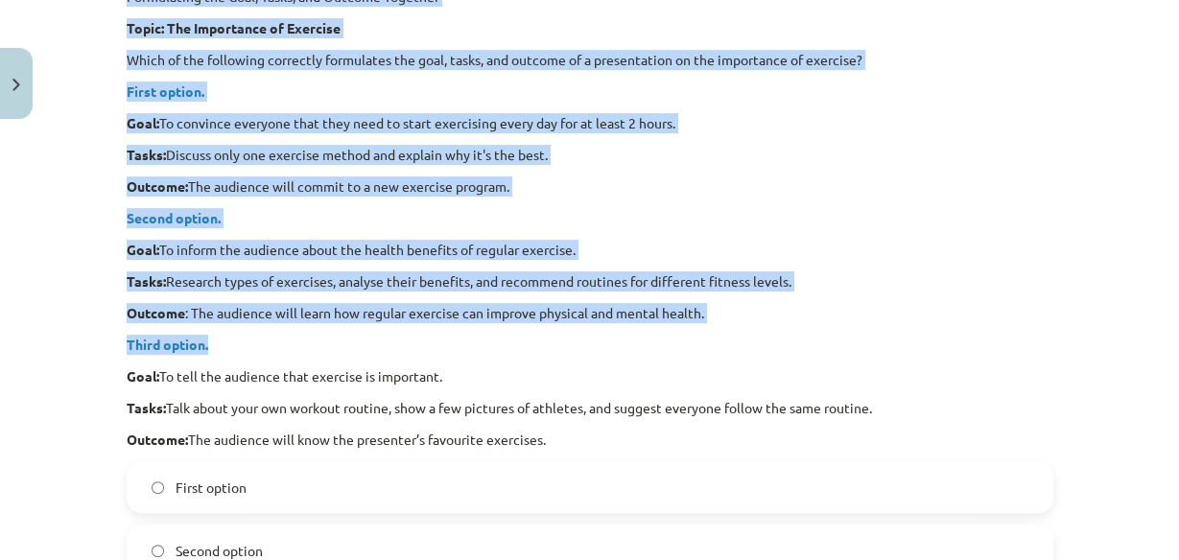
scroll to position [491, 0]
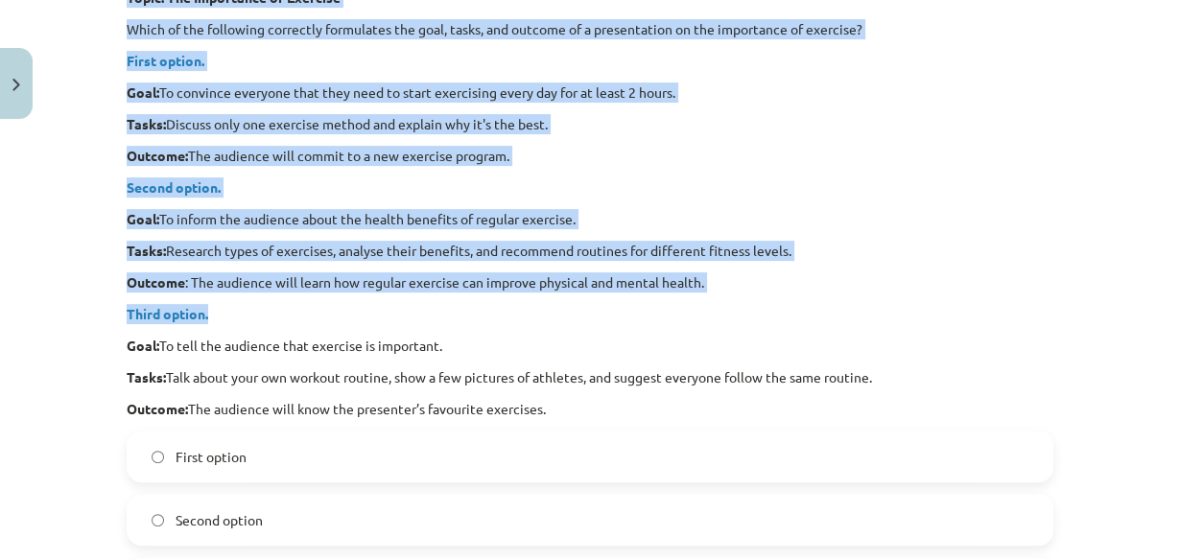
drag, startPoint x: 121, startPoint y: 120, endPoint x: 805, endPoint y: 415, distance: 744.9
click at [805, 415] on div "Formulating the Goal, Tasks, and Outcome Together Topic: The Importance of Exer…" at bounding box center [590, 187] width 927 height 463
copy div "Formulating the Goal, Tasks, and Outcome Together Topic: The Importance of Exer…"
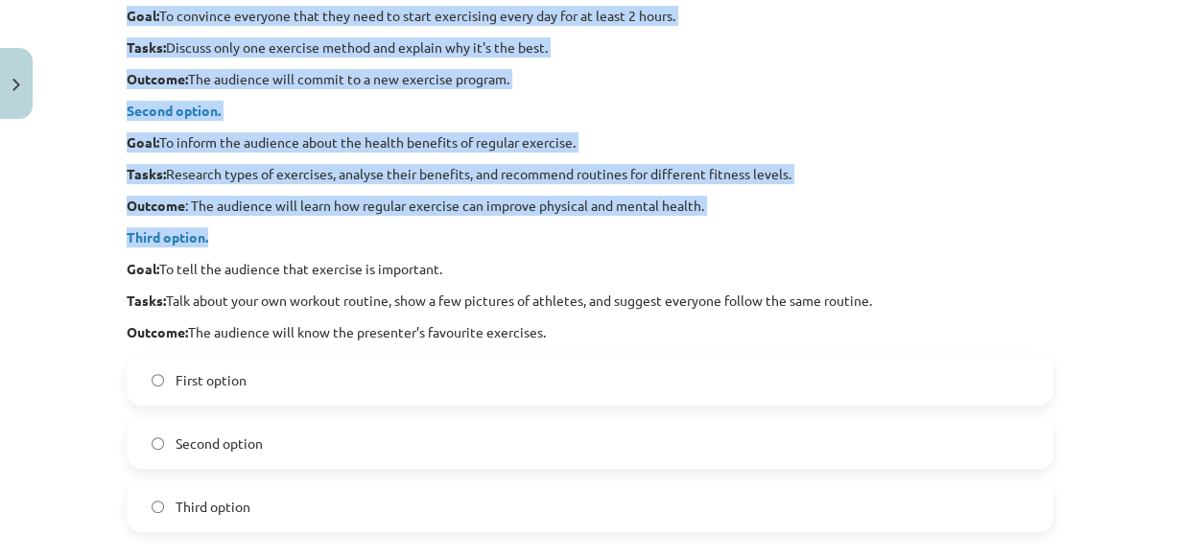
scroll to position [645, 0]
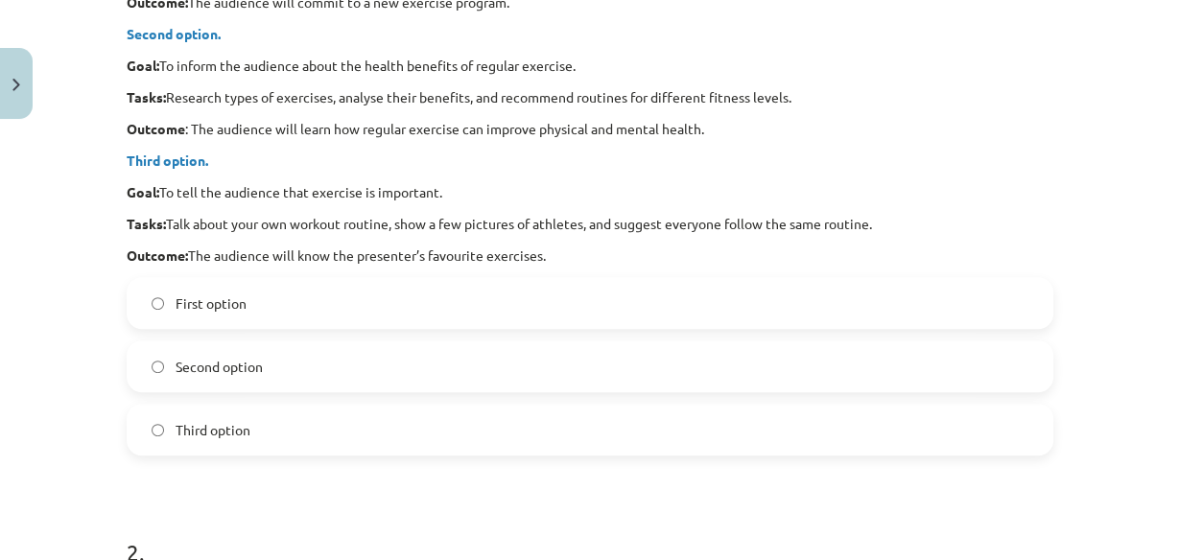
click at [233, 370] on span "Second option" at bounding box center [219, 367] width 87 height 20
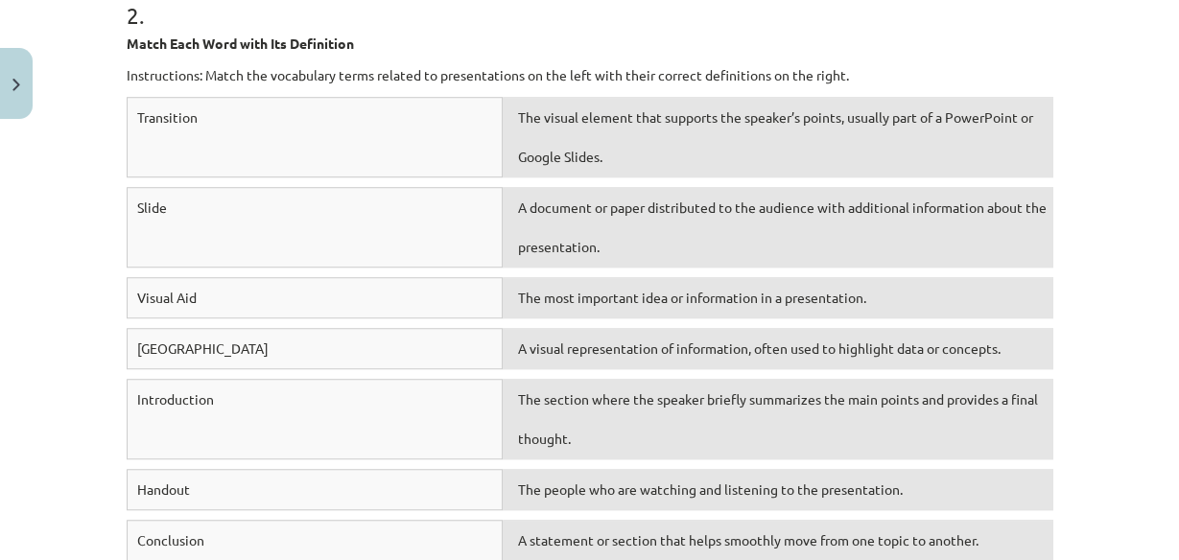
scroll to position [1182, 0]
drag, startPoint x: 110, startPoint y: 59, endPoint x: 412, endPoint y: 35, distance: 302.3
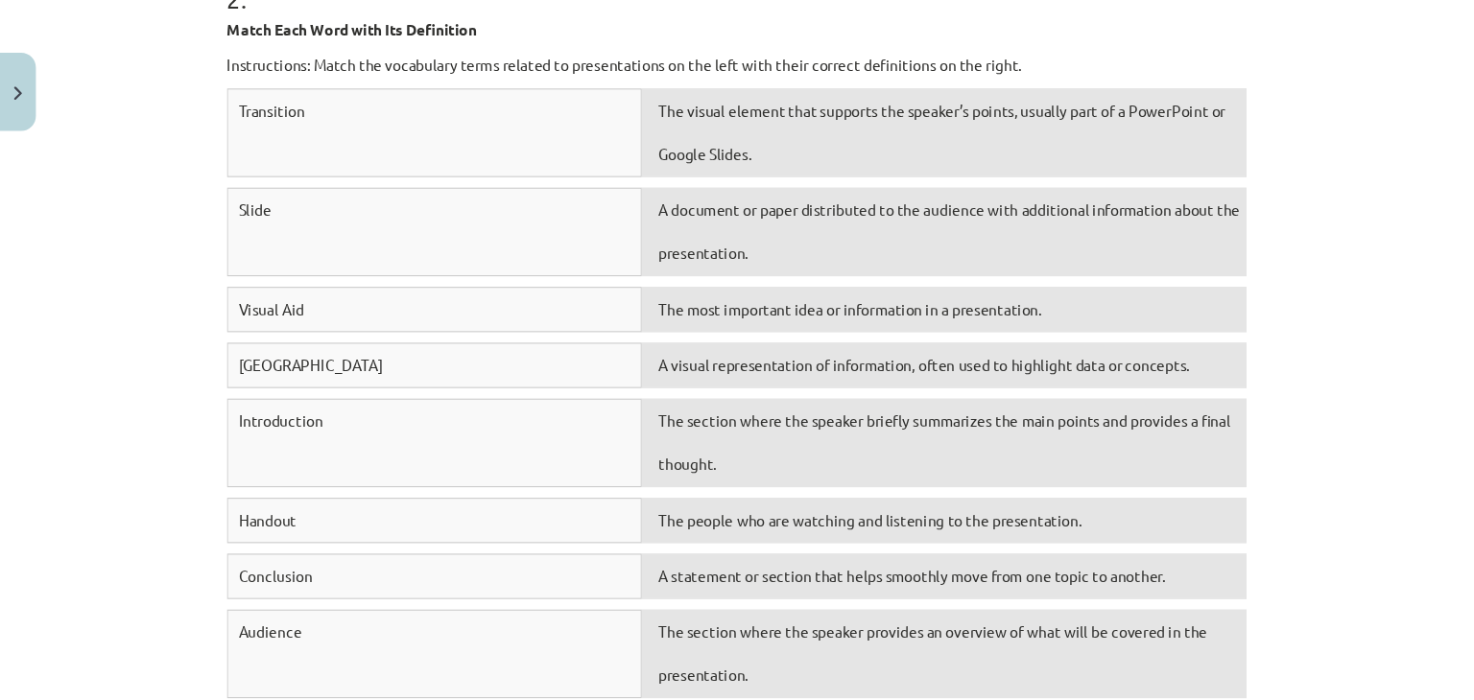
scroll to position [1198, 0]
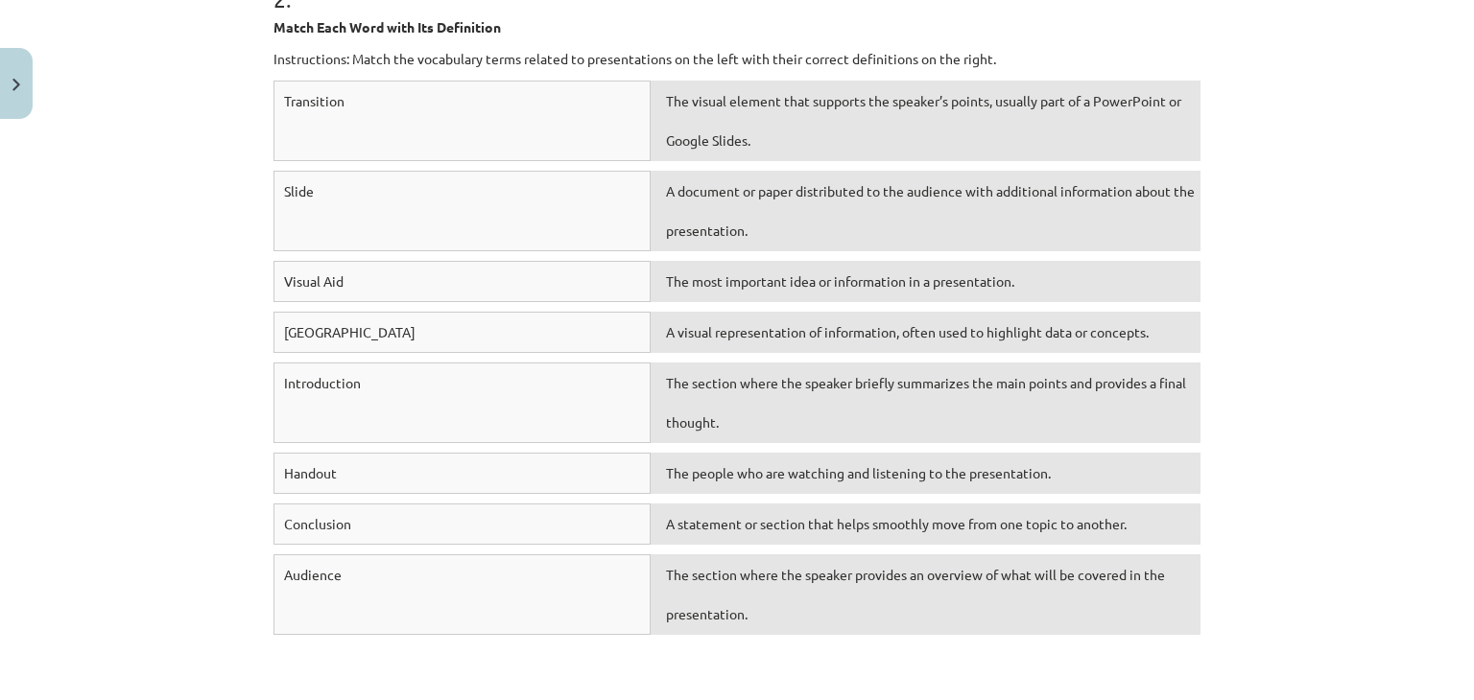
click at [1263, 274] on div "Mācību tēma: Angļu valodas i - 10. klases 2. ieskaites mācību materiāls #2 Prez…" at bounding box center [737, 350] width 1474 height 700
click at [147, 61] on div "Mācību tēma: Angļu valodas i - 10. klases 2. ieskaites mācību materiāls #2 Prez…" at bounding box center [737, 350] width 1474 height 700
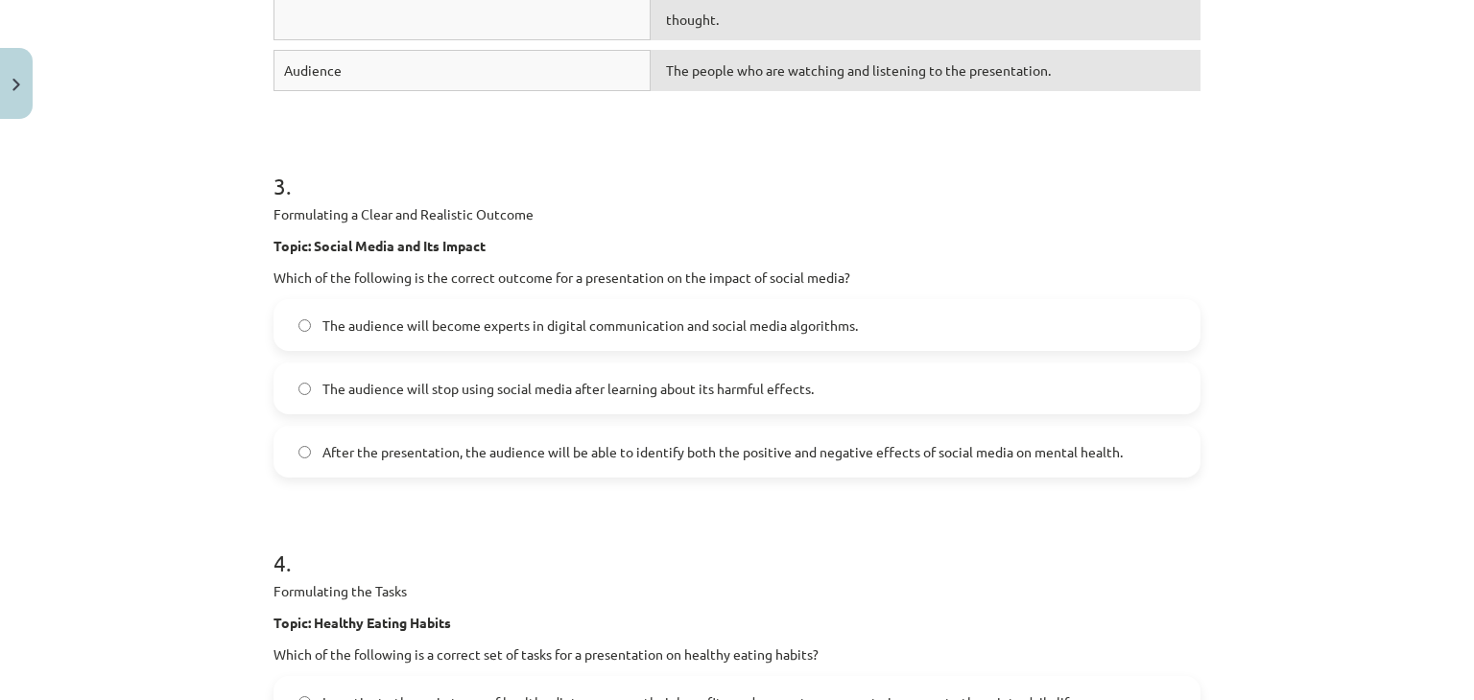
scroll to position [1774, 0]
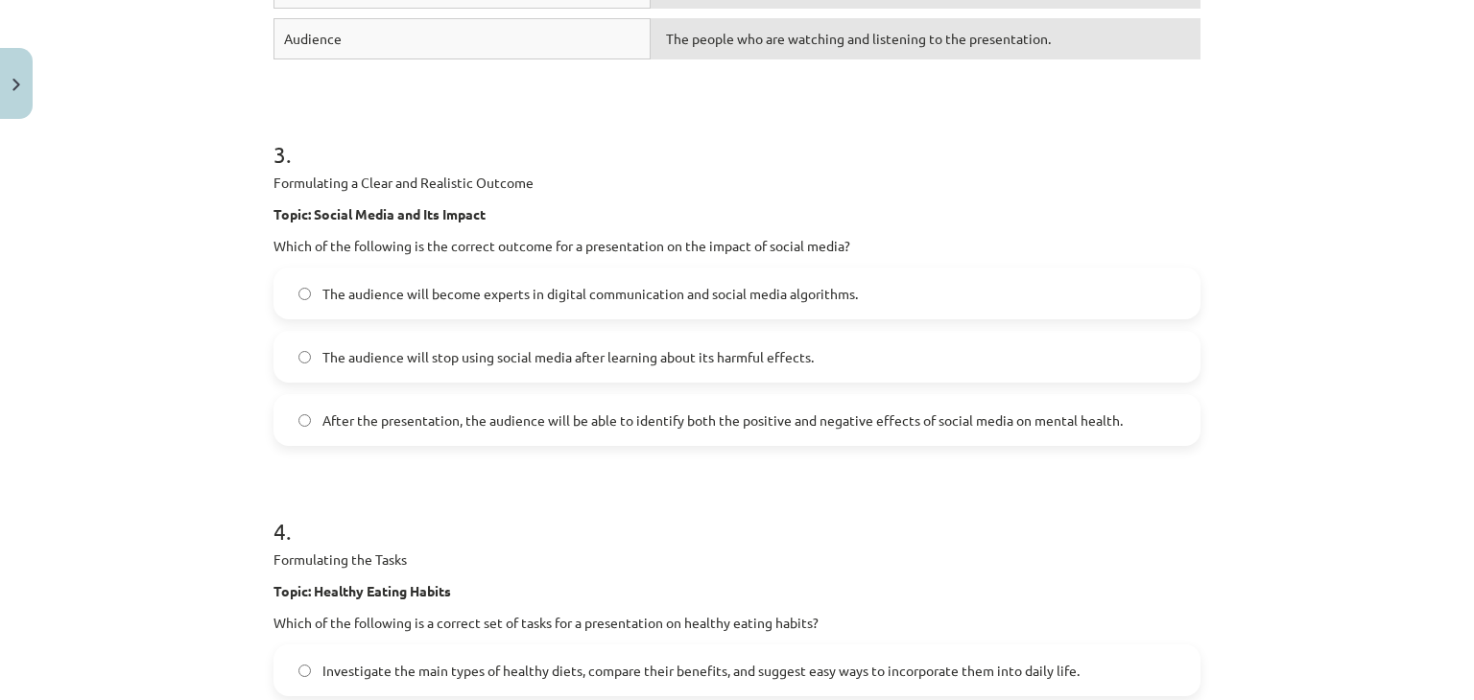
click at [417, 431] on label "After the presentation, the audience will be able to identify both the positive…" at bounding box center [736, 420] width 923 height 48
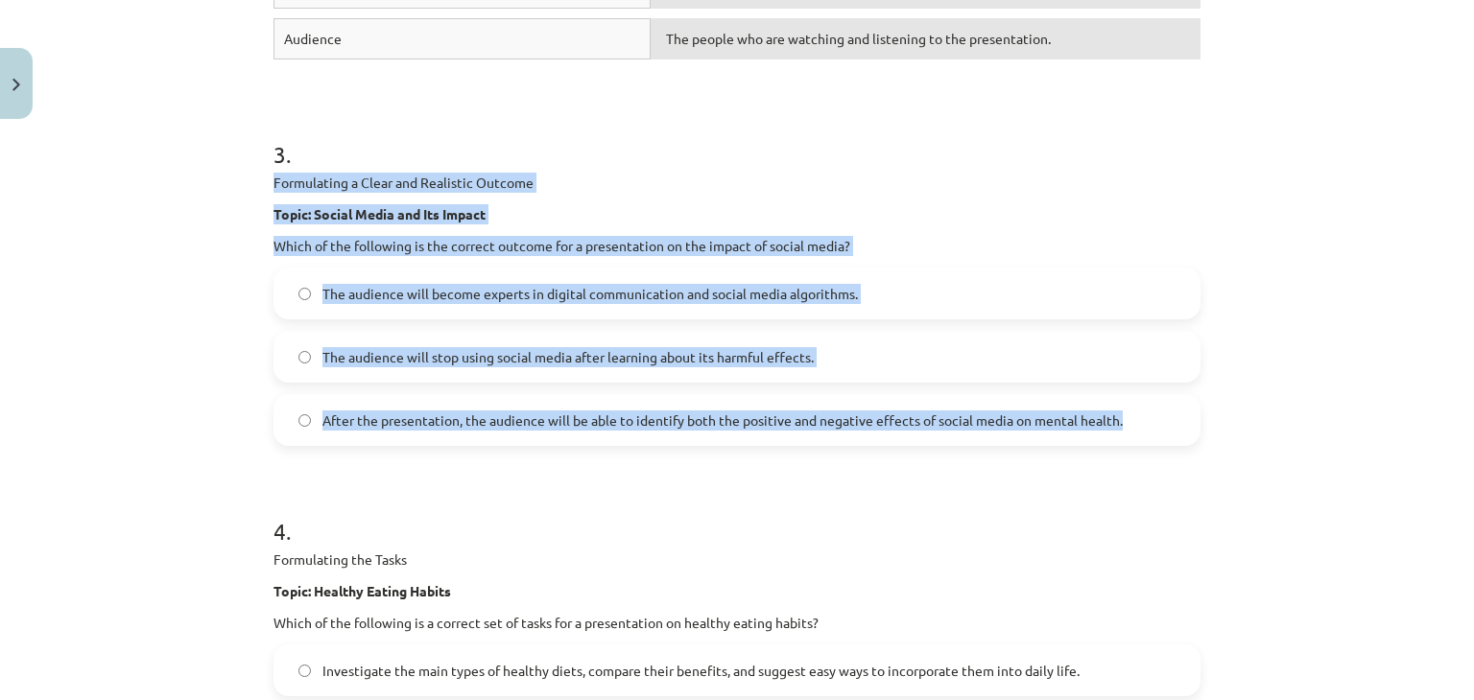
drag, startPoint x: 254, startPoint y: 178, endPoint x: 1211, endPoint y: 427, distance: 988.4
click at [1211, 427] on div "Mācību tēma: Angļu valodas i - 10. klases 2. ieskaites mācību materiāls #2 Prez…" at bounding box center [737, 350] width 1474 height 700
copy div "Formulating a Clear and Realistic Outcome Topic: Social Media and Its Impact Wh…"
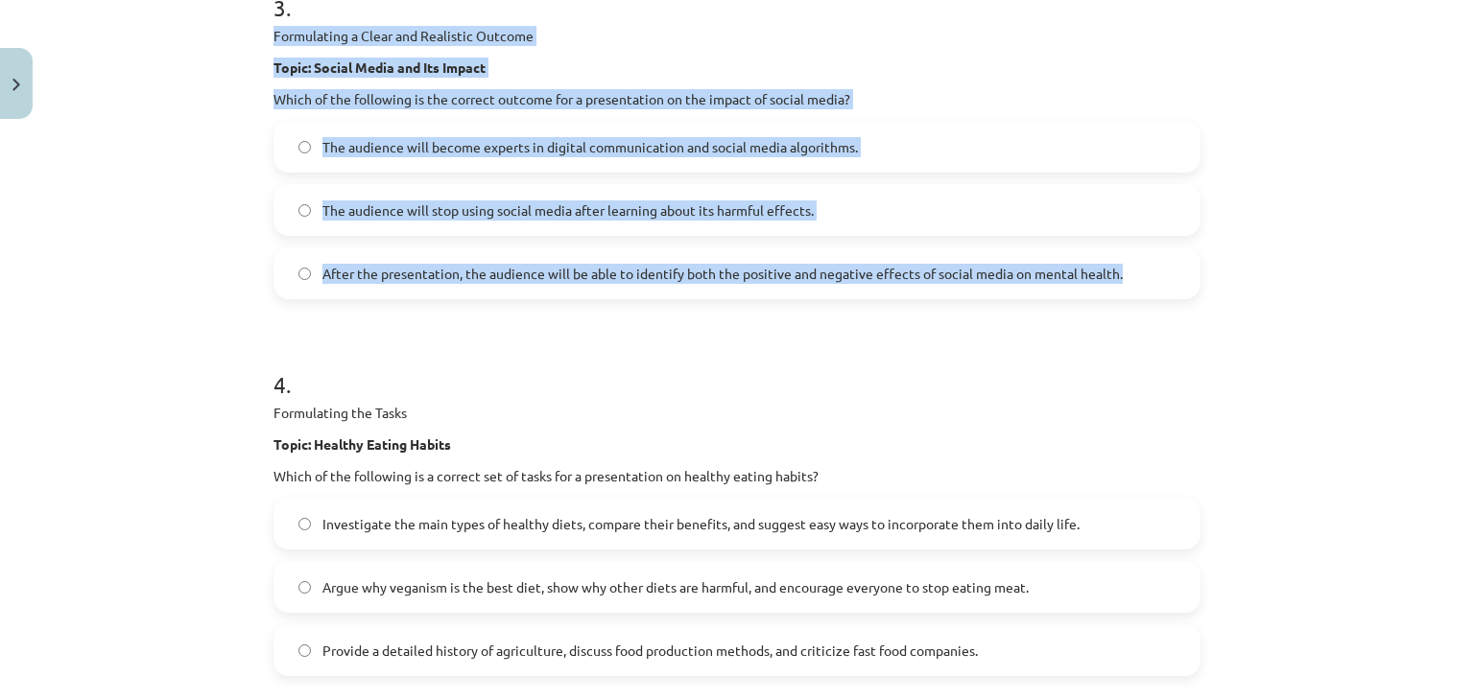
scroll to position [1966, 0]
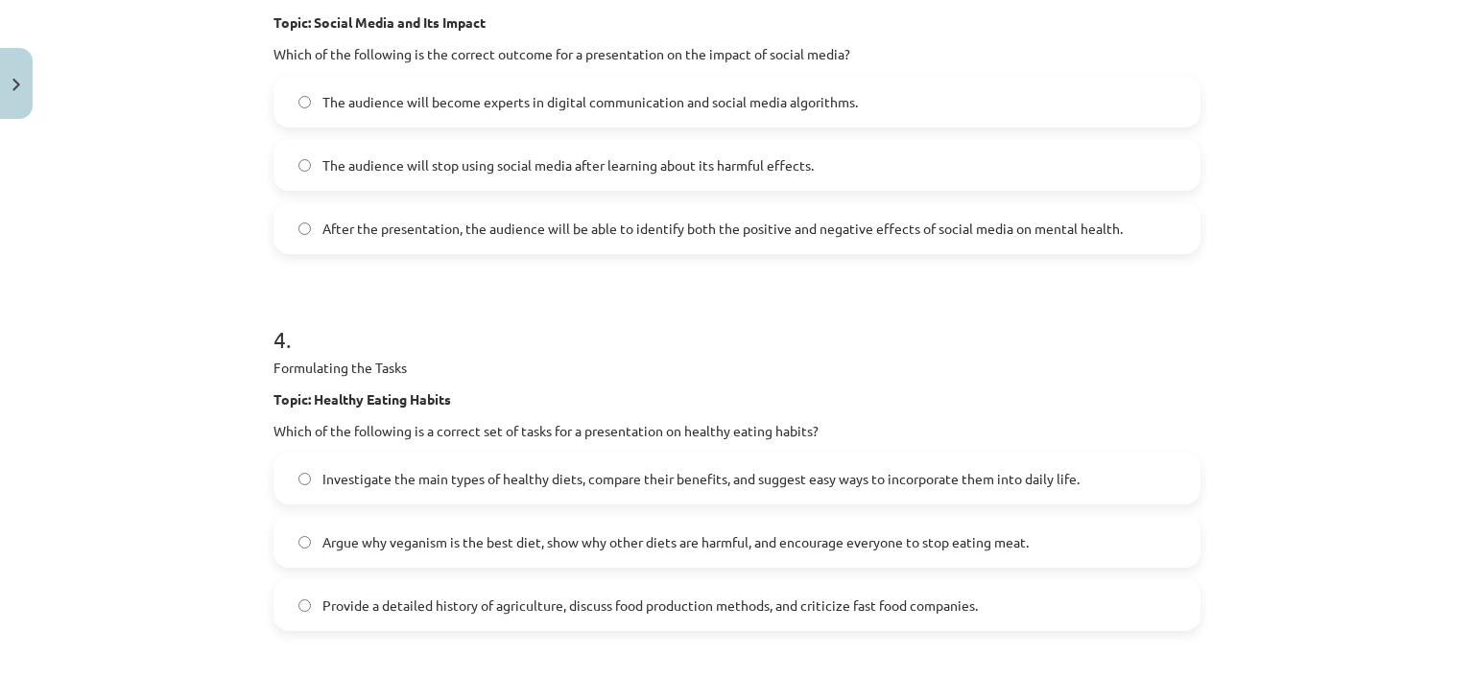
click at [489, 280] on form "1 . Formulating the Goal, Tasks, and Outcome Together Topic: The Importance of …" at bounding box center [736, 89] width 927 height 3347
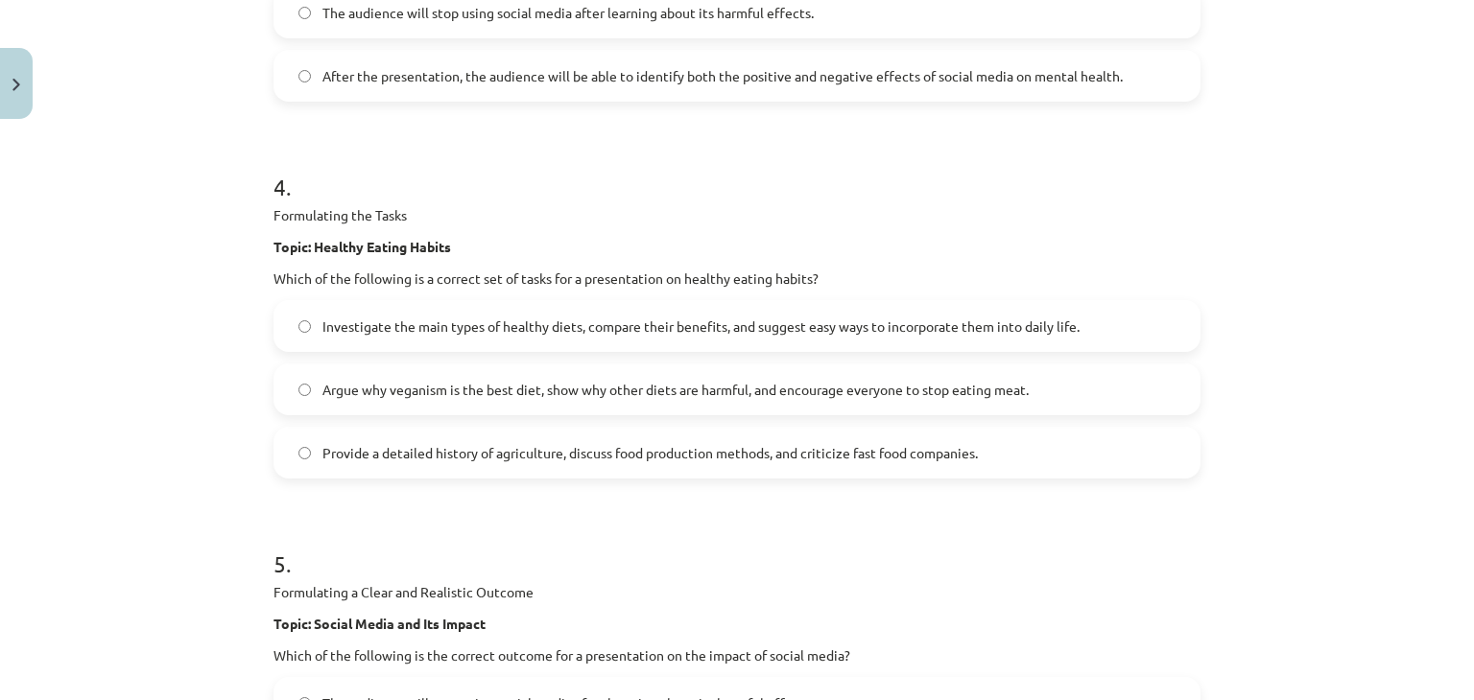
scroll to position [2158, 0]
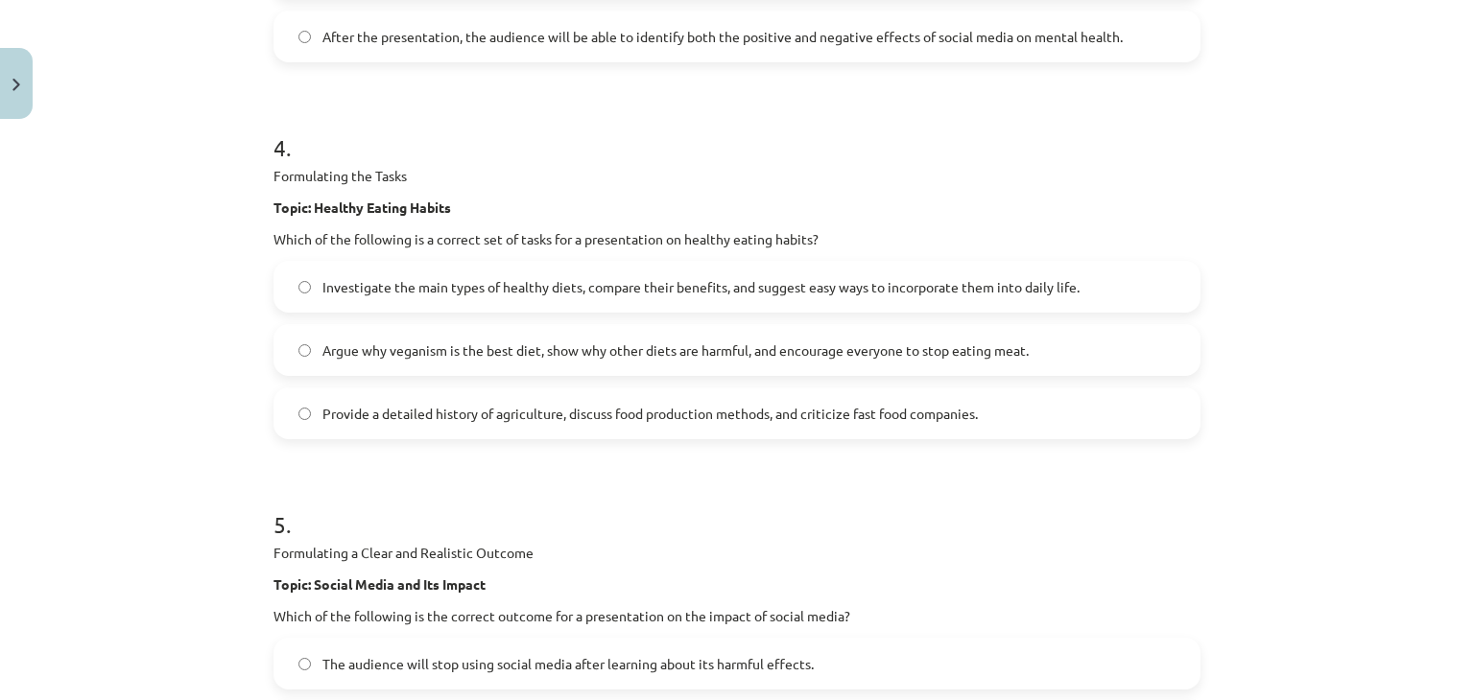
click at [346, 293] on label "Investigate the main types of healthy diets, compare their benefits, and sugges…" at bounding box center [736, 287] width 923 height 48
click at [251, 220] on div "Mācību tēma: Angļu valodas i - 10. klases 2. ieskaites mācību materiāls #2 Prez…" at bounding box center [737, 350] width 1474 height 700
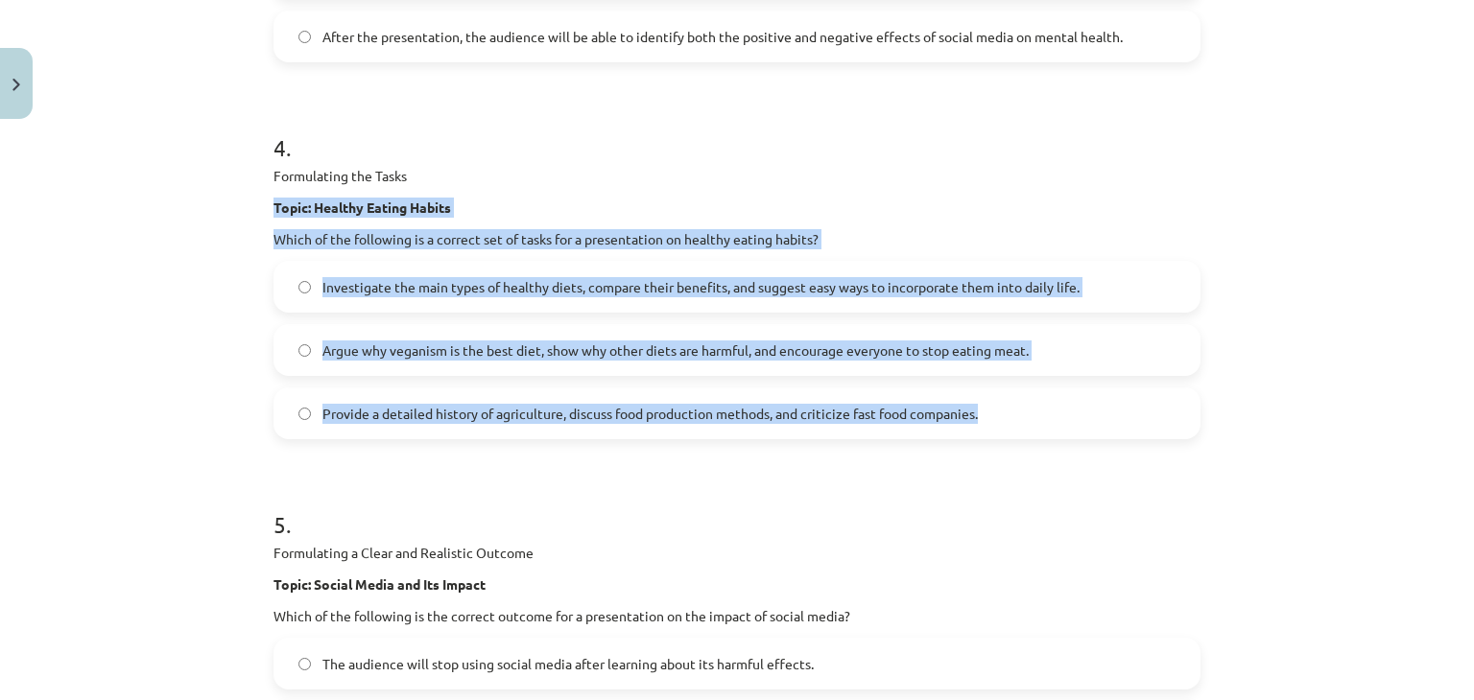
drag, startPoint x: 253, startPoint y: 203, endPoint x: 1090, endPoint y: 415, distance: 863.2
click at [1090, 415] on div "Mācību tēma: Angļu valodas i - 10. klases 2. ieskaites mācību materiāls #2 Prez…" at bounding box center [737, 350] width 1474 height 700
copy div "Topic: Healthy Eating Habits Which of the following is a correct set of tasks f…"
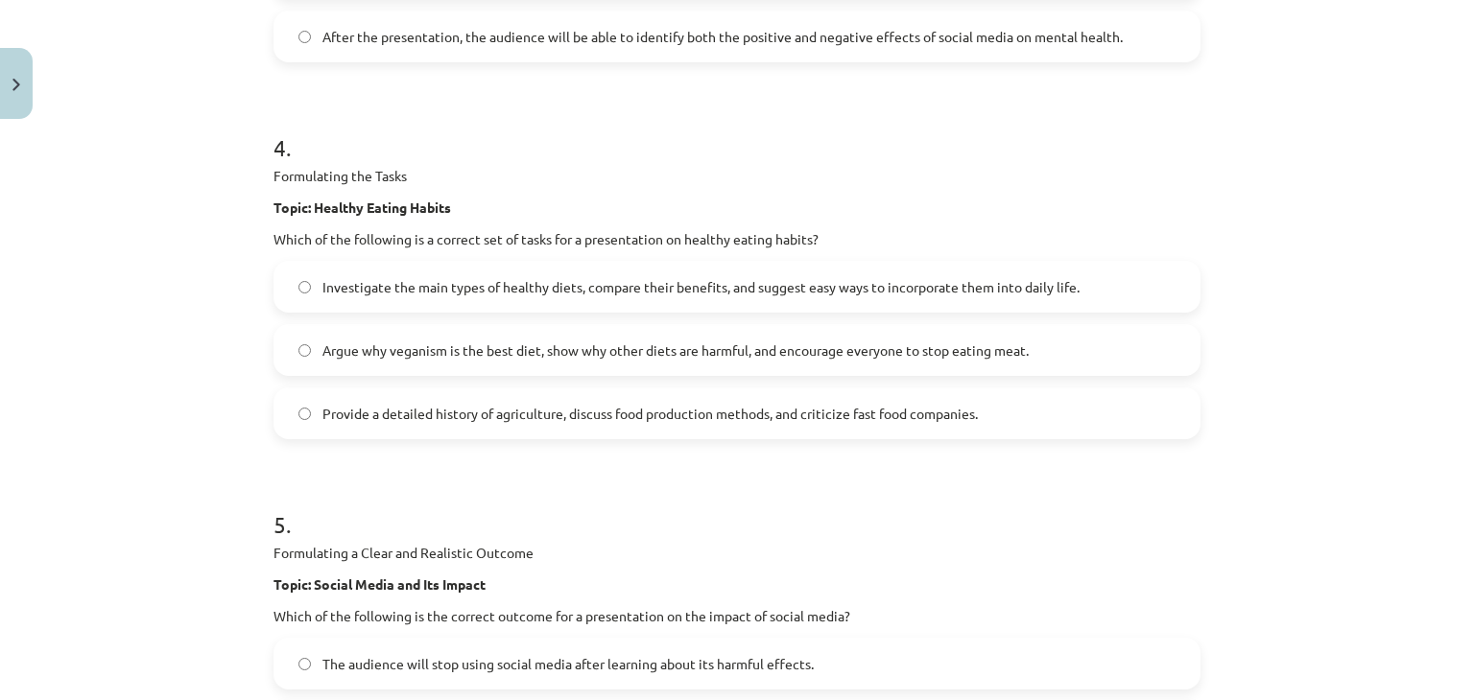
click at [1351, 538] on div "Mācību tēma: Angļu valodas i - 10. klases 2. ieskaites mācību materiāls #2 Prez…" at bounding box center [737, 350] width 1474 height 700
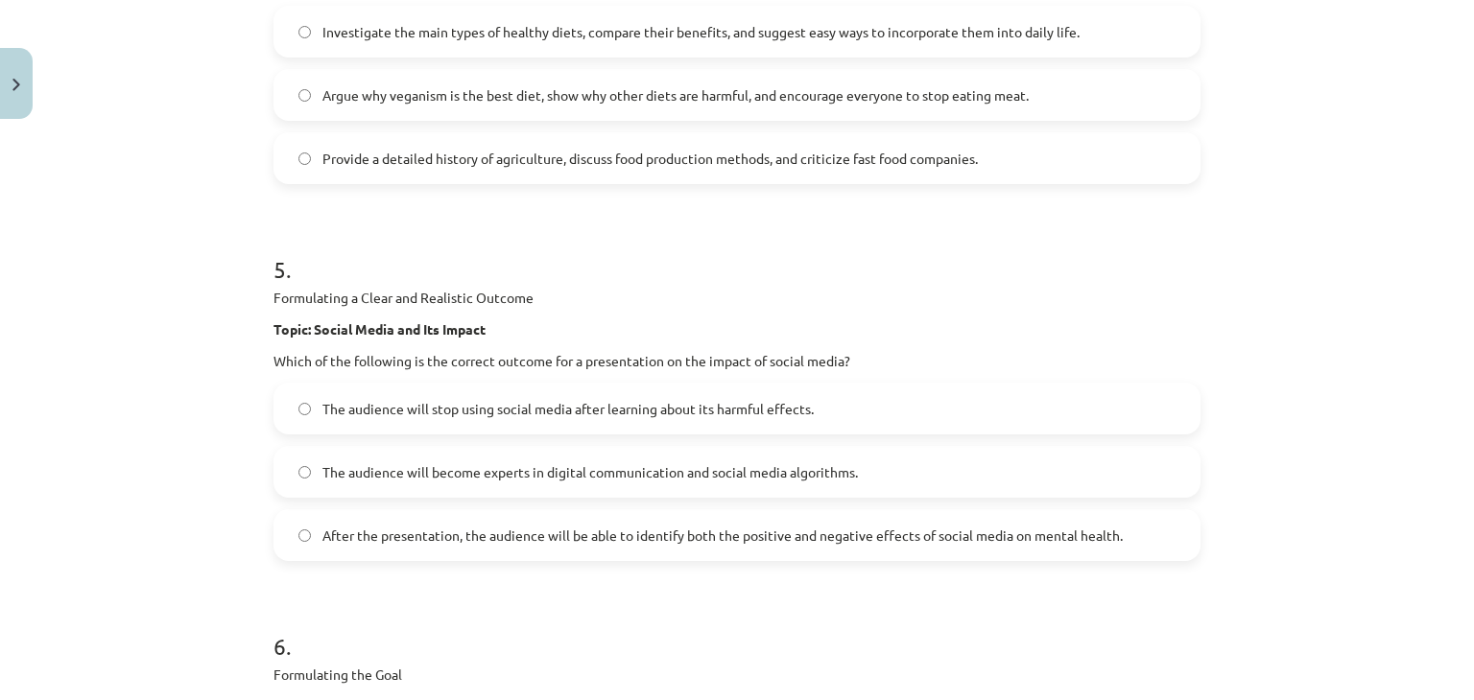
scroll to position [2446, 0]
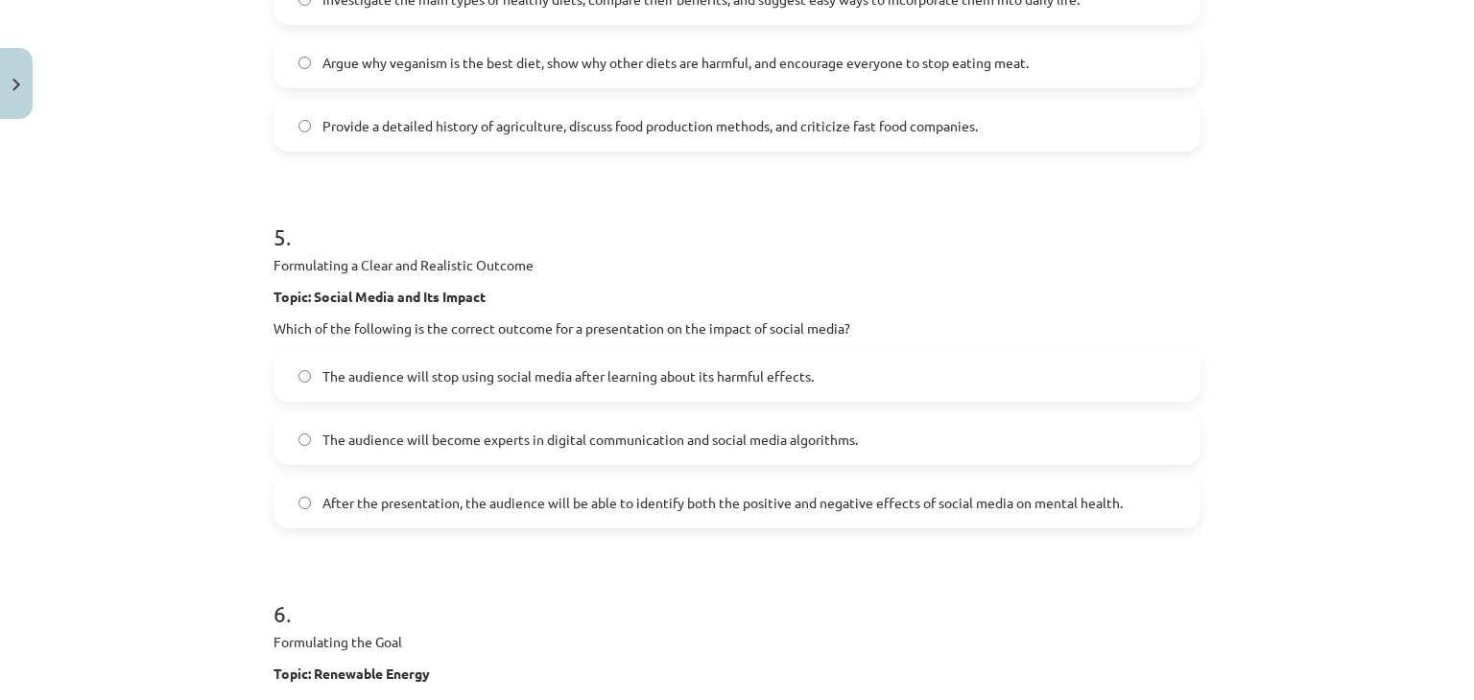
click at [368, 479] on label "After the presentation, the audience will be able to identify both the positive…" at bounding box center [736, 503] width 923 height 48
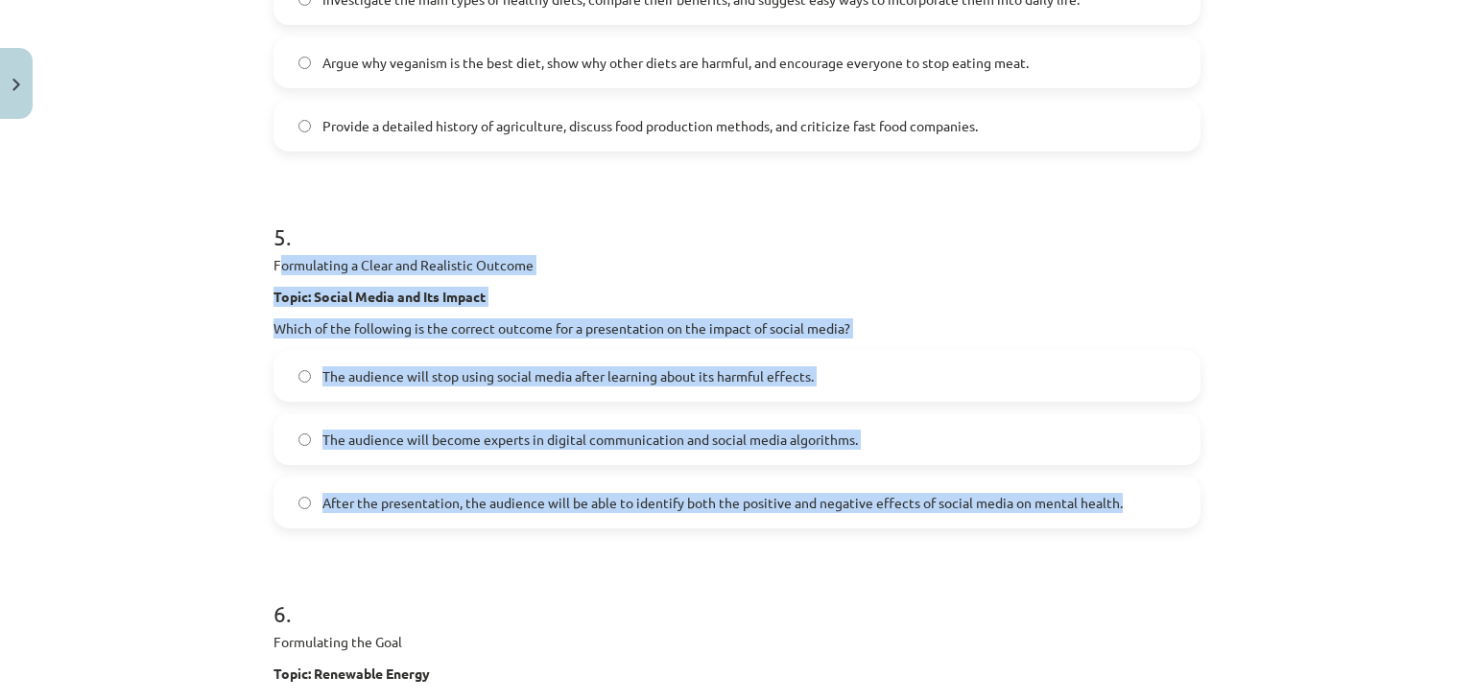
drag, startPoint x: 277, startPoint y: 258, endPoint x: 1128, endPoint y: 510, distance: 887.5
click at [1128, 510] on div "5 . Formulating a Clear and Realistic Outcome Topic: Social Media and Its Impac…" at bounding box center [736, 359] width 927 height 339
copy div "ormulating a Clear and Realistic Outcome Topic: Social Media and Its Impact Whi…"
click at [1149, 319] on p "Which of the following is the correct outcome for a presentation on the impact …" at bounding box center [736, 329] width 927 height 20
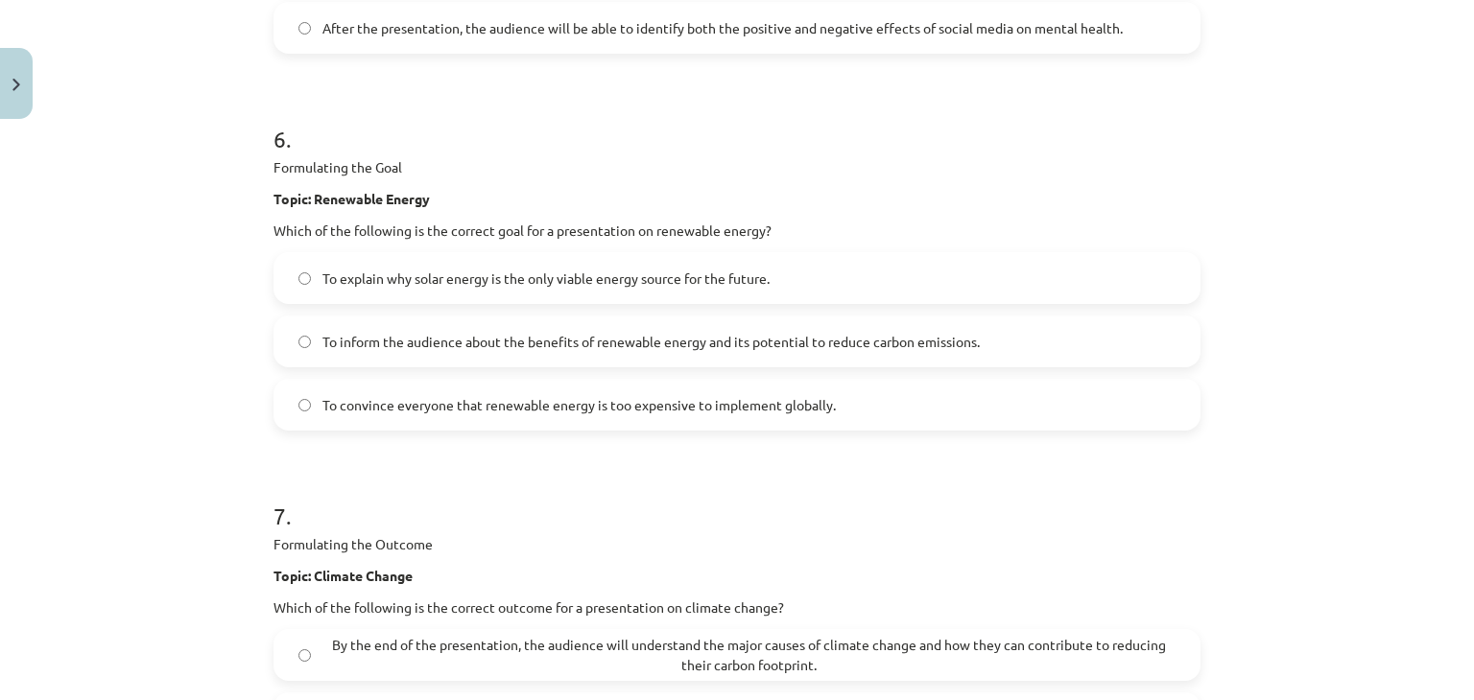
scroll to position [2926, 0]
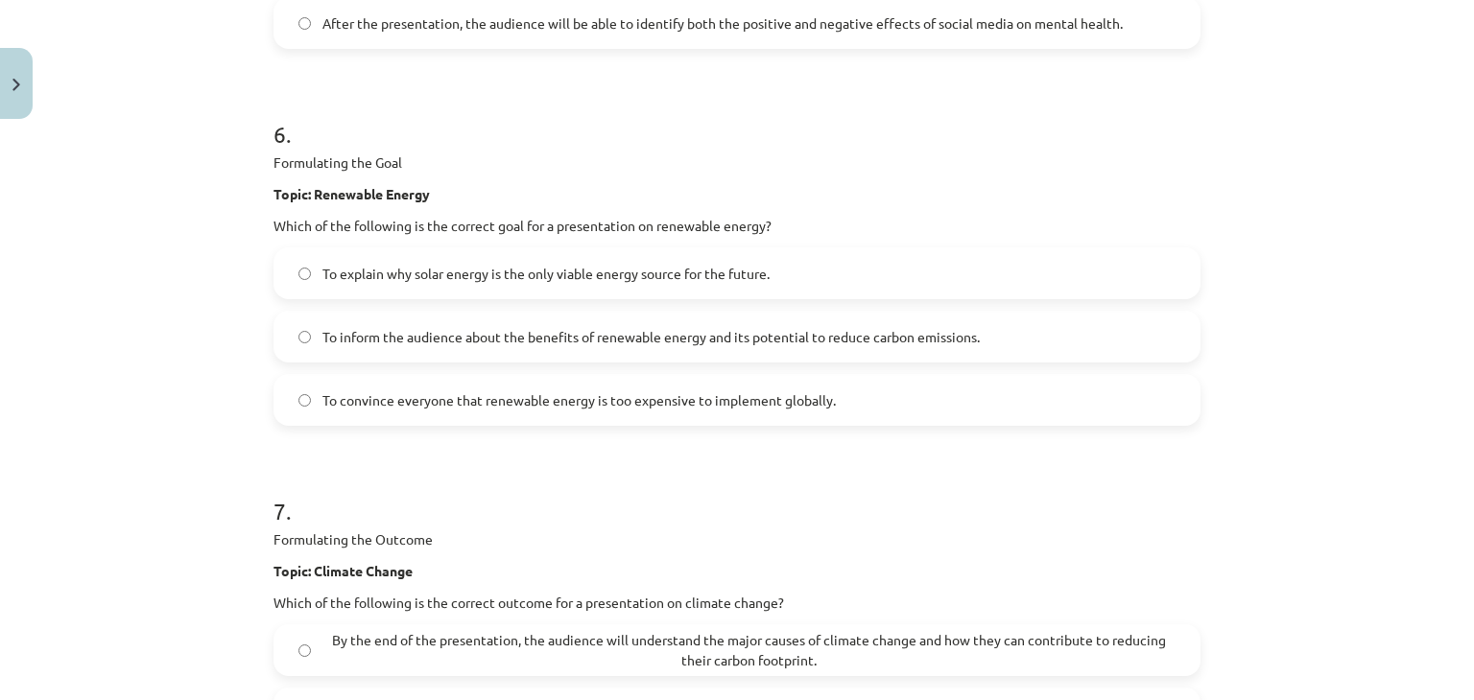
click at [633, 334] on span "To inform the audience about the benefits of renewable energy and its potential…" at bounding box center [650, 337] width 657 height 20
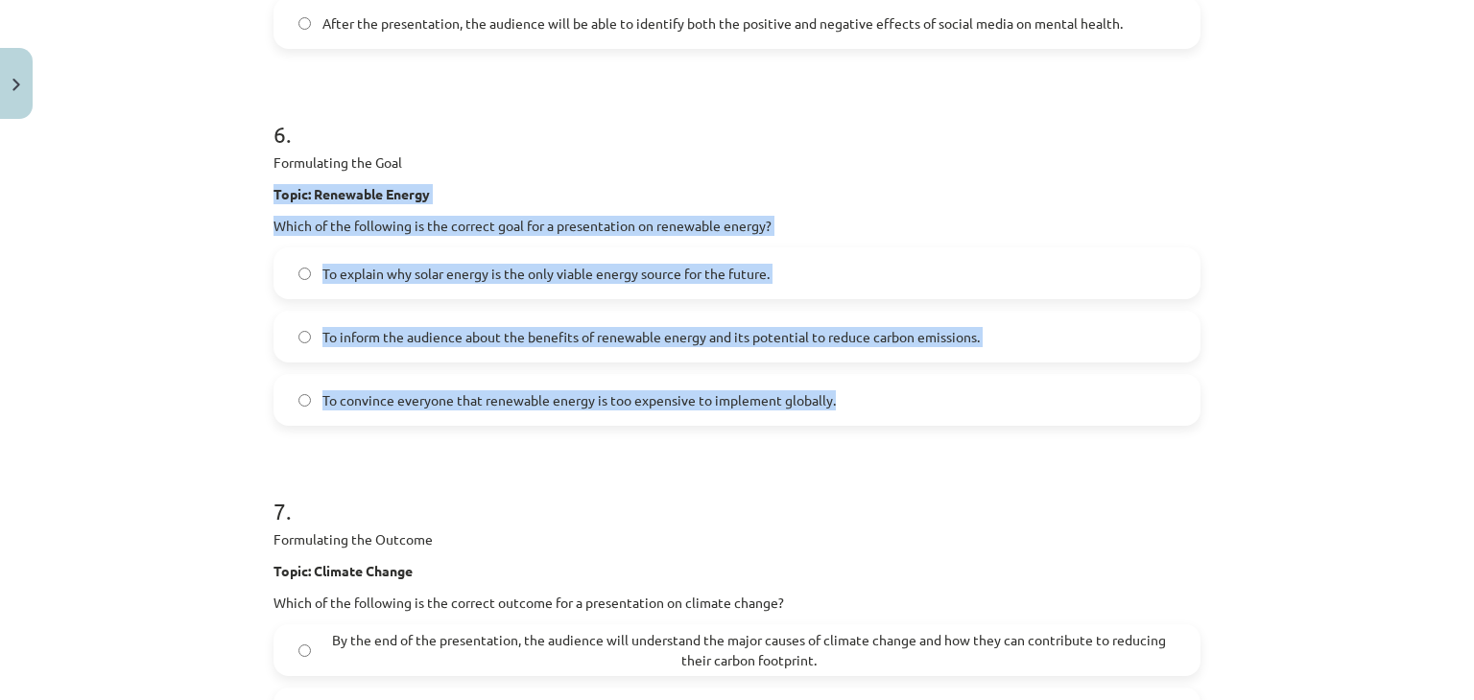
drag, startPoint x: 264, startPoint y: 180, endPoint x: 900, endPoint y: 410, distance: 676.2
copy div "Topic: Renewable Energy Which of the following is the correct goal for a presen…"
click at [138, 223] on div "Mācību tēma: Angļu valodas i - 10. klases 2. ieskaites mācību materiāls #2 Prez…" at bounding box center [737, 350] width 1474 height 700
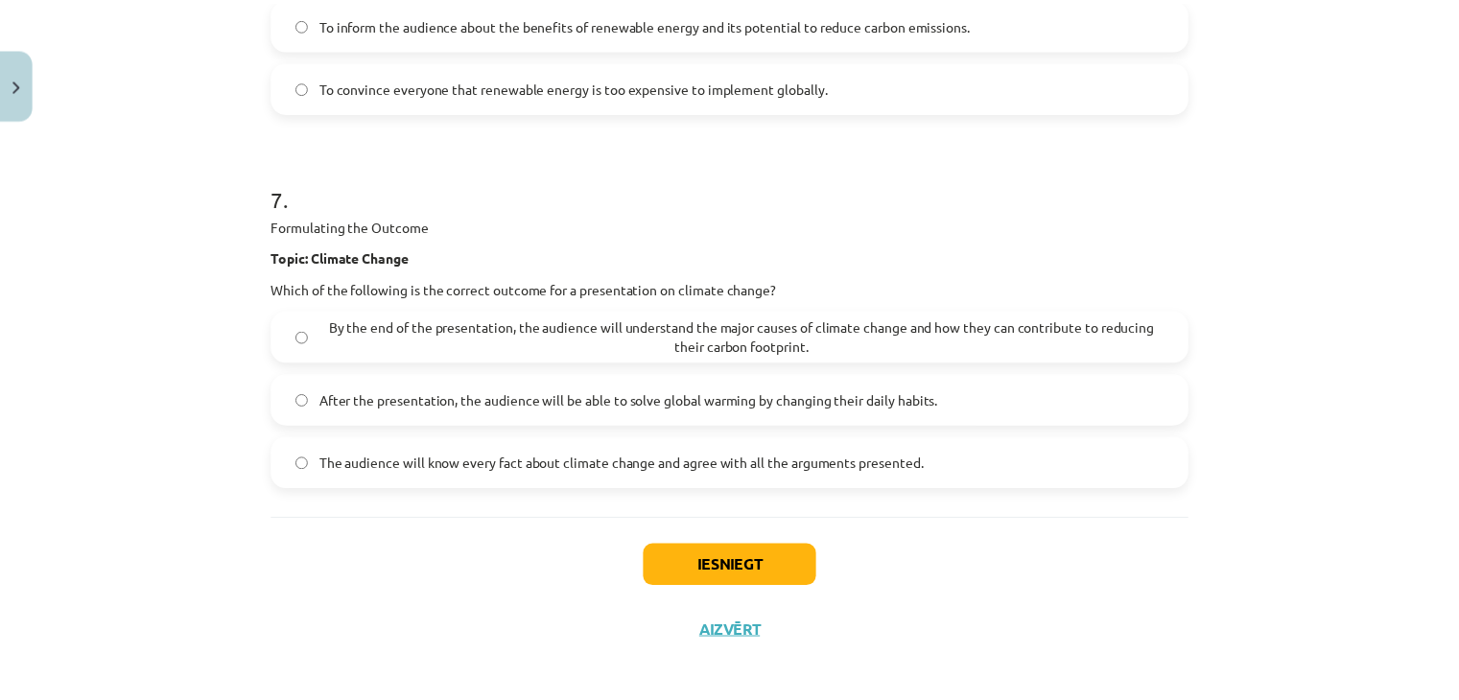
scroll to position [3247, 0]
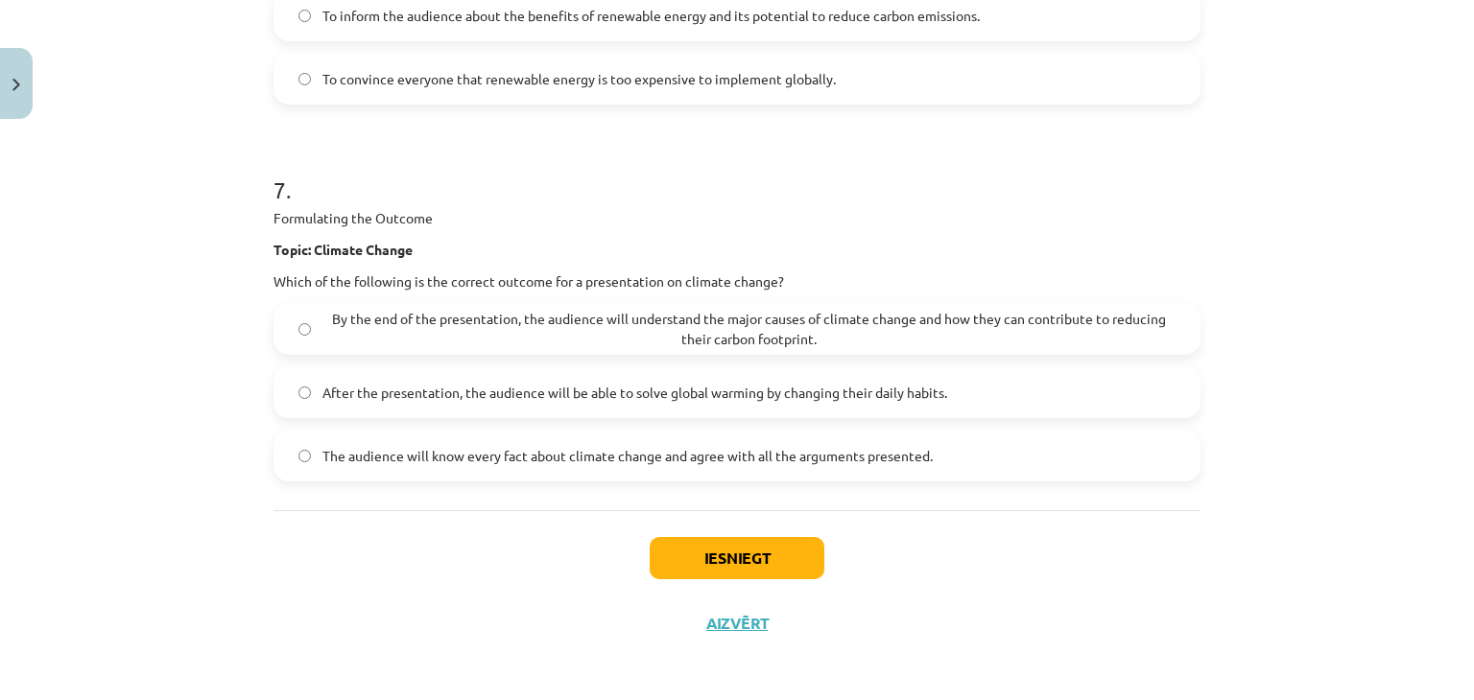
click at [370, 309] on span "By the end of the presentation, the audience will understand the major causes o…" at bounding box center [748, 329] width 853 height 40
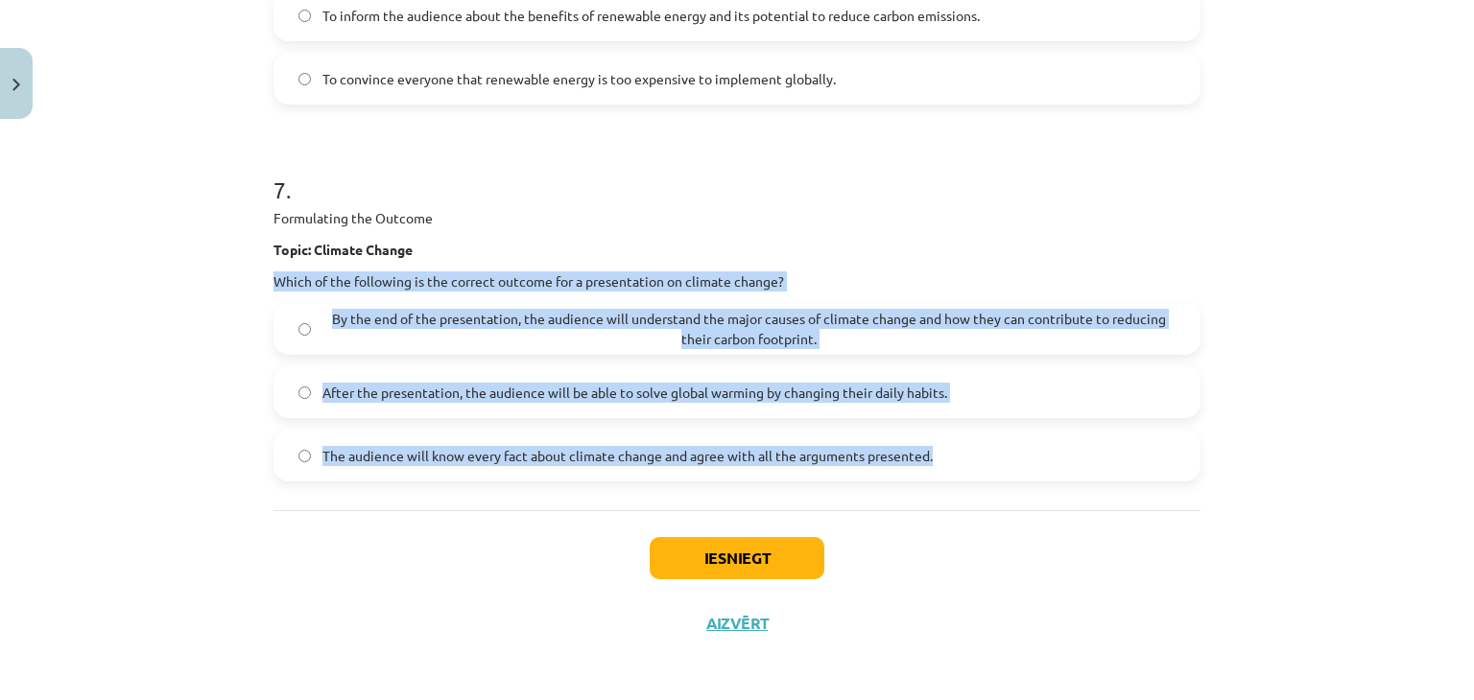
drag, startPoint x: 235, startPoint y: 261, endPoint x: 991, endPoint y: 498, distance: 792.4
click at [991, 498] on div "Mācību tēma: Angļu valodas i - 10. klases 2. ieskaites mācību materiāls #2 Prez…" at bounding box center [737, 350] width 1474 height 700
copy div "Which of the following is the correct outcome for a presentation on climate cha…"
click at [917, 259] on div "Formulating the Outcome Topic: Climate Change Which of the following is the cor…" at bounding box center [736, 249] width 927 height 83
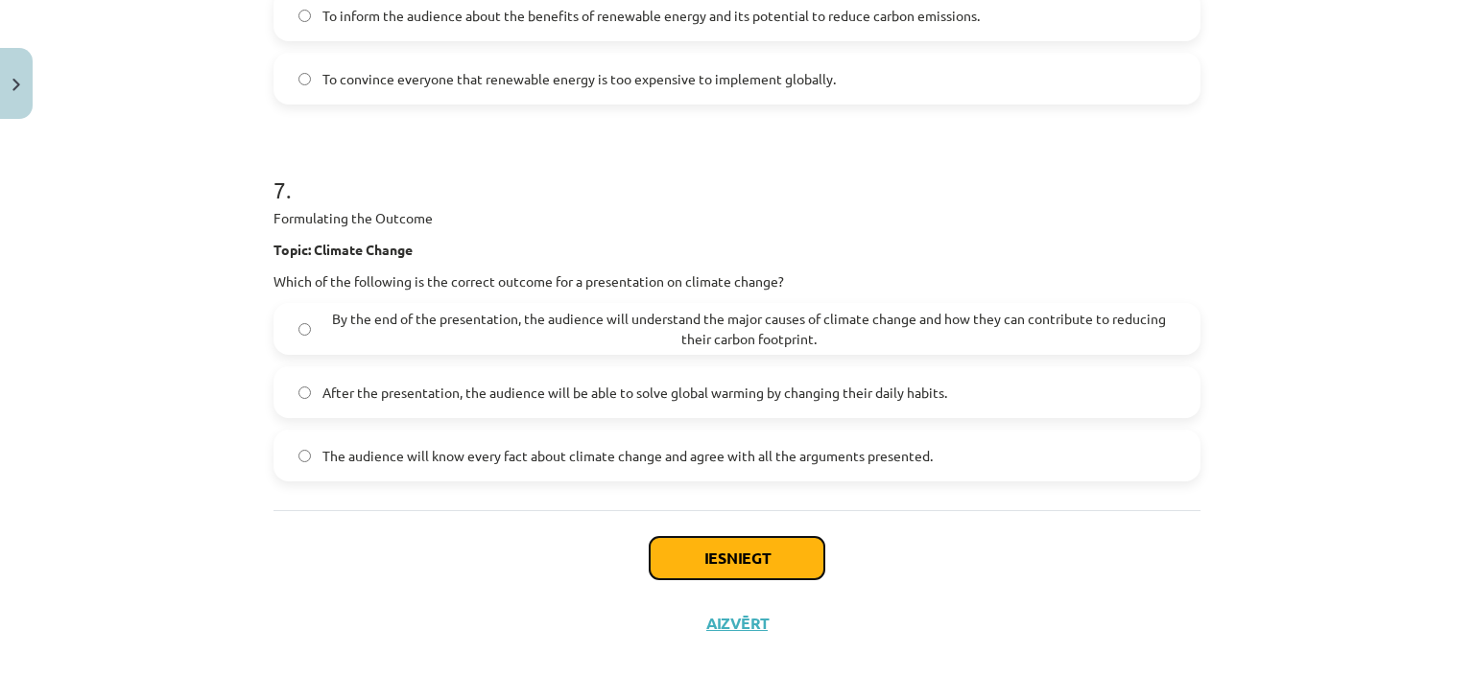
click at [762, 554] on button "Iesniegt" at bounding box center [737, 558] width 175 height 42
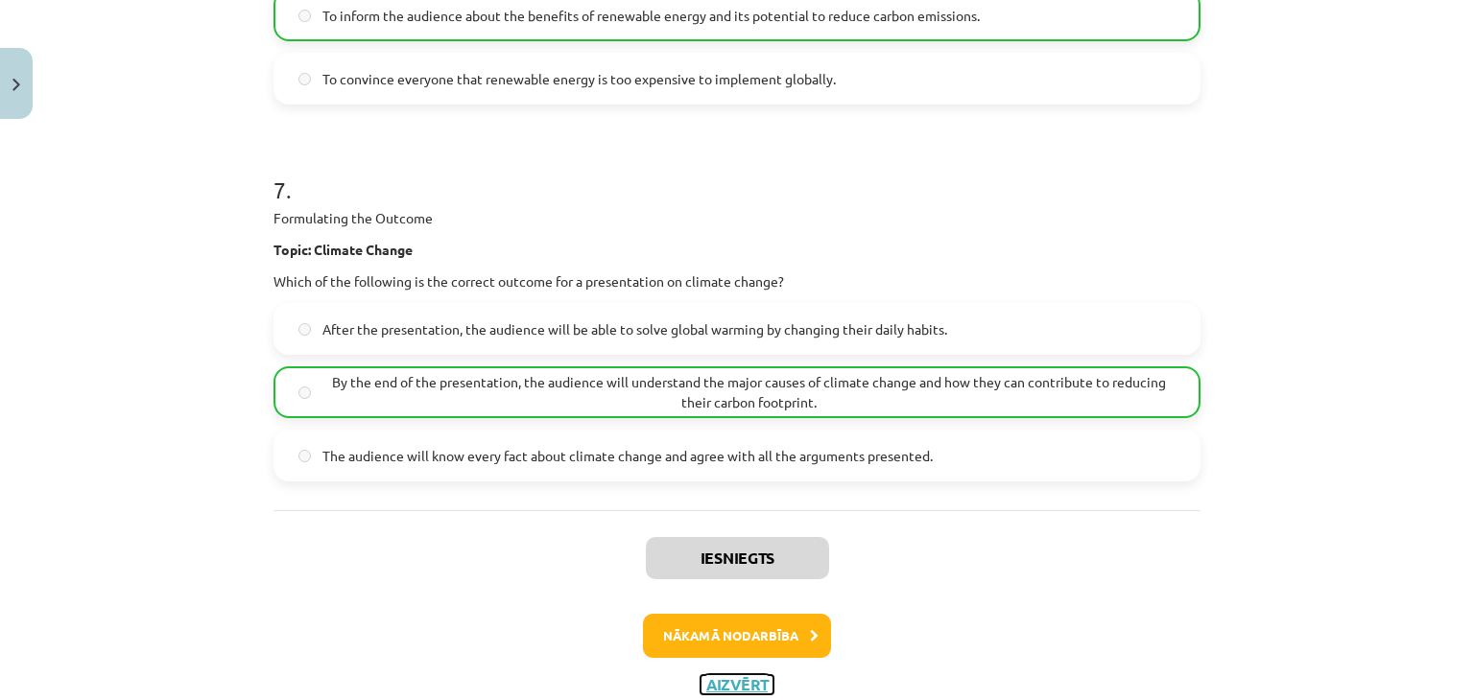
click at [724, 676] on button "Aizvērt" at bounding box center [736, 685] width 73 height 19
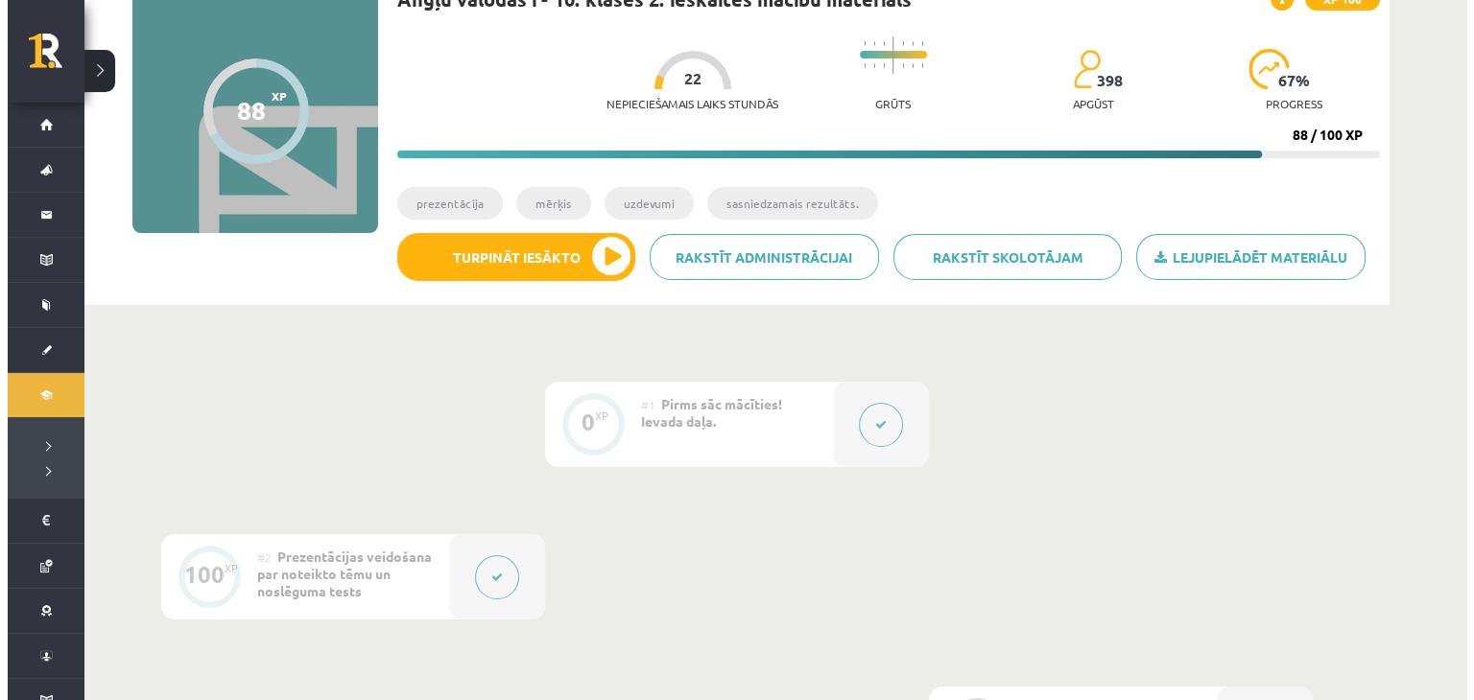
scroll to position [365, 0]
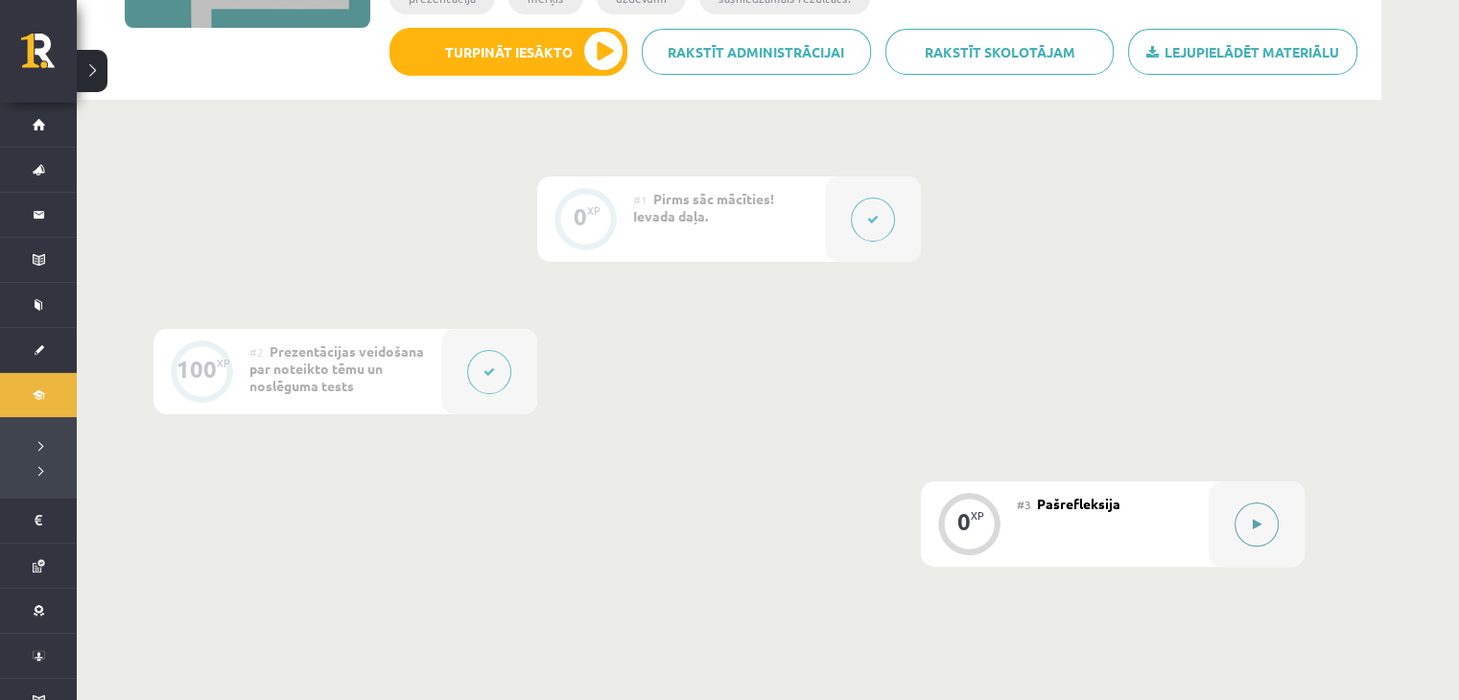
click at [1269, 542] on button at bounding box center [1257, 525] width 44 height 44
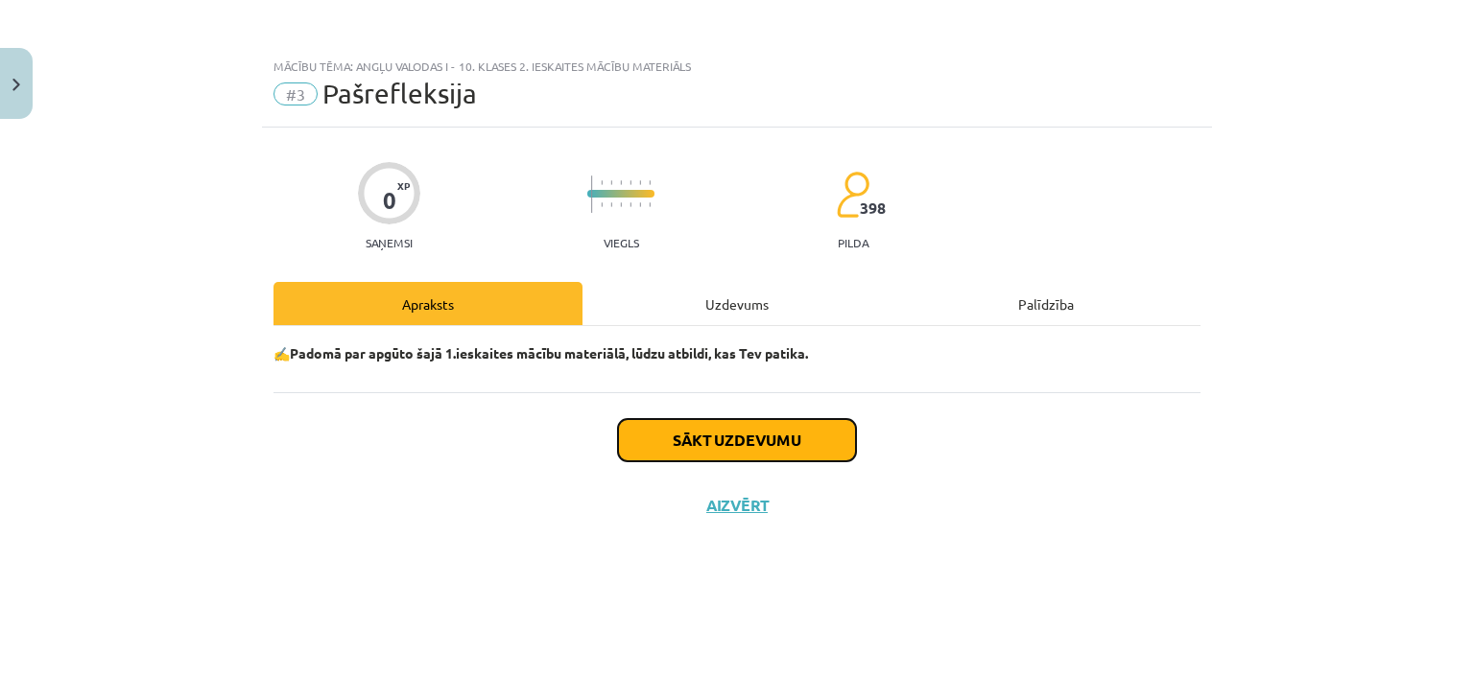
click at [694, 460] on button "Sākt uzdevumu" at bounding box center [737, 440] width 238 height 42
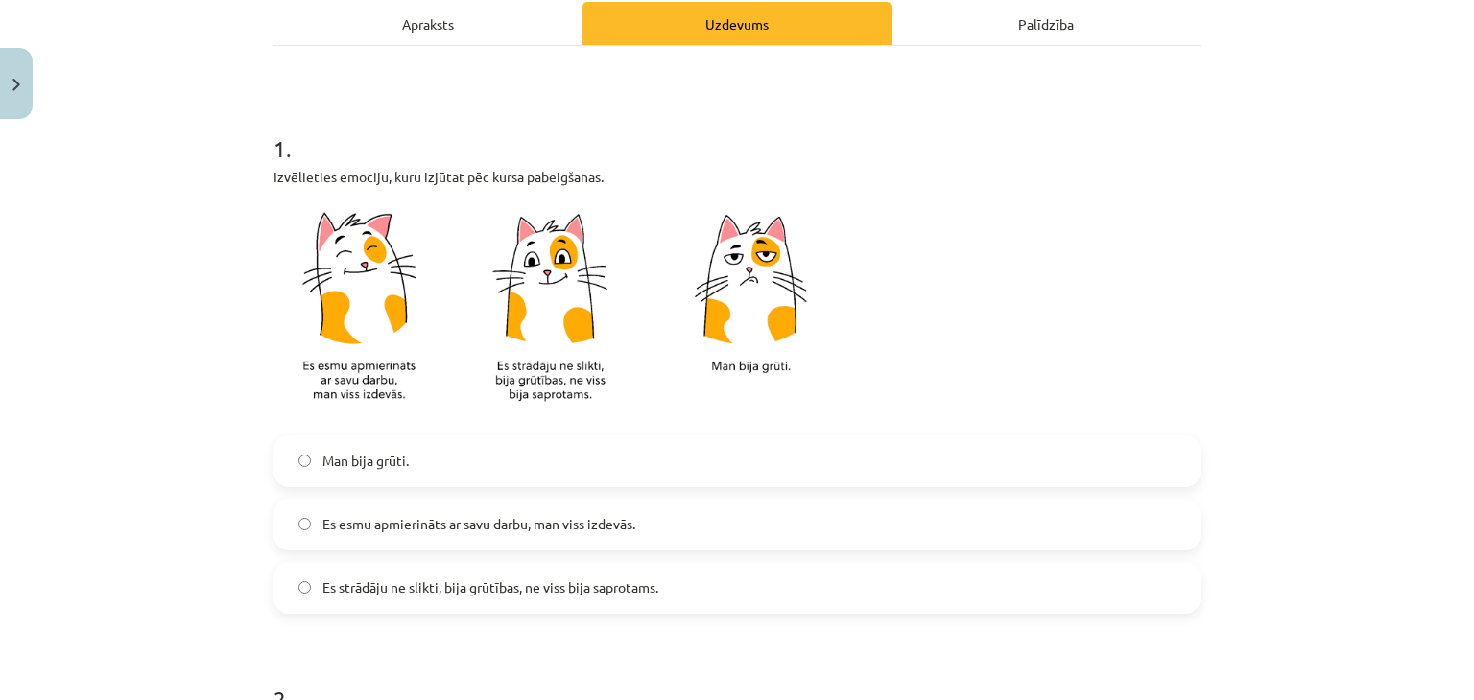
scroll to position [288, 0]
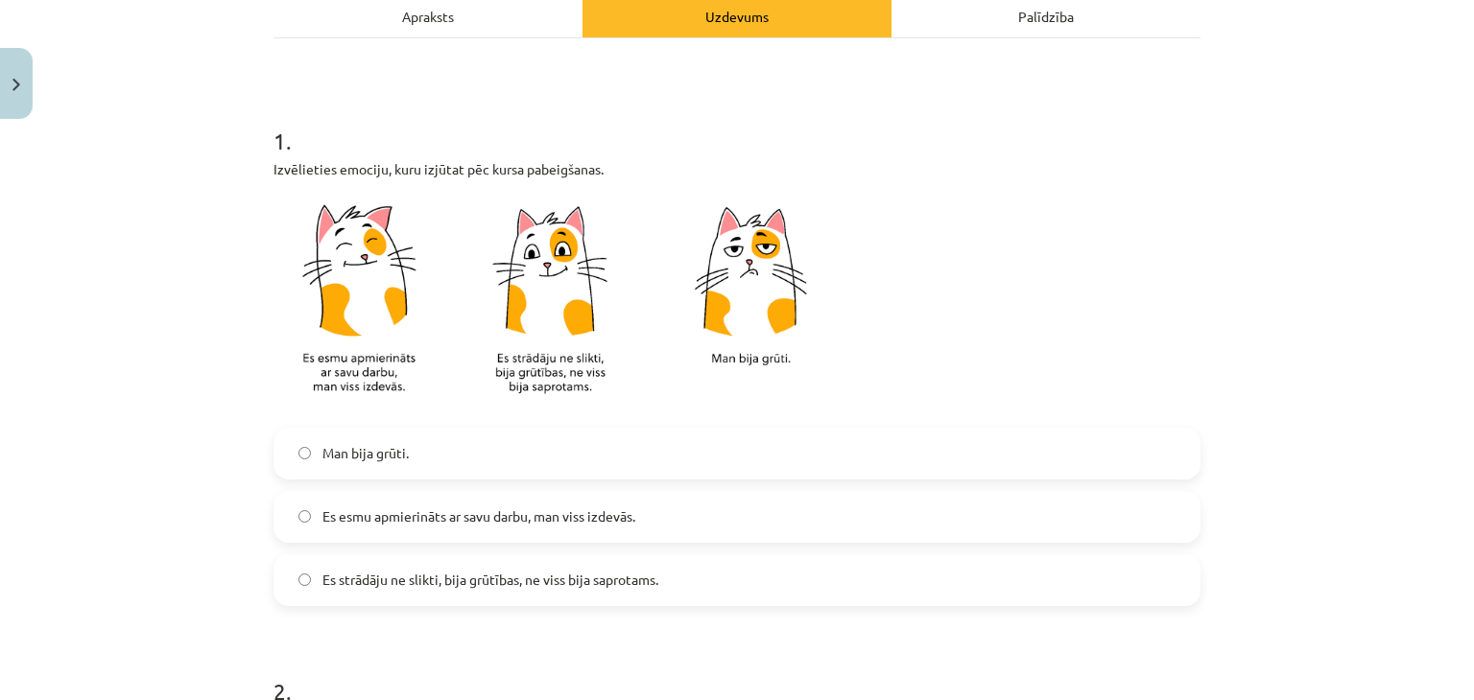
click at [385, 462] on span "Man bija grūti." at bounding box center [365, 453] width 86 height 20
click at [358, 523] on span "Es esmu apmierināts ar savu darbu, man viss izdevās." at bounding box center [478, 517] width 313 height 20
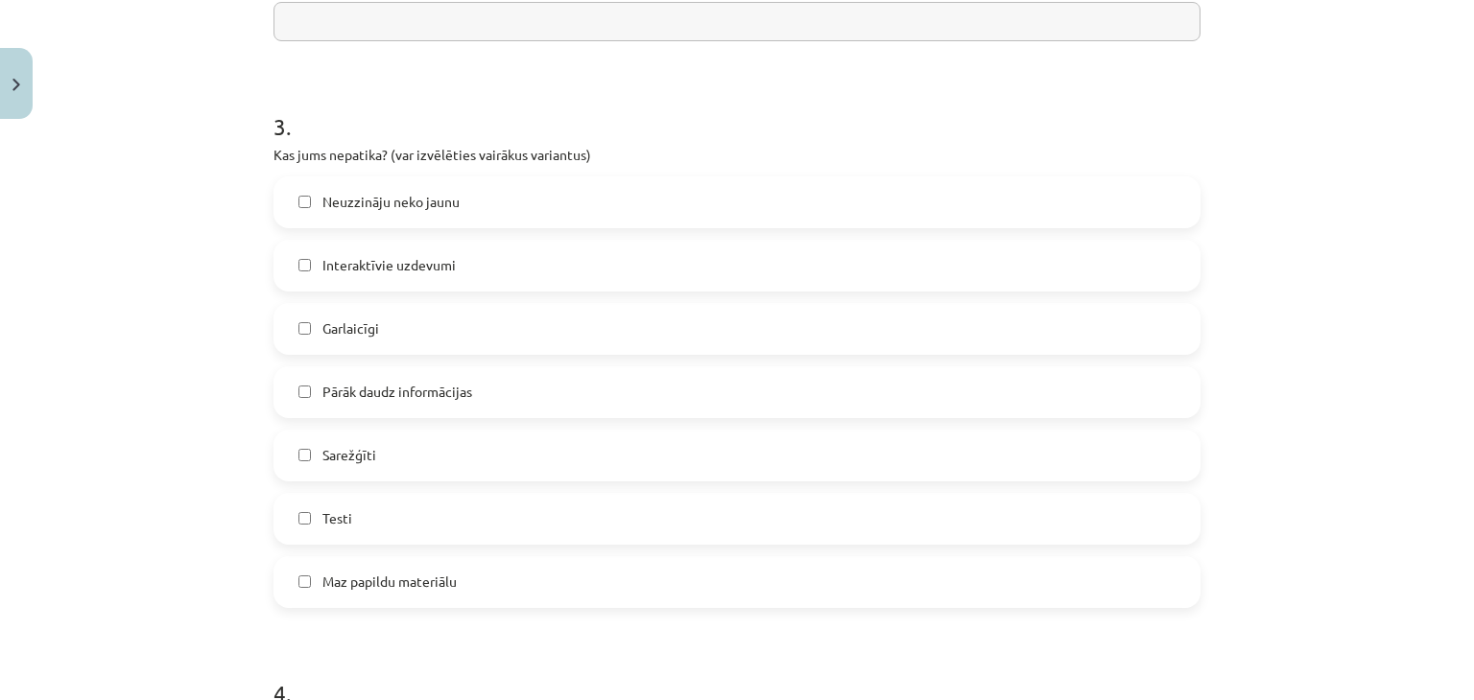
scroll to position [1055, 0]
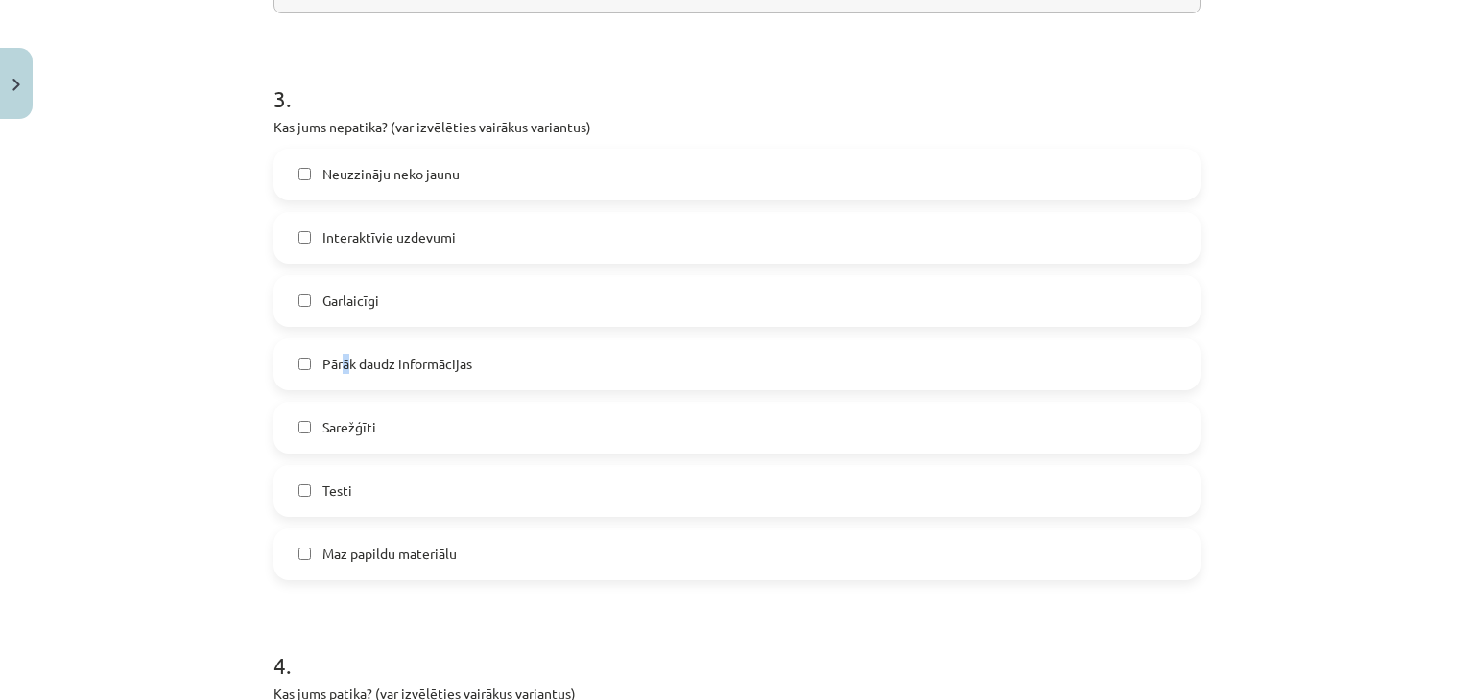
click at [339, 373] on span "Pārāk daudz informācijas" at bounding box center [397, 364] width 150 height 20
click at [288, 371] on label "Pārāk daudz informācijas" at bounding box center [736, 365] width 923 height 48
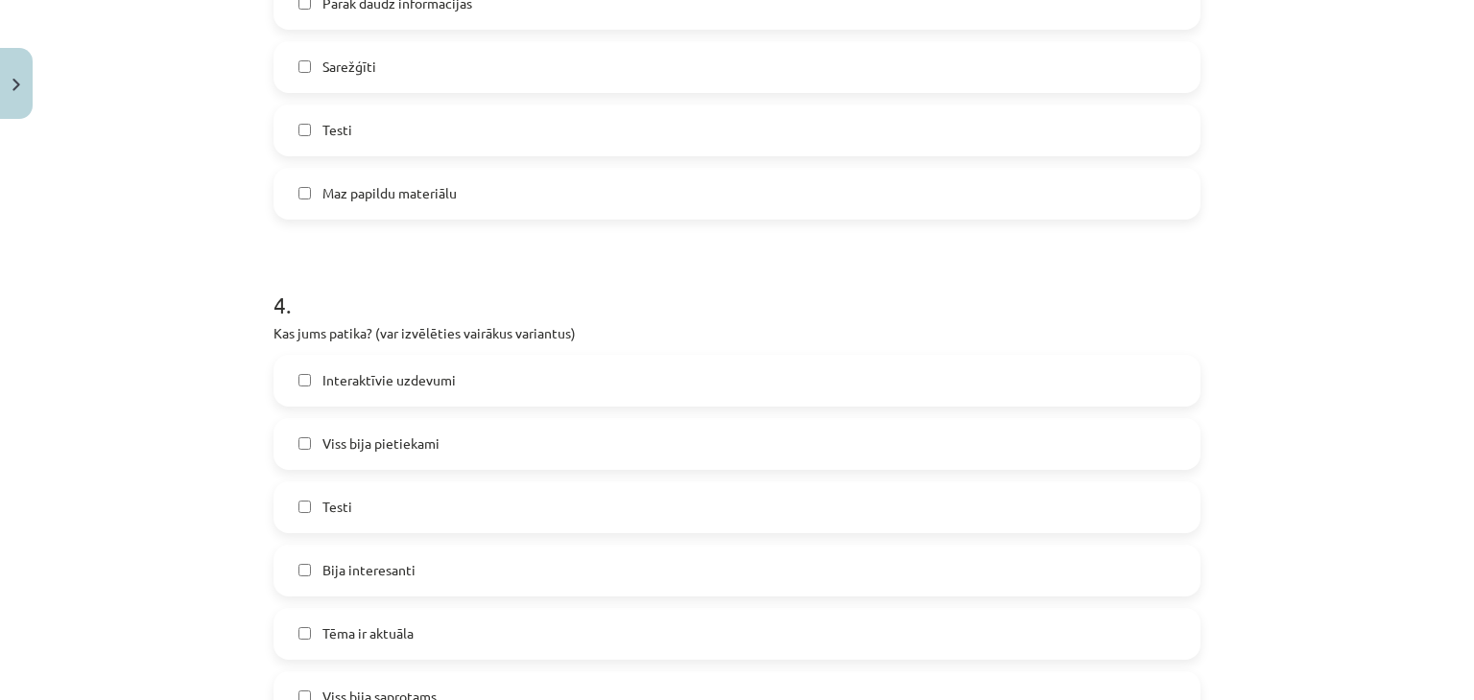
scroll to position [1535, 0]
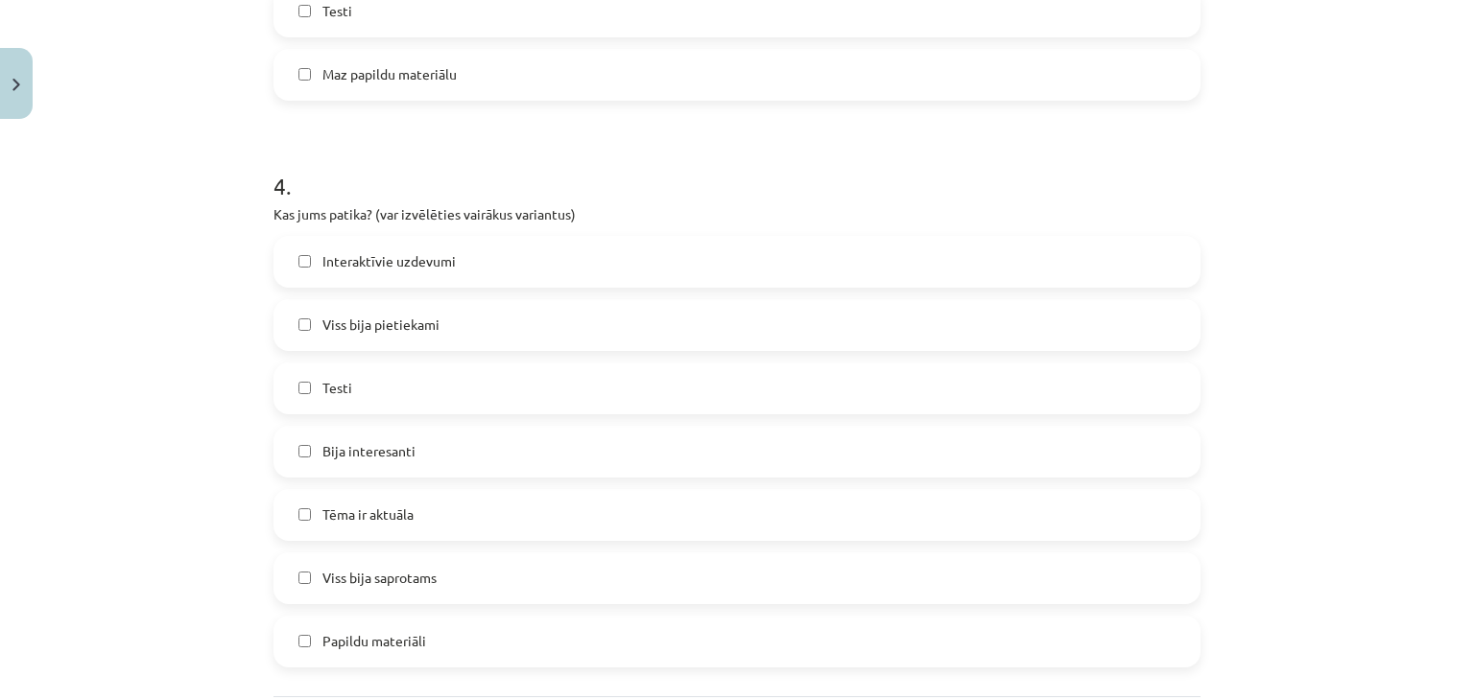
click at [307, 579] on label "Viss bija saprotams" at bounding box center [736, 579] width 923 height 48
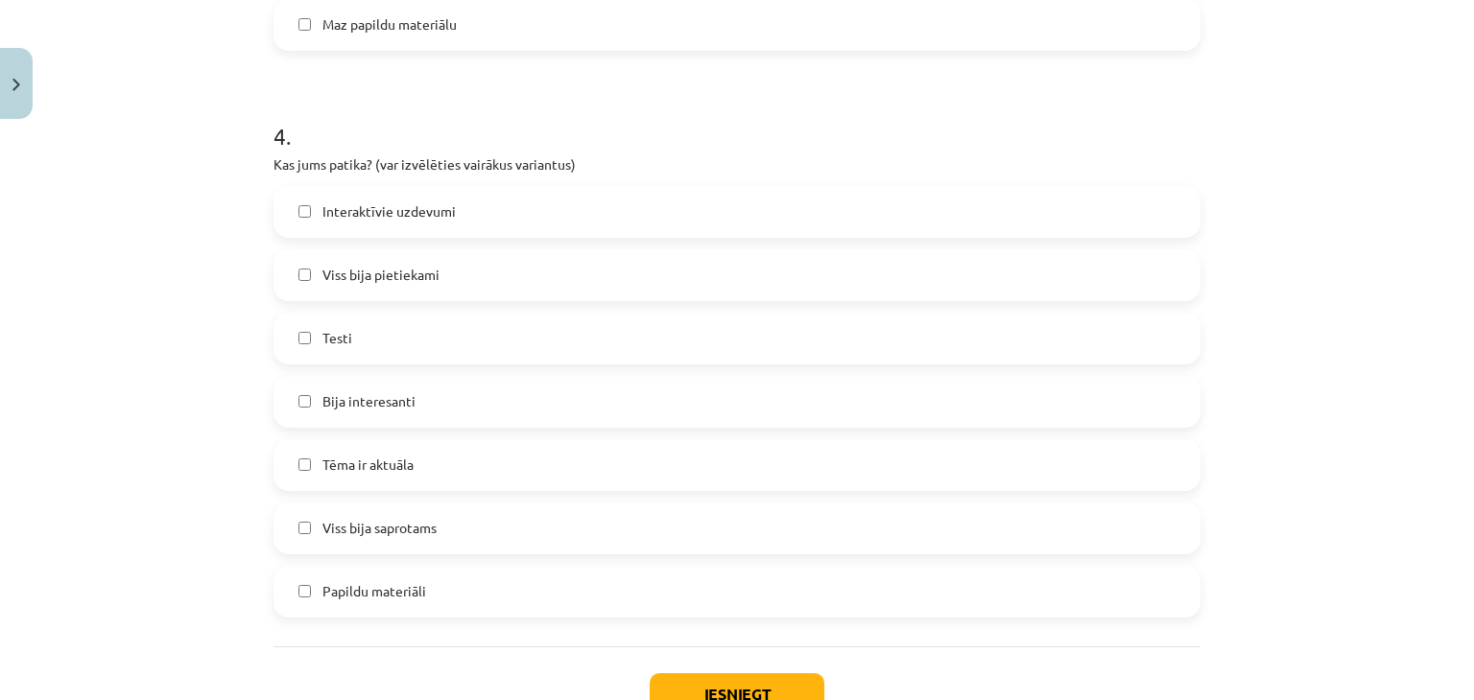
scroll to position [1631, 0]
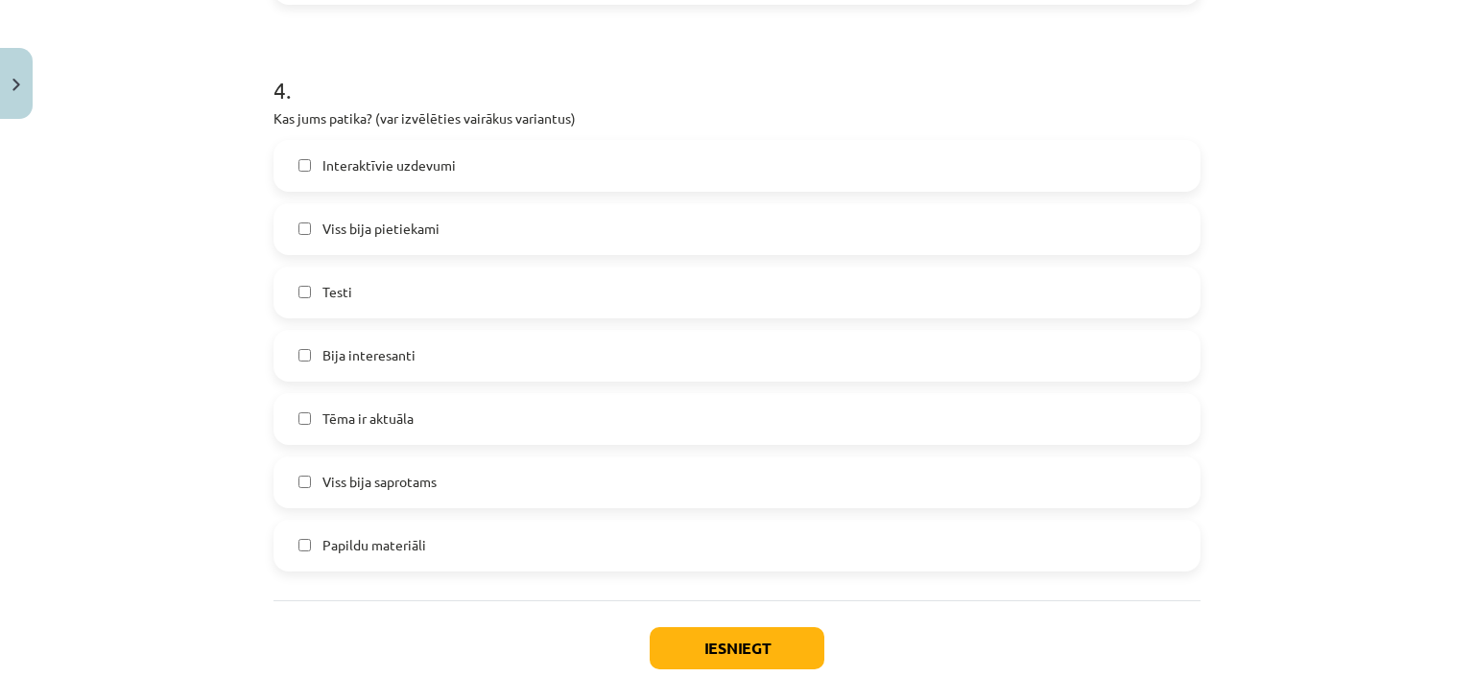
click at [655, 564] on label "Papildu materiāli" at bounding box center [736, 546] width 923 height 48
click at [713, 664] on button "Iesniegt" at bounding box center [737, 649] width 175 height 42
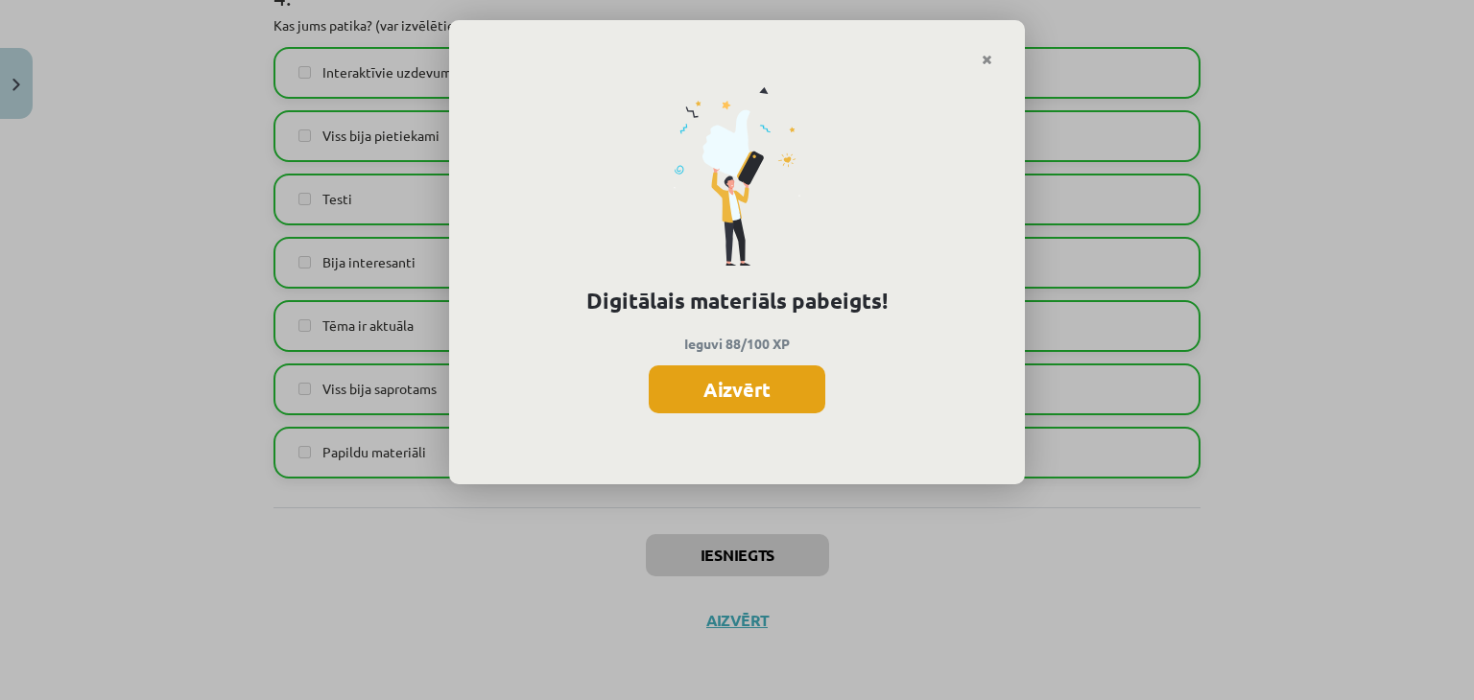
click at [752, 403] on button "Aizvērt" at bounding box center [737, 390] width 177 height 48
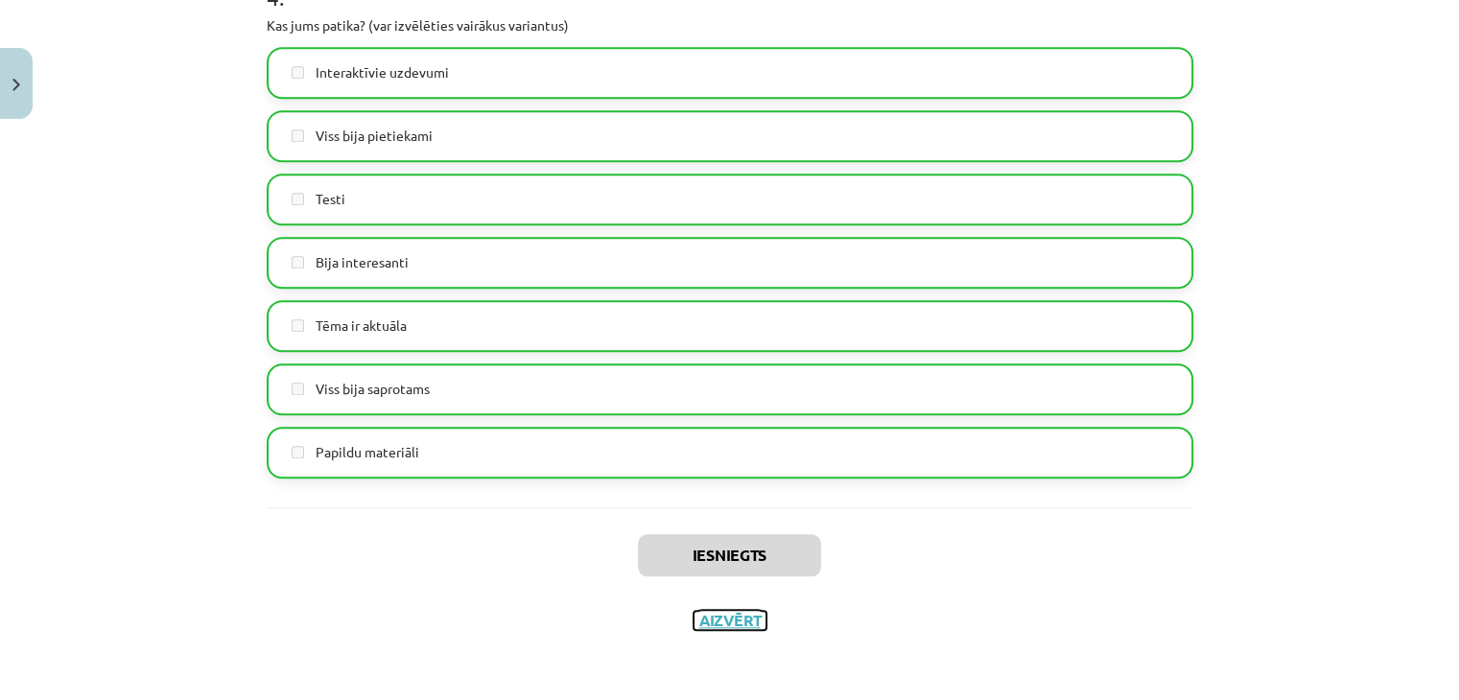
click at [701, 623] on button "Aizvērt" at bounding box center [730, 620] width 73 height 19
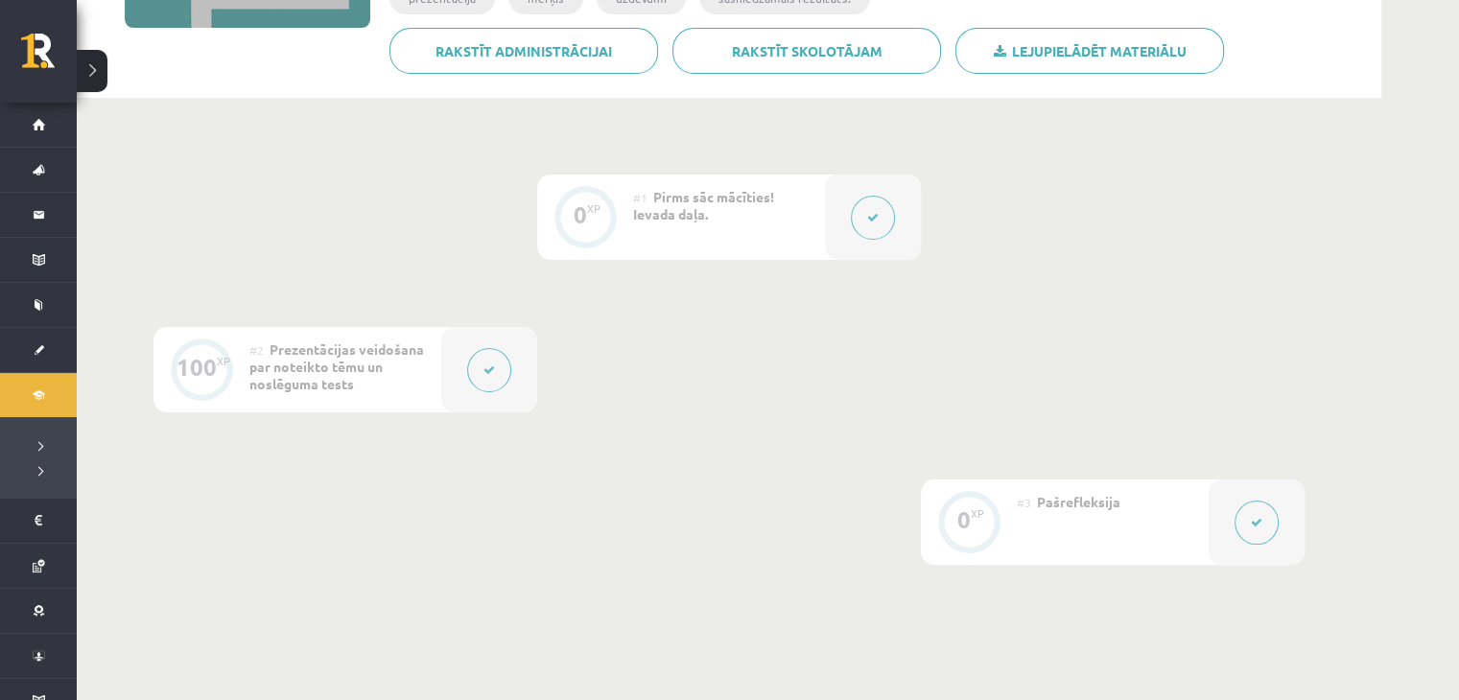
click at [467, 390] on div at bounding box center [489, 369] width 96 height 85
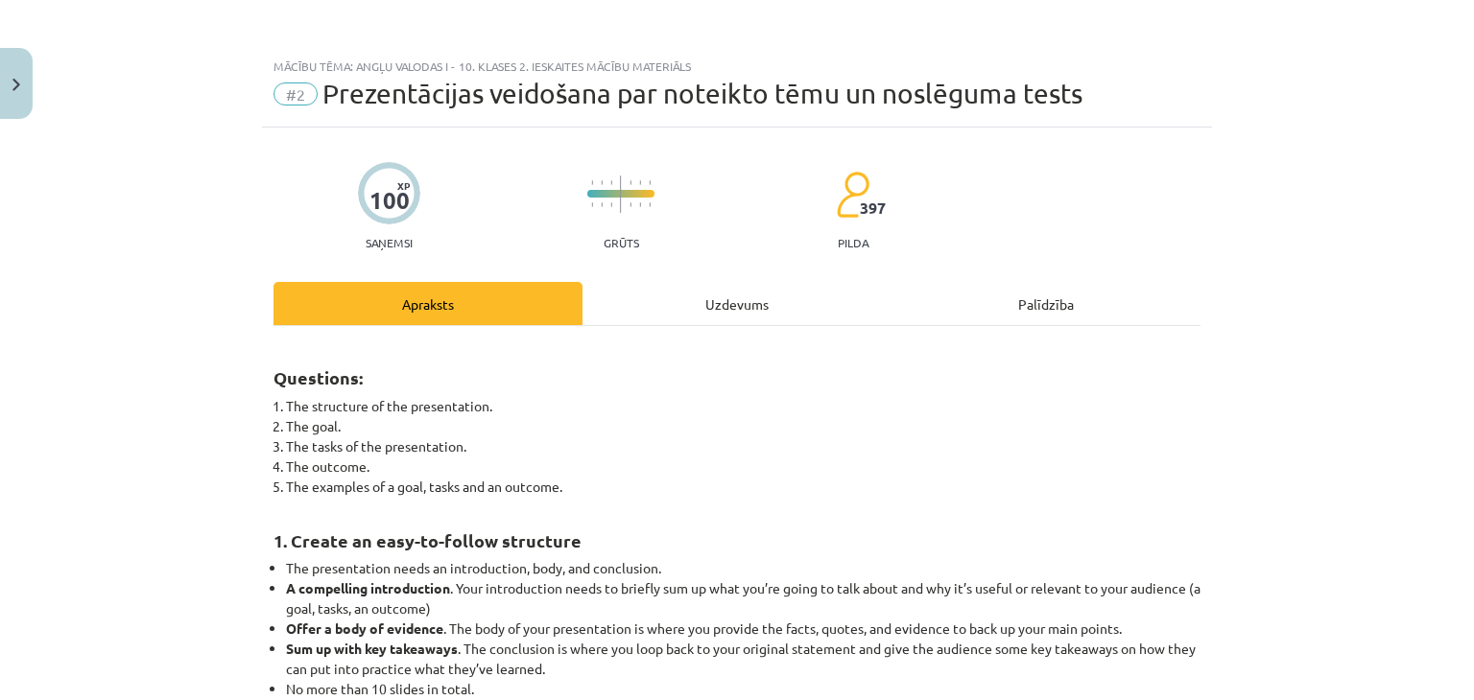
click at [719, 300] on div "Uzdevums" at bounding box center [736, 303] width 309 height 43
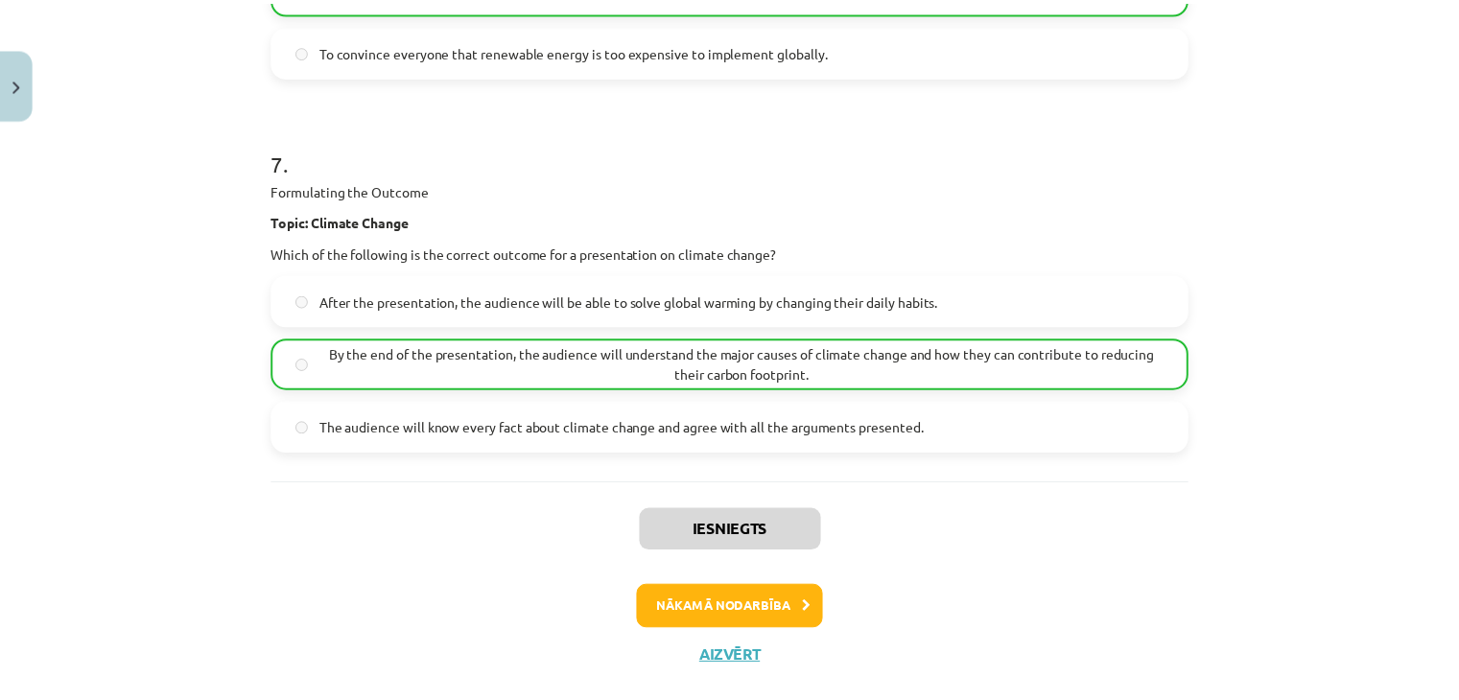
scroll to position [3308, 0]
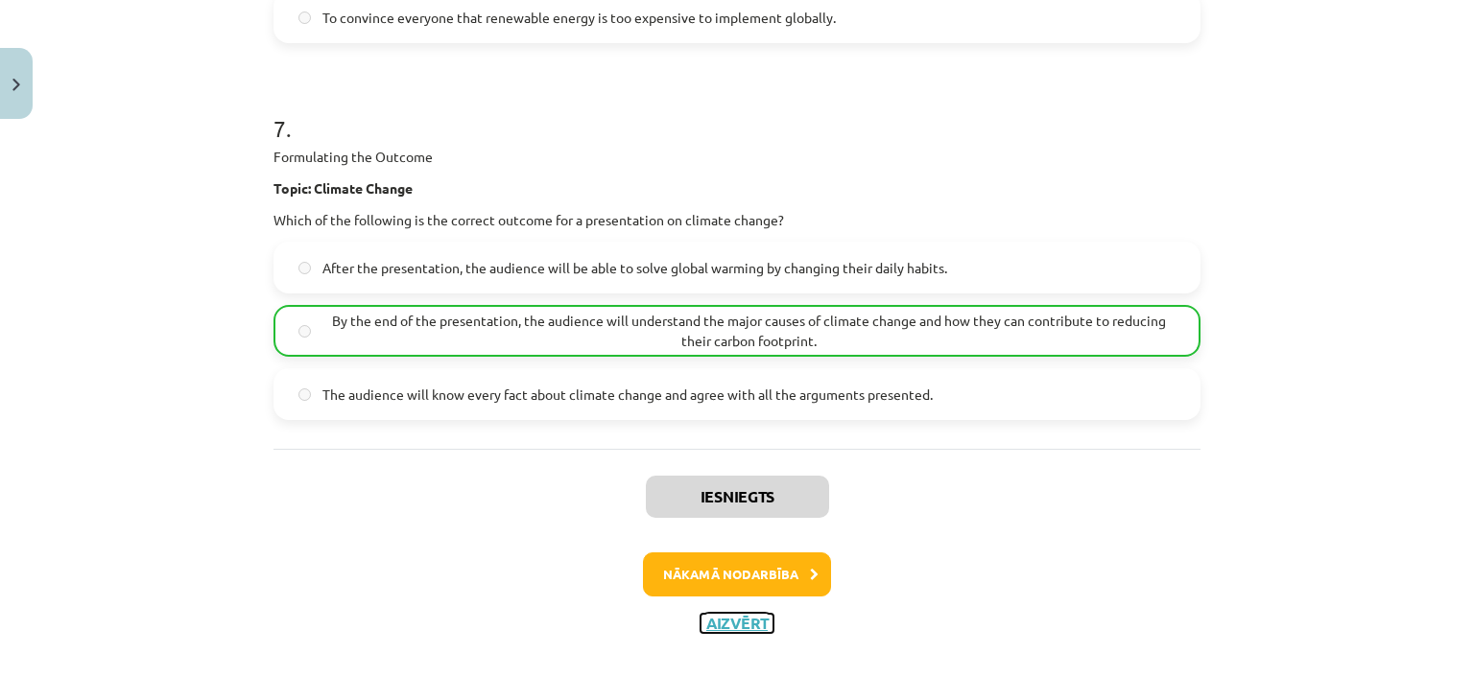
click at [729, 623] on button "Aizvērt" at bounding box center [736, 623] width 73 height 19
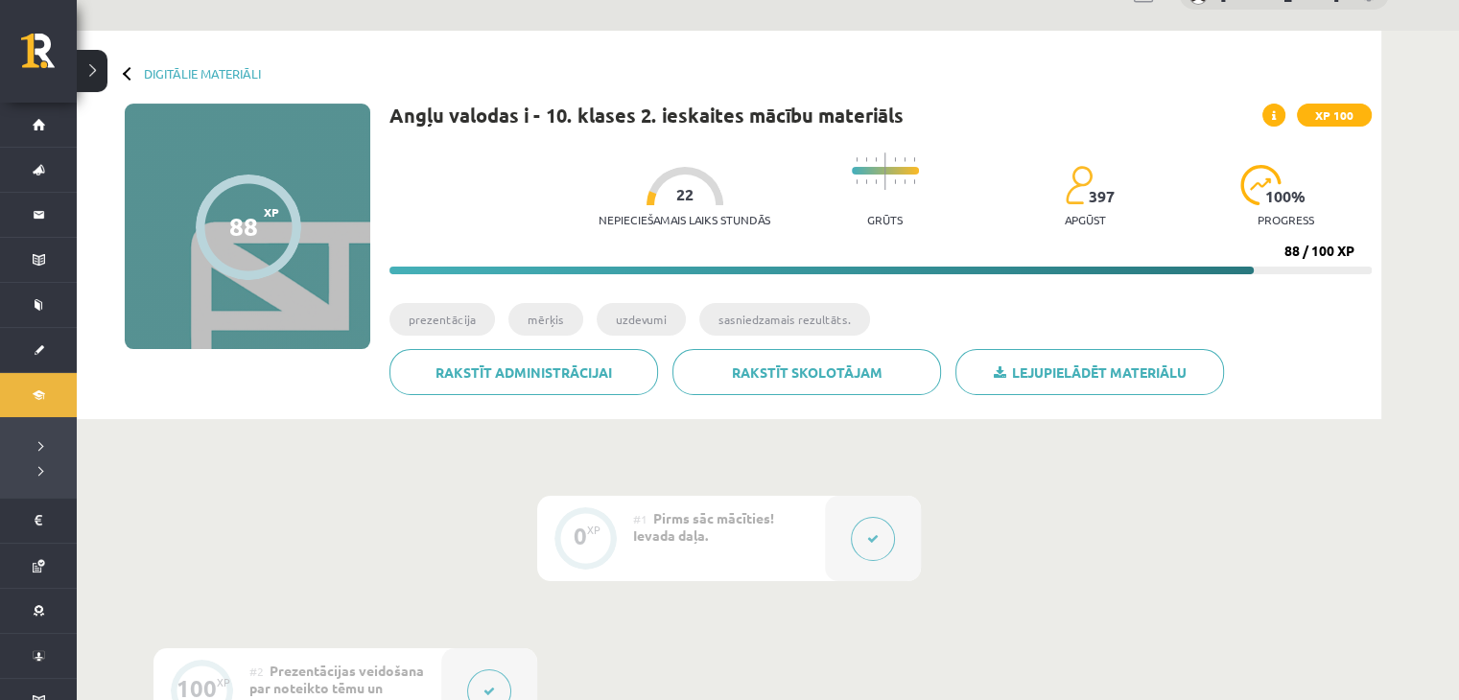
scroll to position [0, 0]
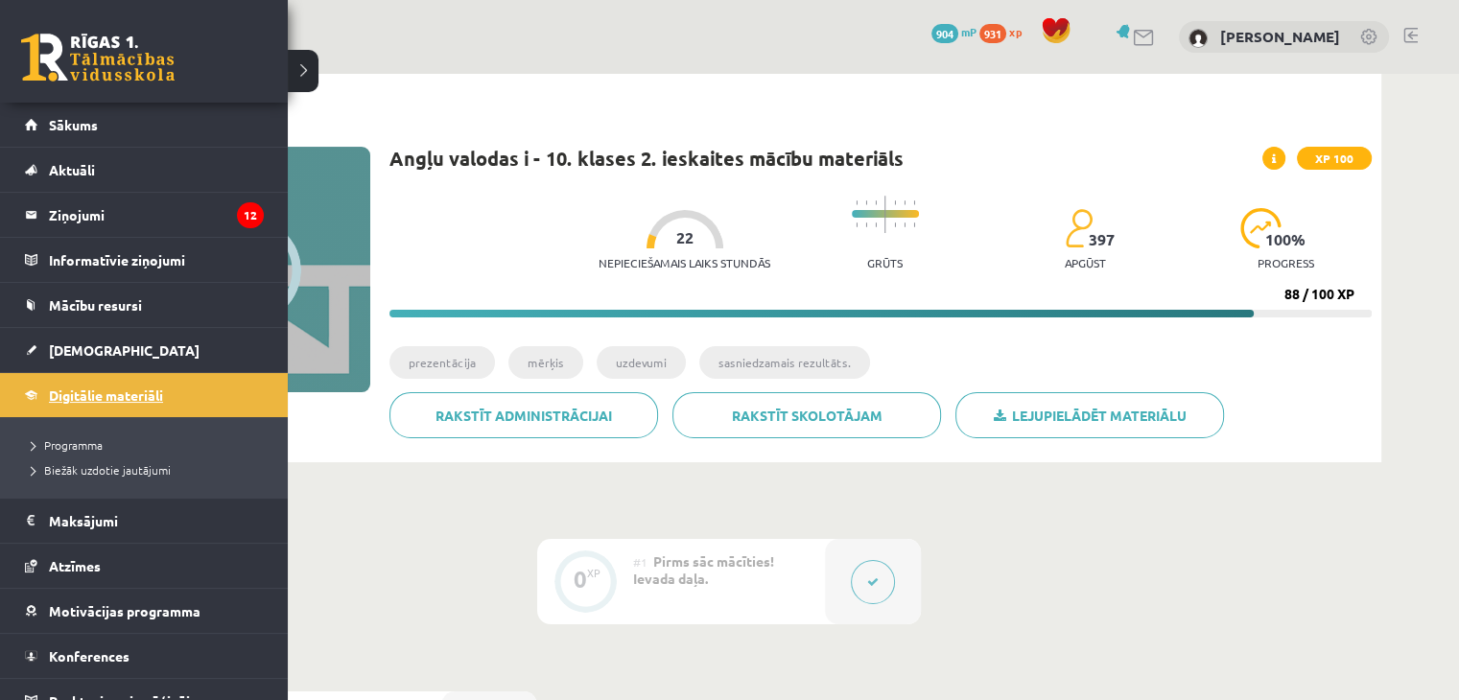
click at [107, 391] on span "Digitālie materiāli" at bounding box center [106, 395] width 114 height 17
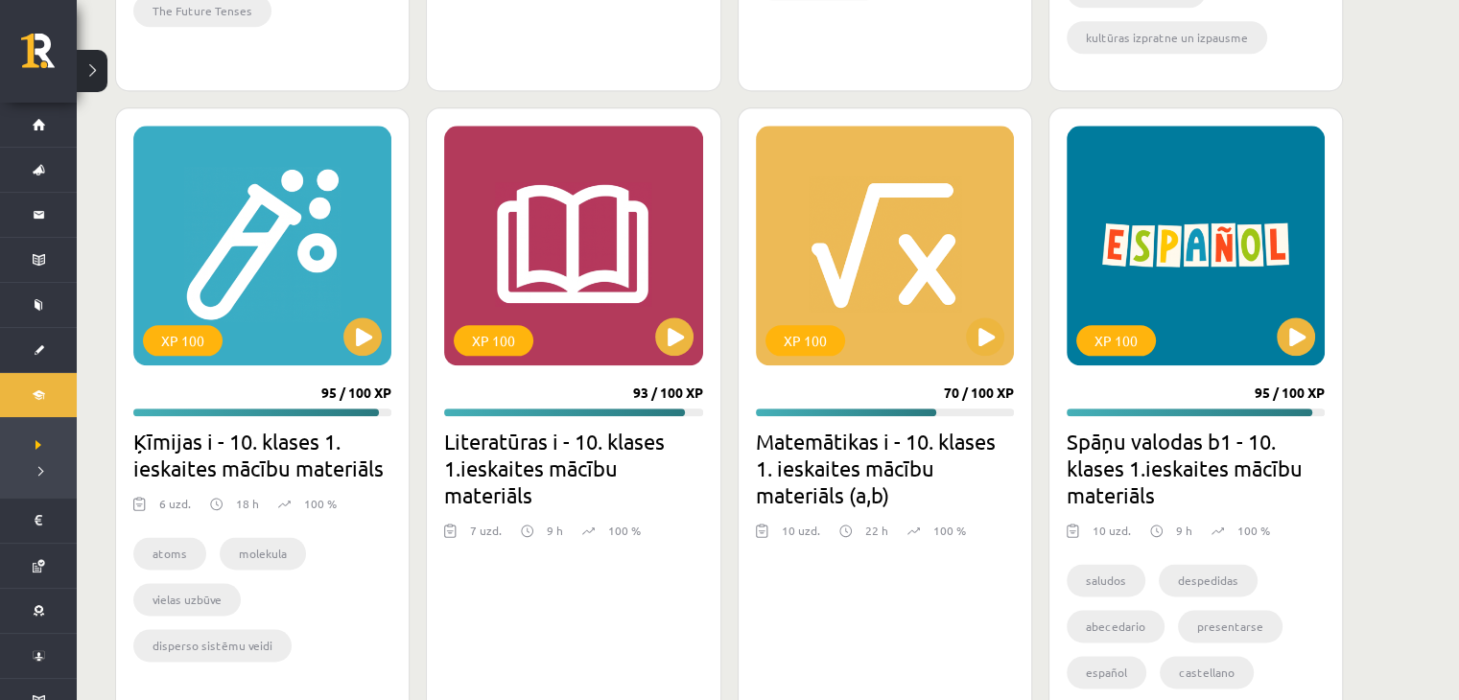
scroll to position [2591, 0]
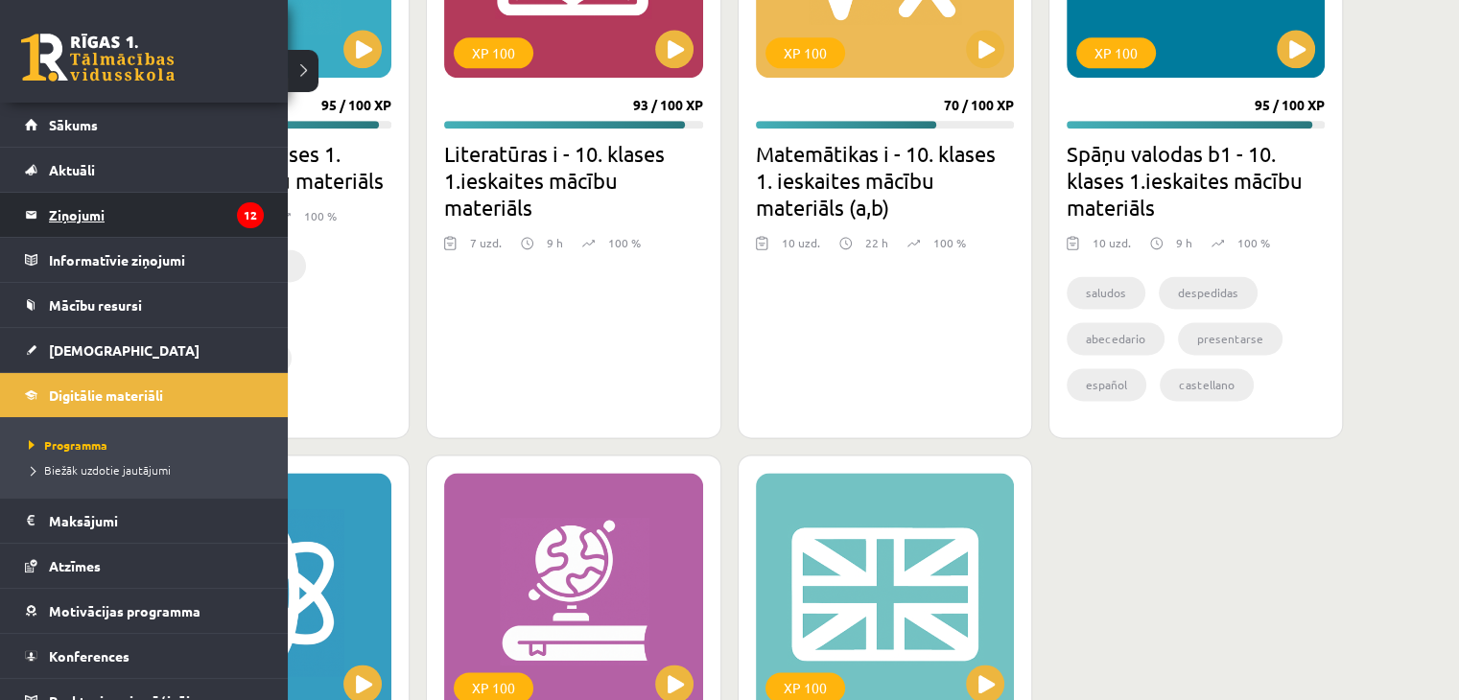
drag, startPoint x: 83, startPoint y: 192, endPoint x: 55, endPoint y: 209, distance: 32.8
click at [166, 217] on legend "Ziņojumi 12" at bounding box center [156, 215] width 215 height 44
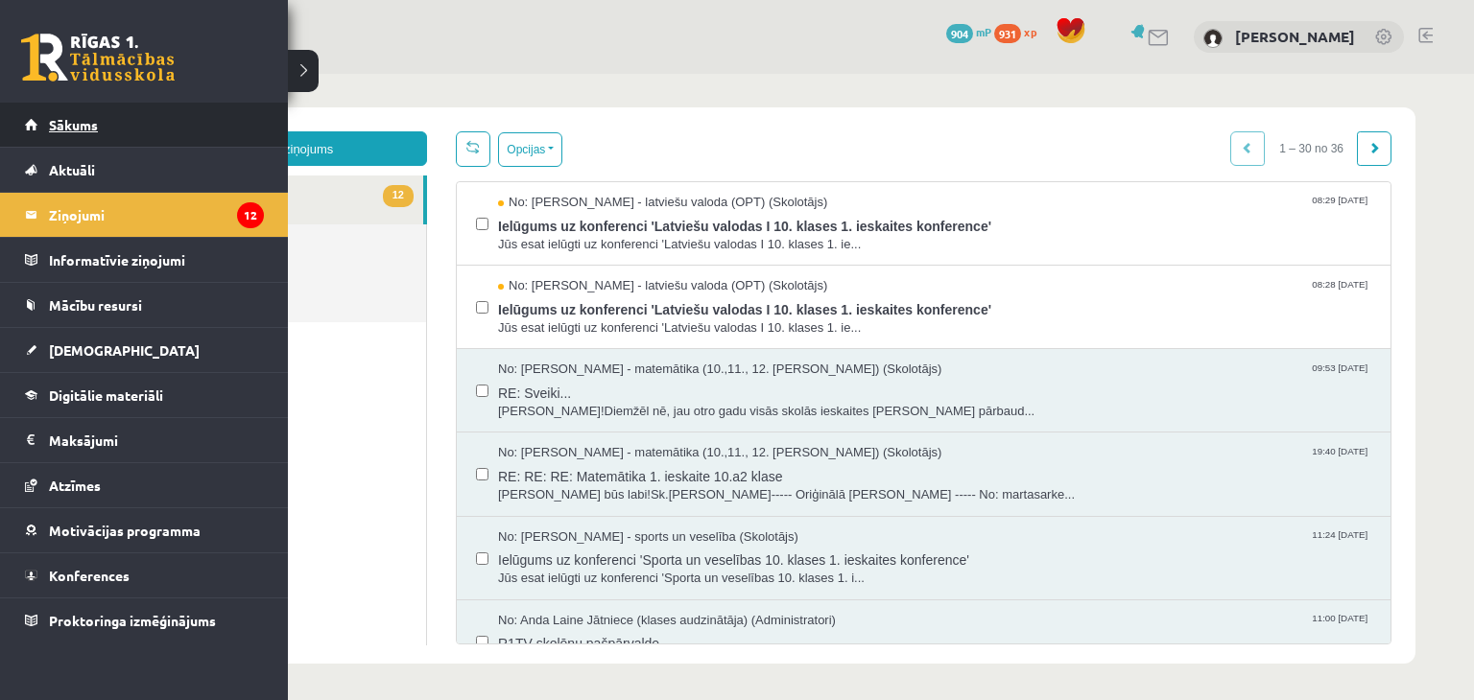
click at [79, 144] on link "Sākums" at bounding box center [144, 125] width 239 height 44
